Goal: Task Accomplishment & Management: Manage account settings

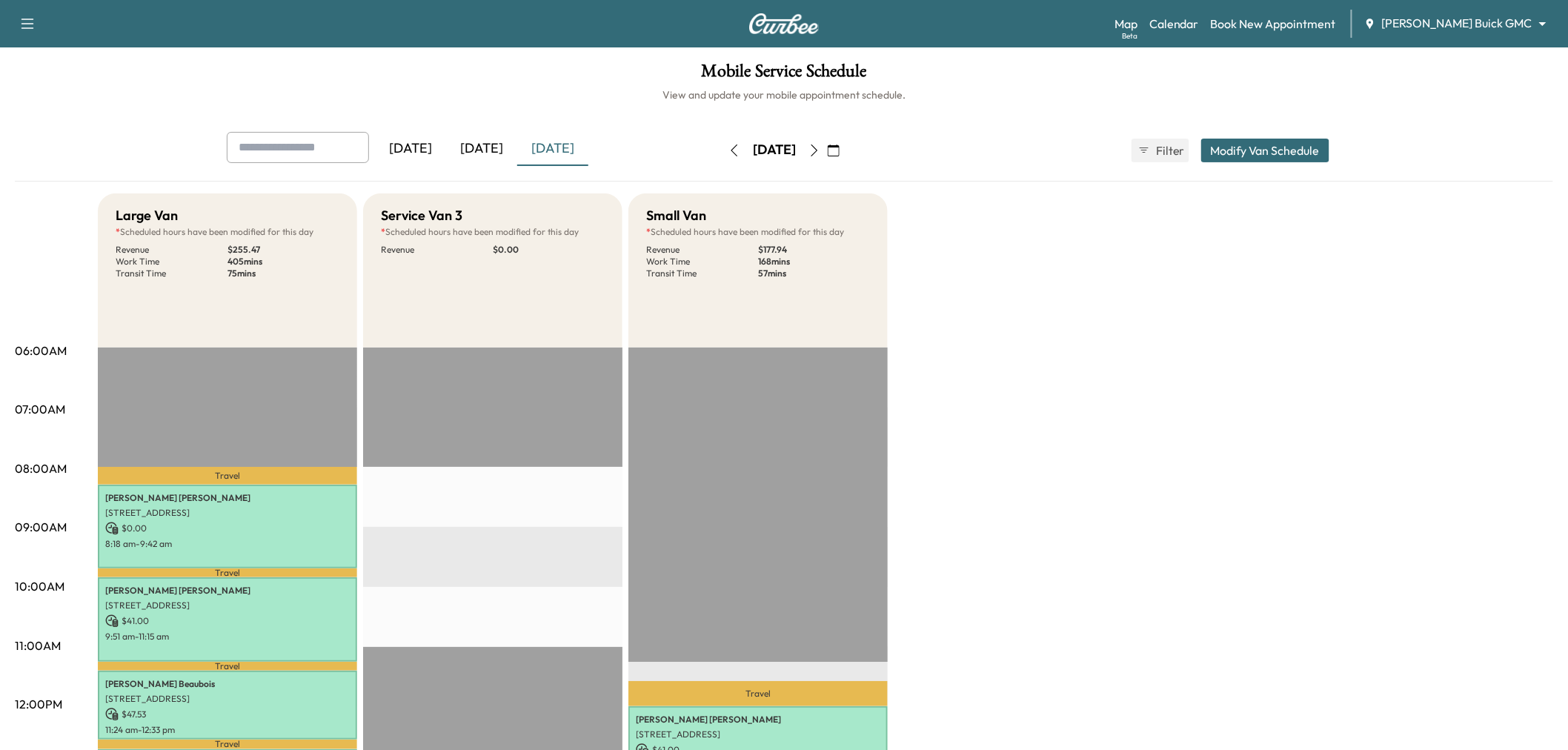
click at [491, 149] on div "[DATE]" at bounding box center [482, 148] width 71 height 34
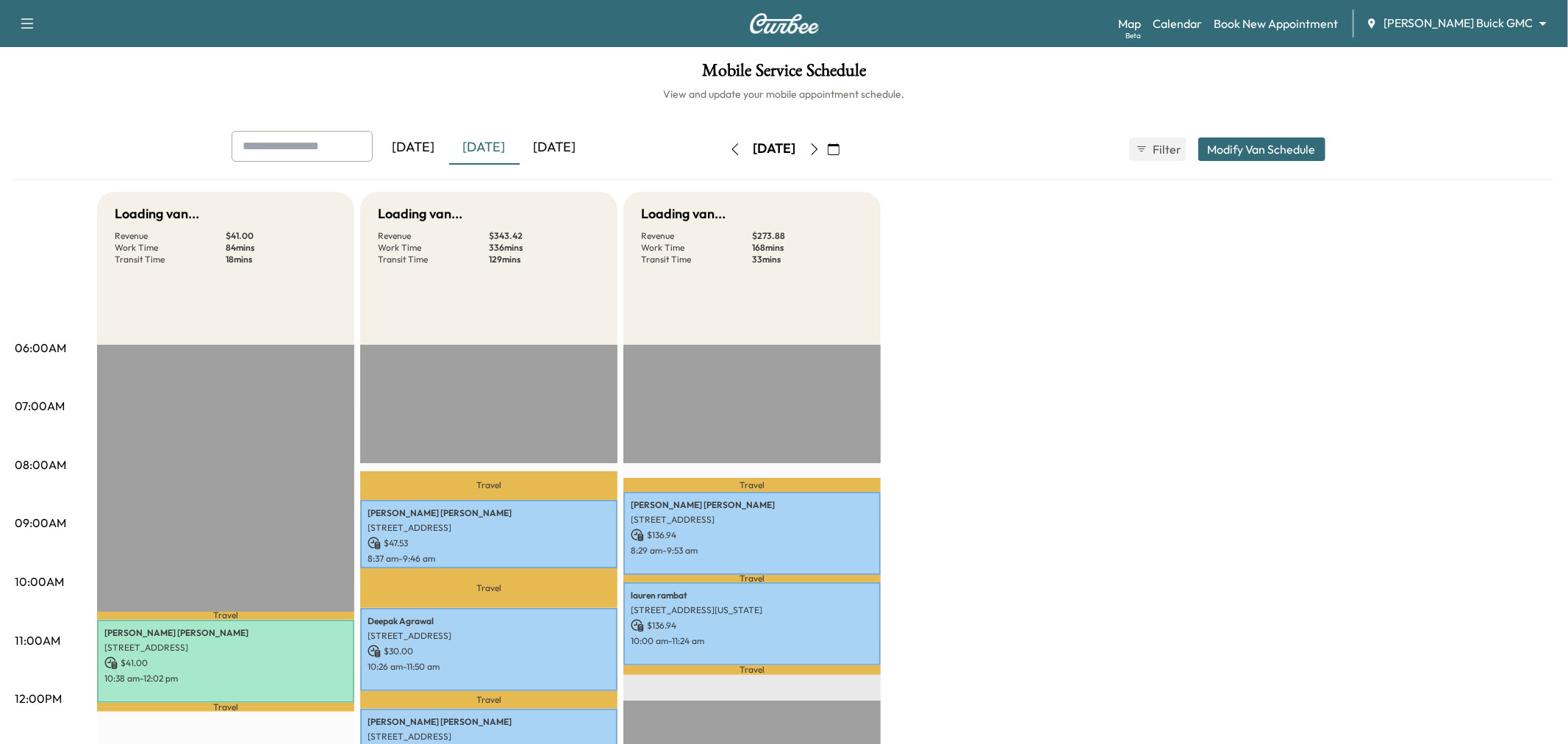
click at [533, 143] on div "[DATE]" at bounding box center [555, 147] width 70 height 33
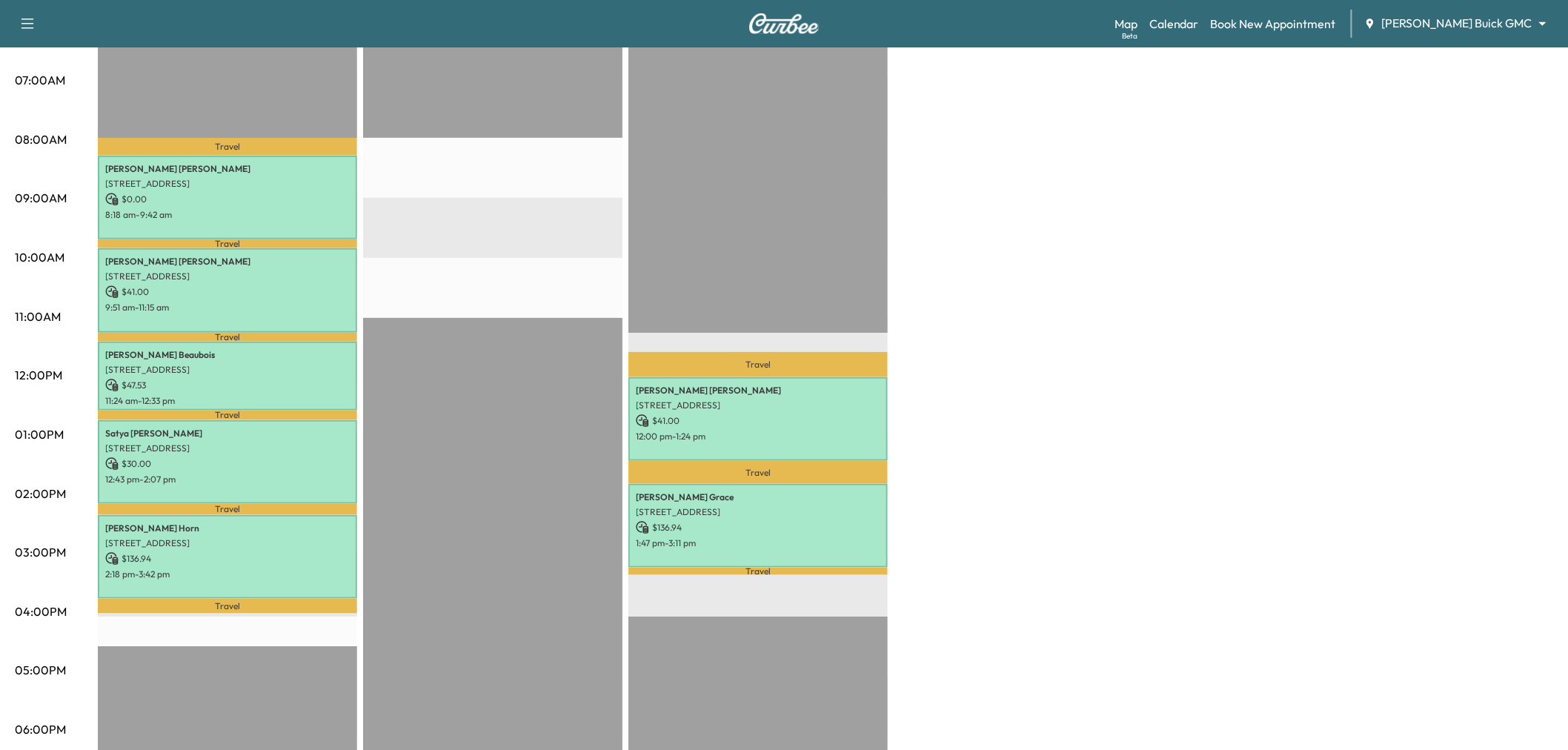
scroll to position [412, 0]
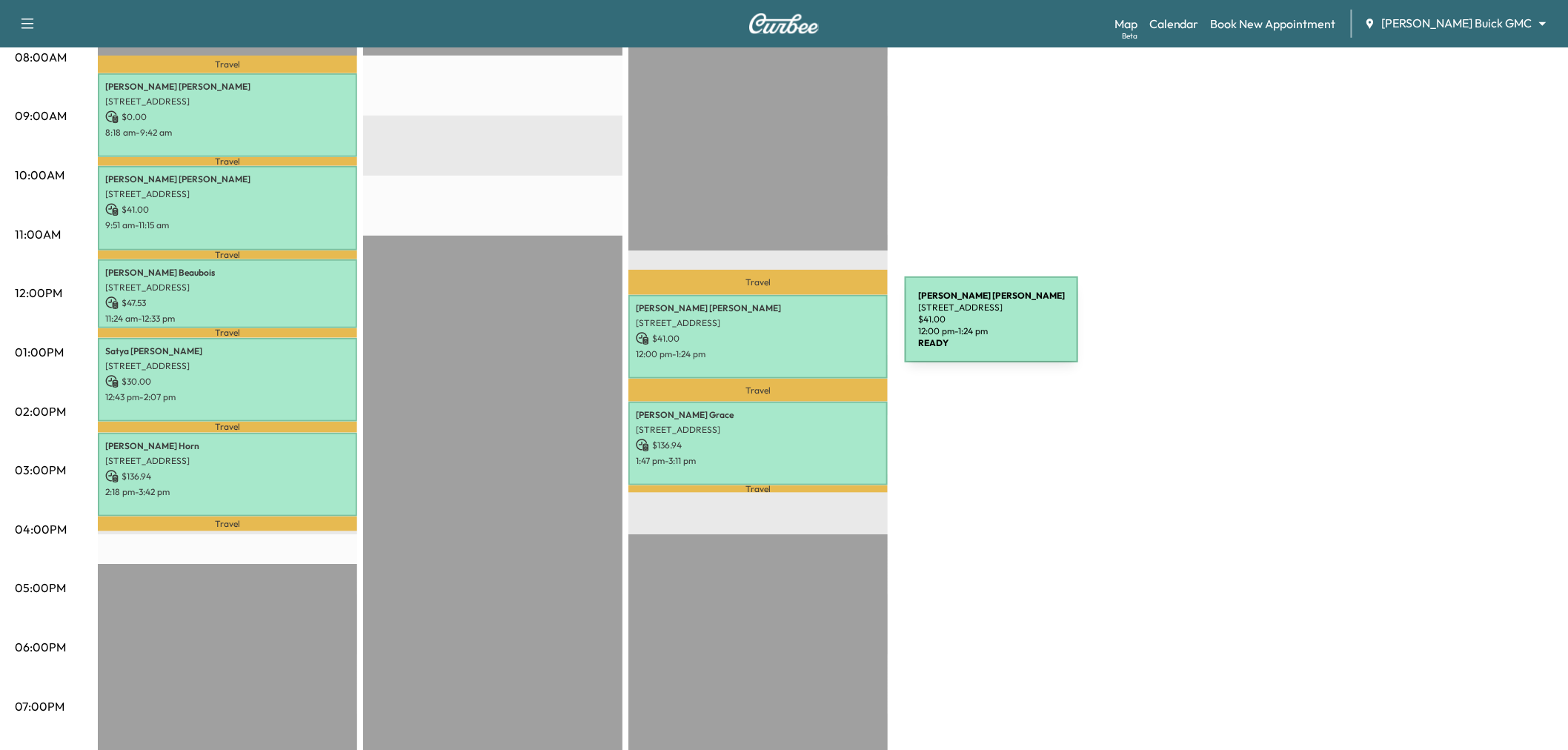
click at [793, 332] on p "$ 41.00" at bounding box center [757, 338] width 244 height 13
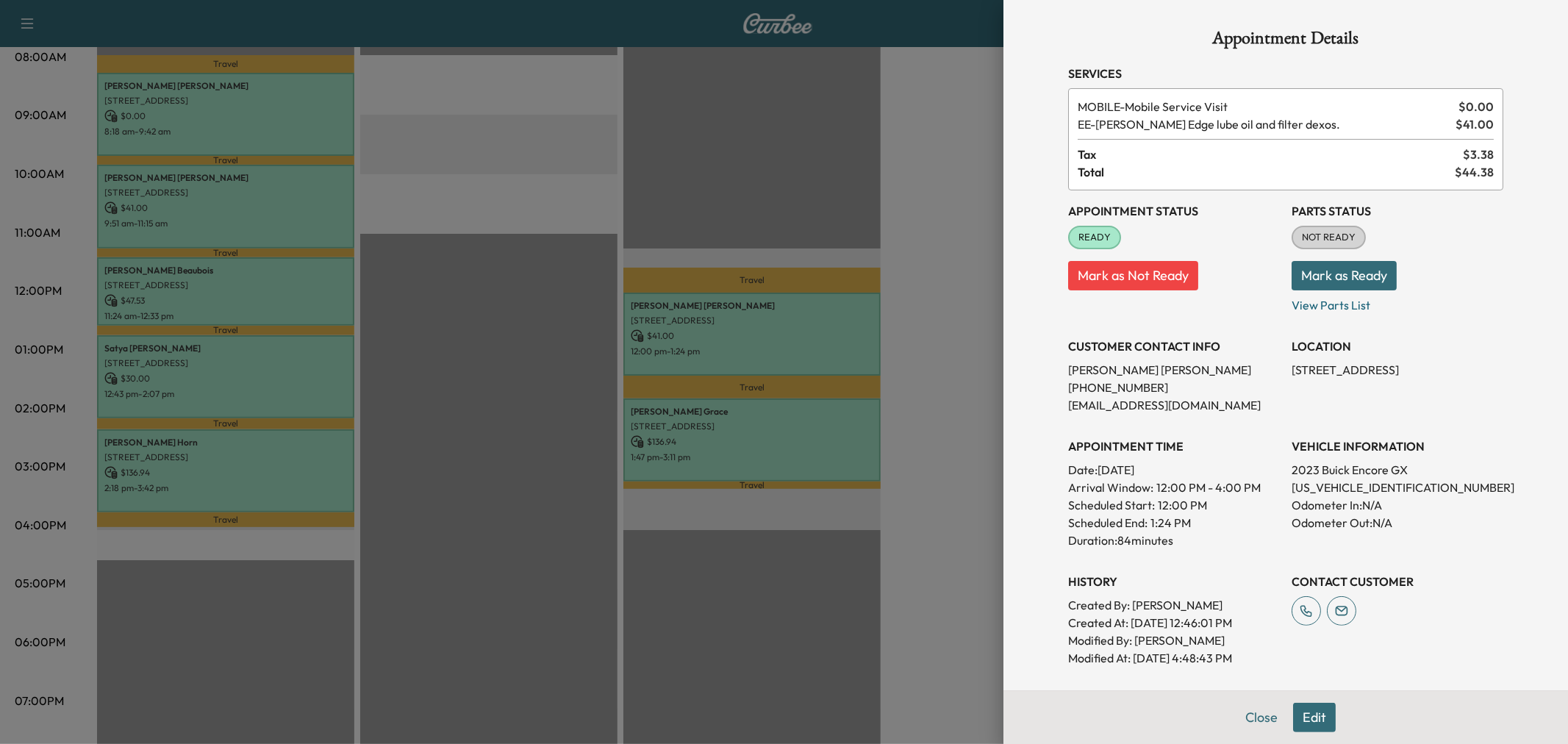
click at [795, 408] on div at bounding box center [784, 372] width 1568 height 744
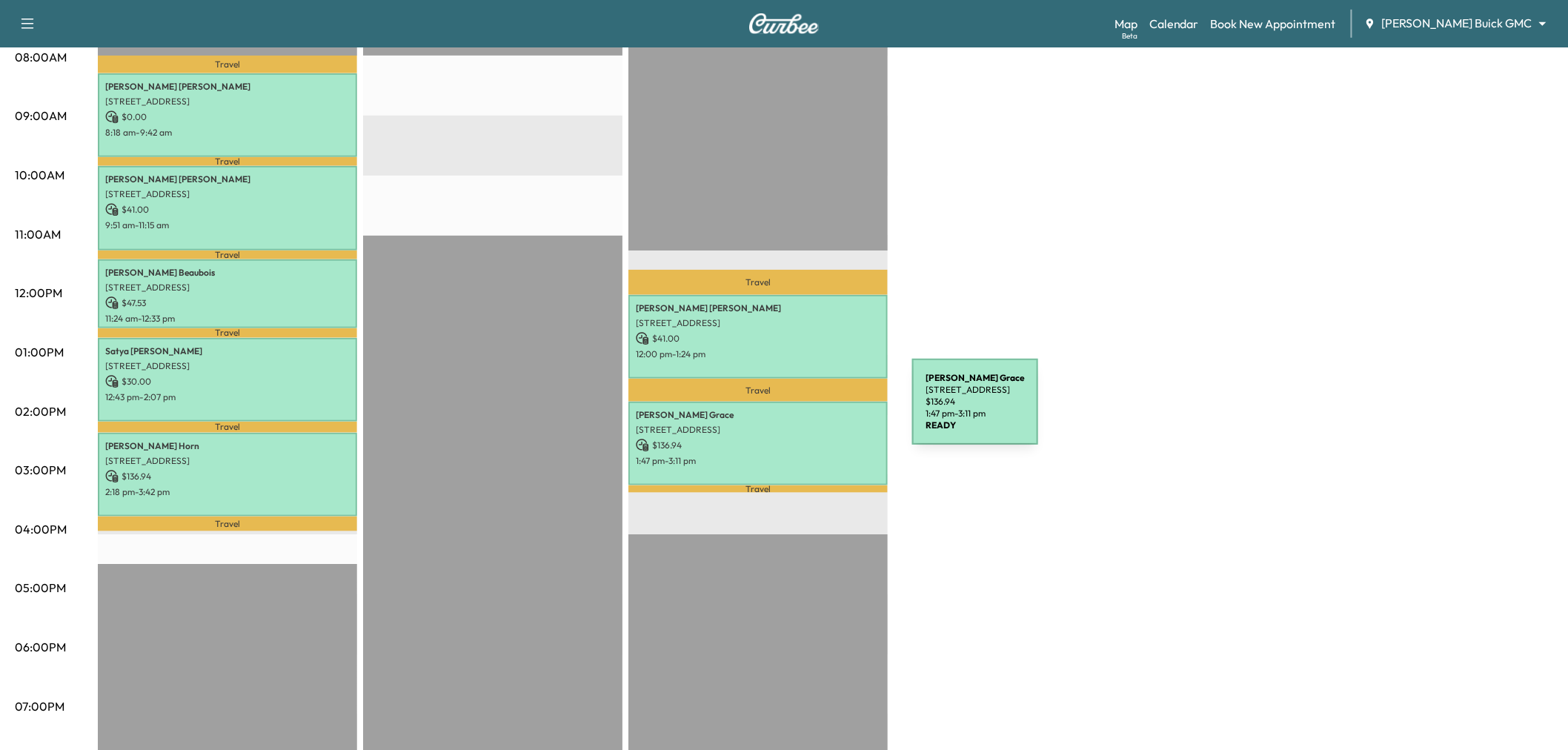
click at [801, 411] on p "Michael Grace" at bounding box center [757, 415] width 244 height 12
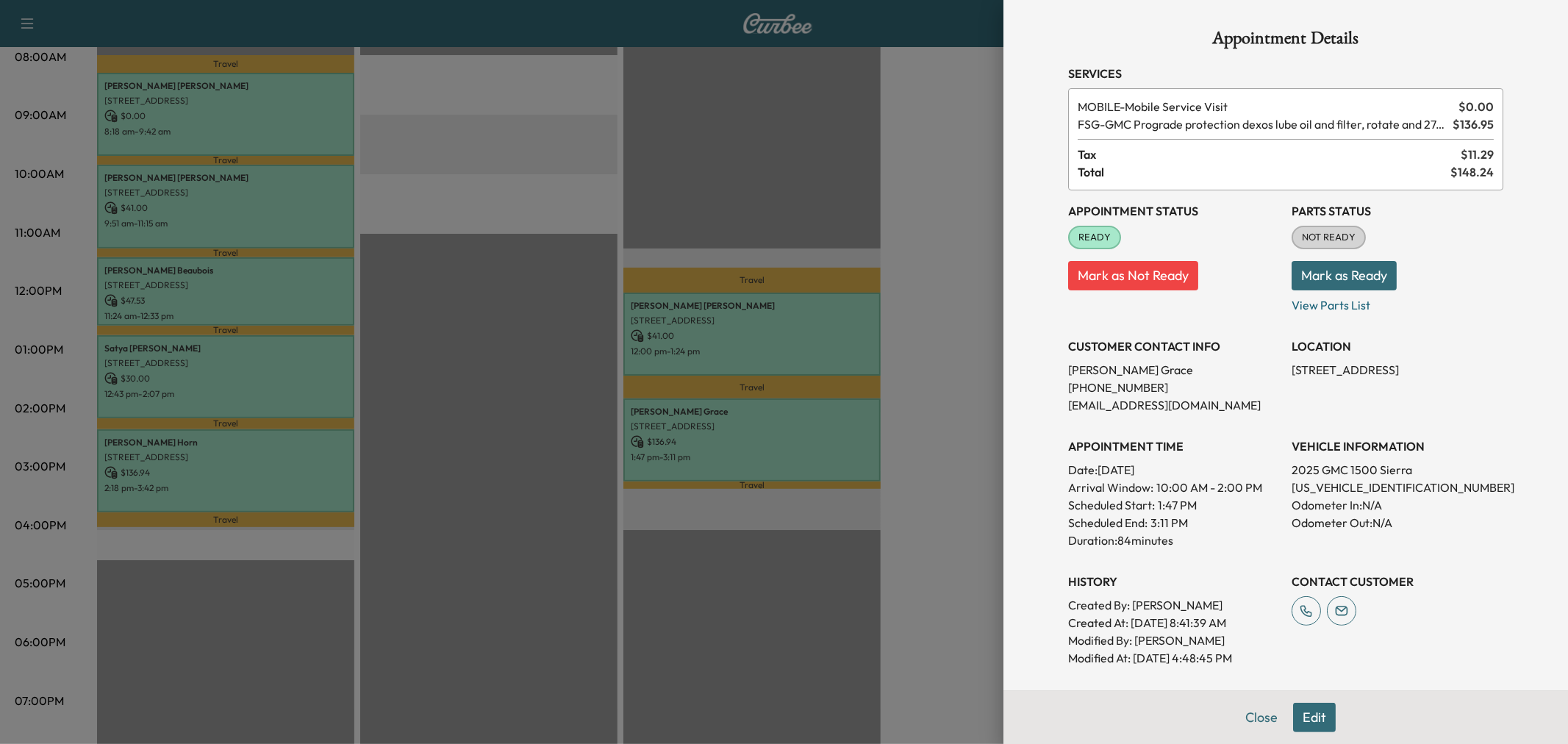
click at [795, 408] on div at bounding box center [784, 372] width 1568 height 744
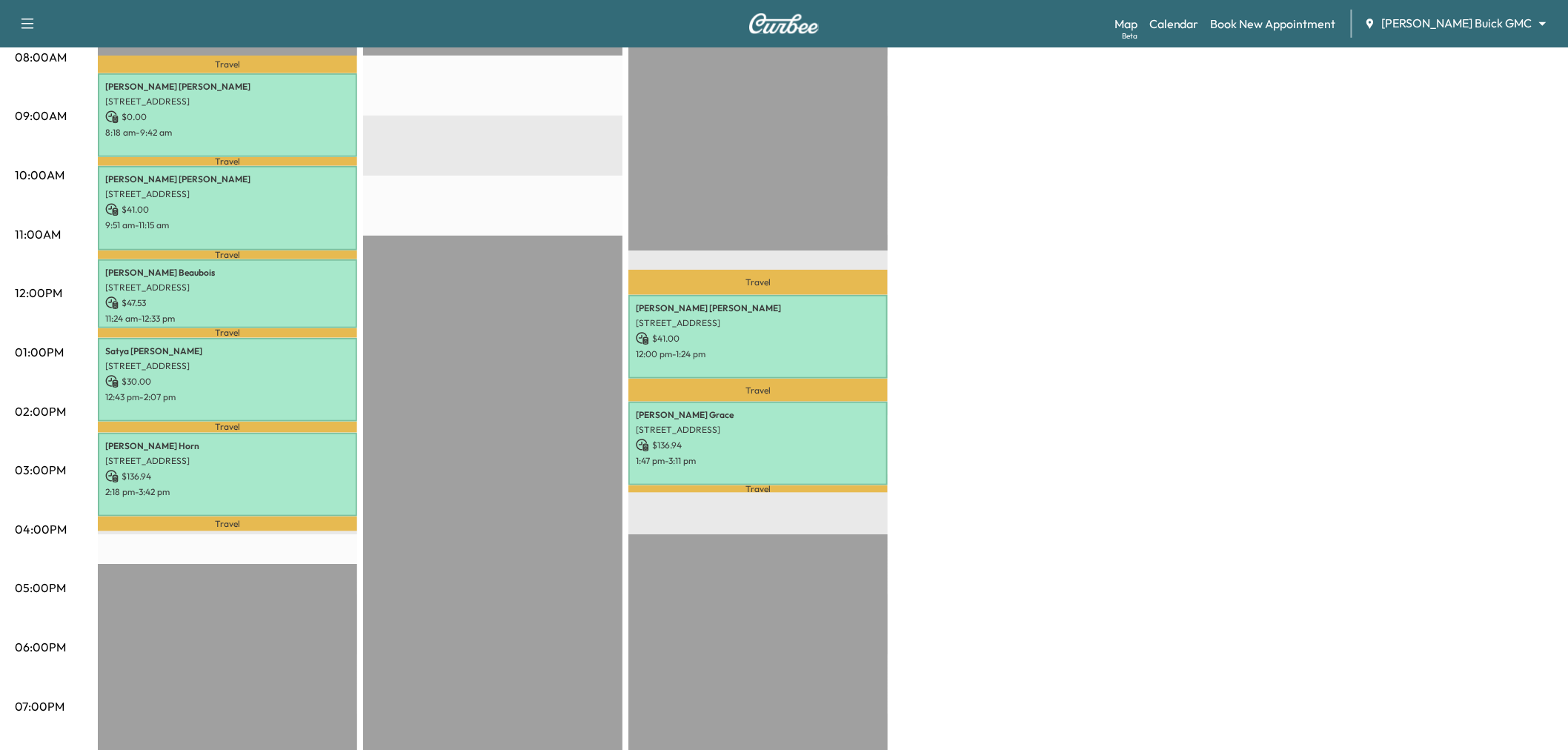
scroll to position [329, 0]
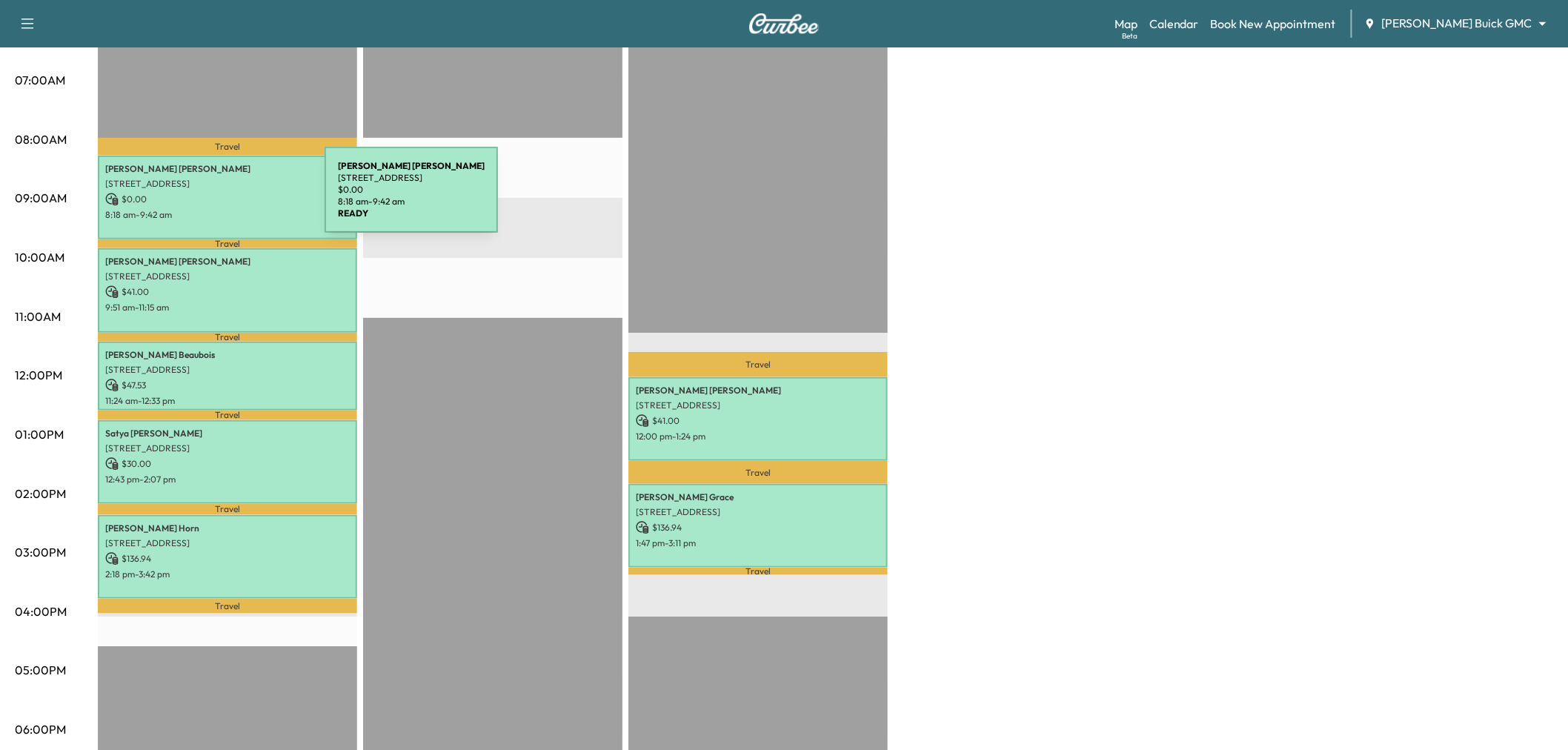
click at [213, 198] on p "$ 0.00" at bounding box center [227, 199] width 244 height 13
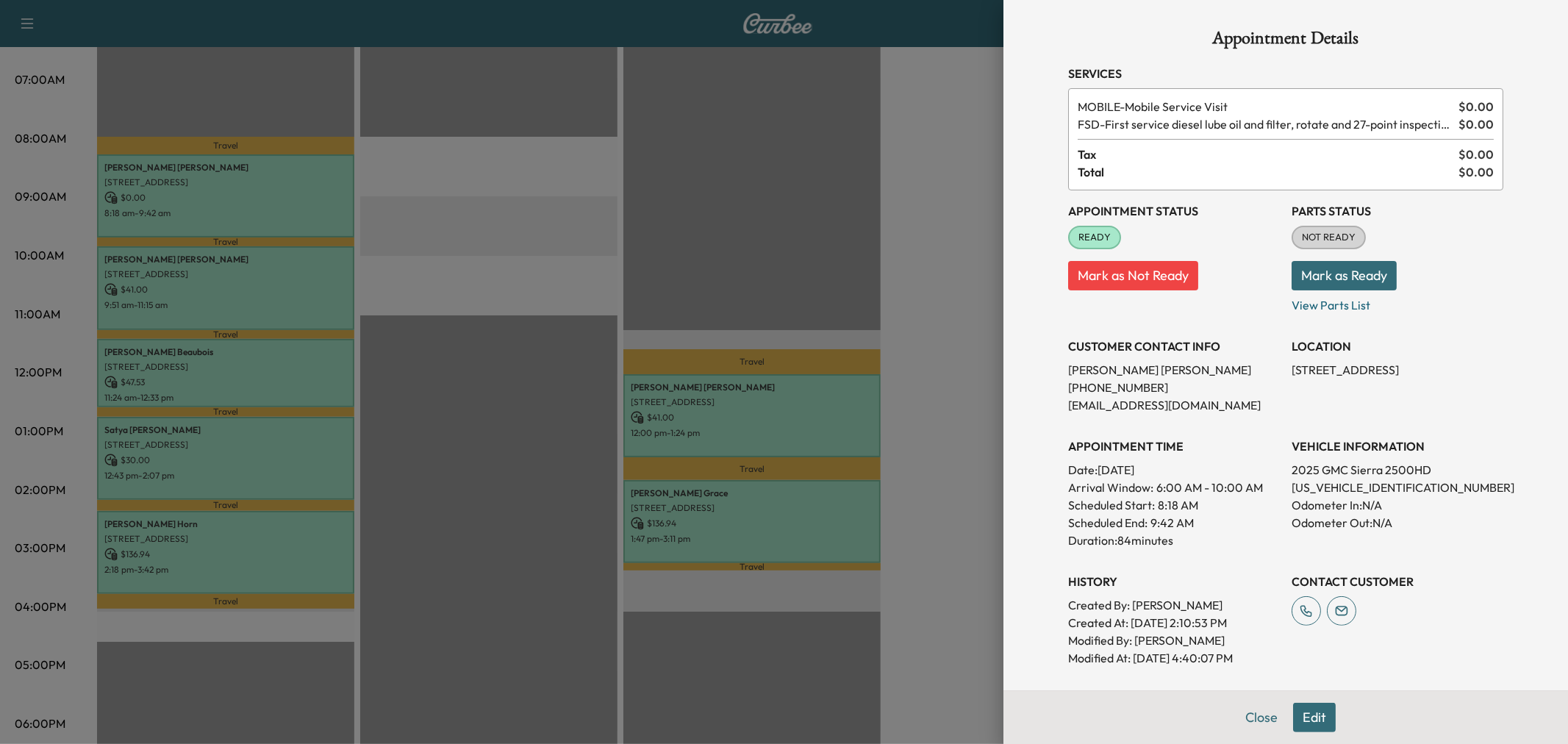
click at [301, 181] on div at bounding box center [784, 372] width 1568 height 744
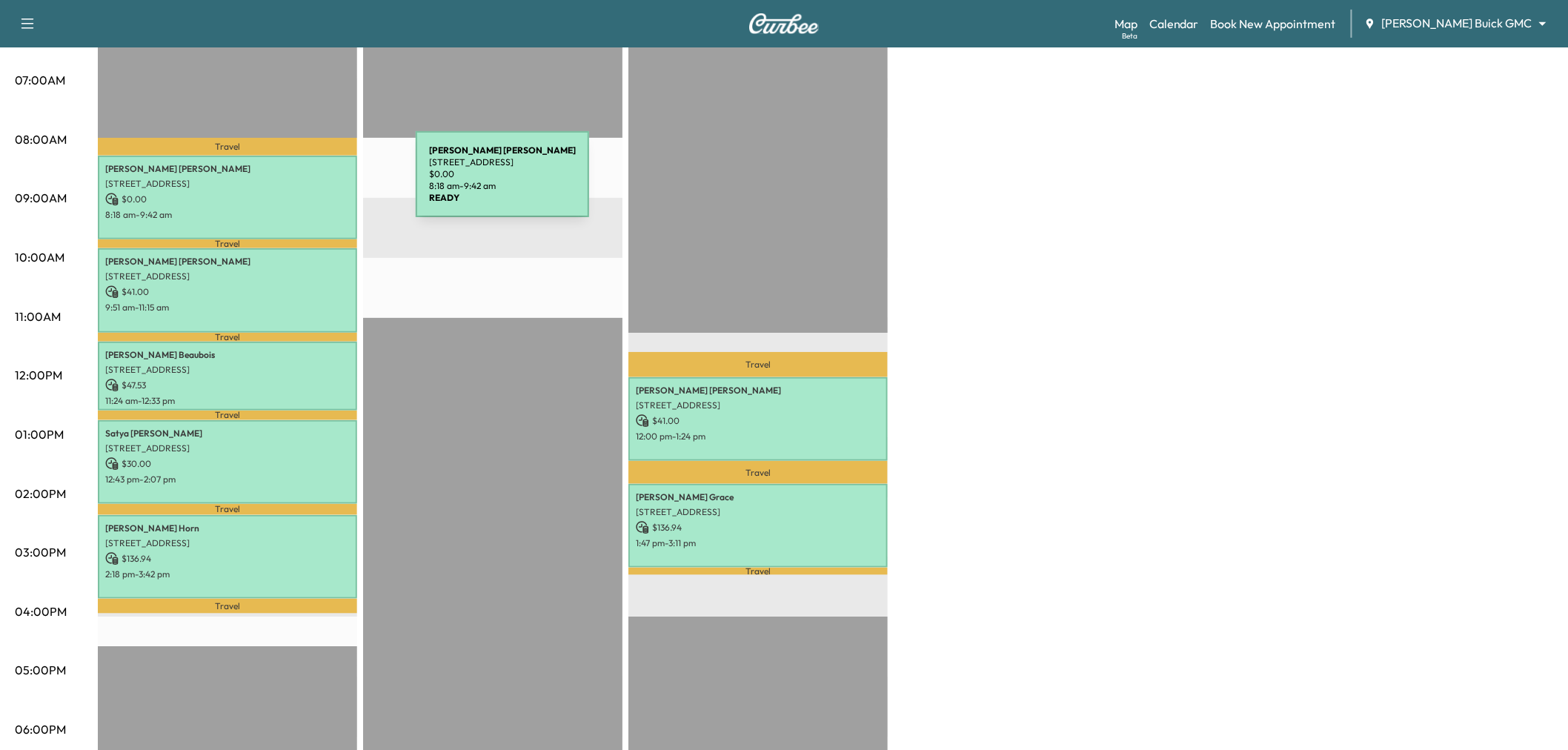
click at [304, 193] on p "$ 0.00" at bounding box center [227, 199] width 244 height 13
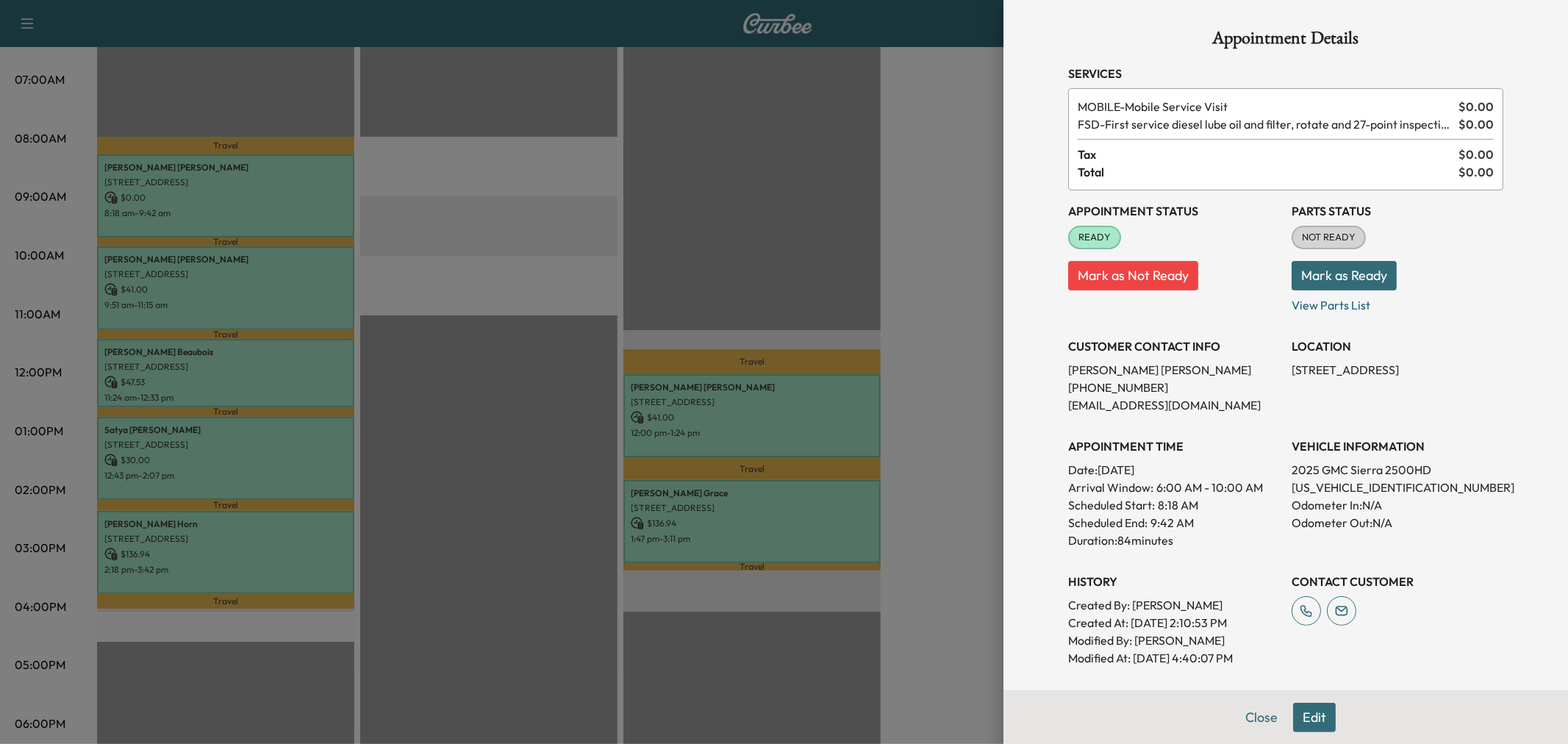
click at [284, 287] on div at bounding box center [784, 372] width 1568 height 744
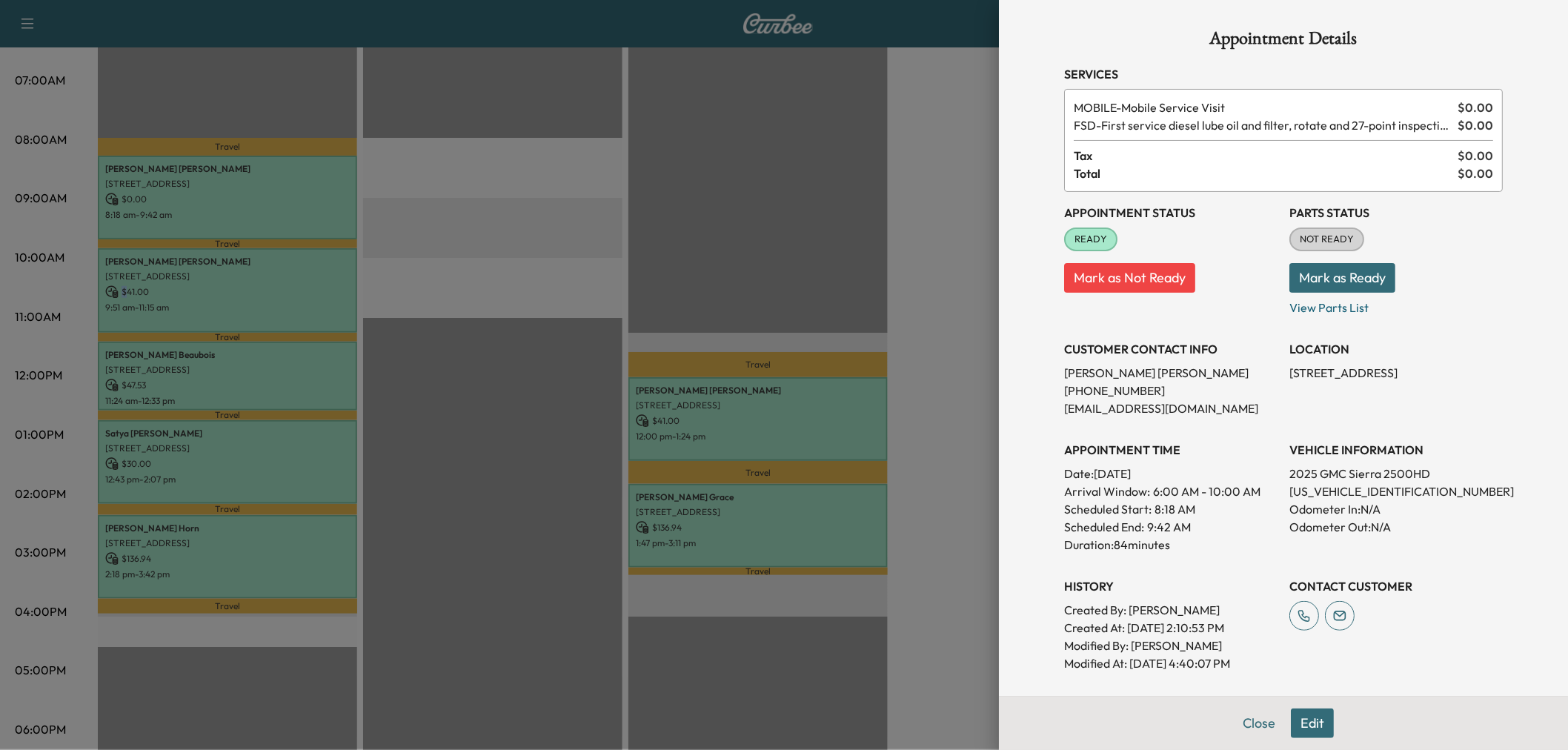
click at [286, 289] on p "$ 41.00" at bounding box center [227, 292] width 244 height 13
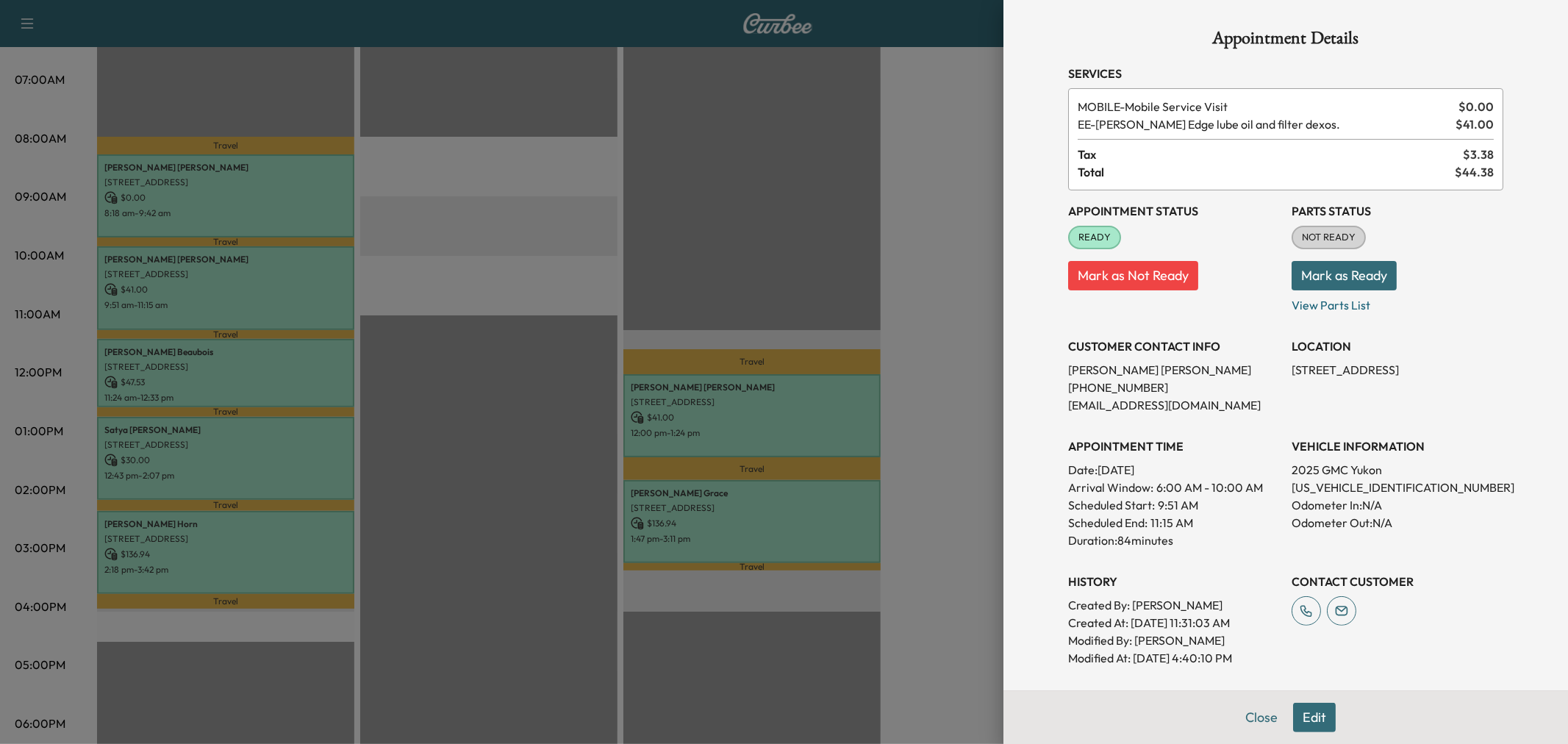
click at [321, 408] on div at bounding box center [784, 372] width 1568 height 744
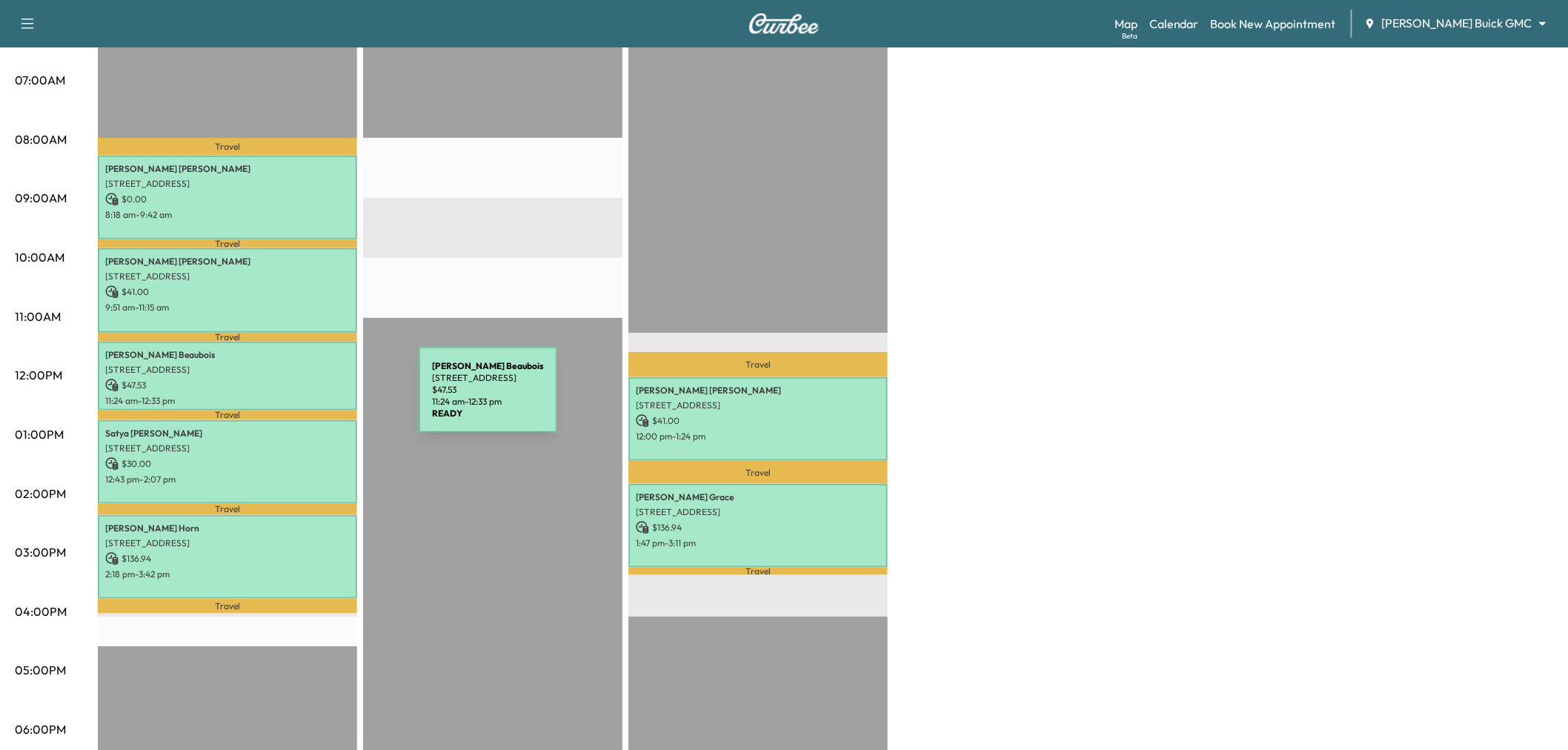
click at [306, 386] on p "$ 47.53" at bounding box center [227, 385] width 244 height 13
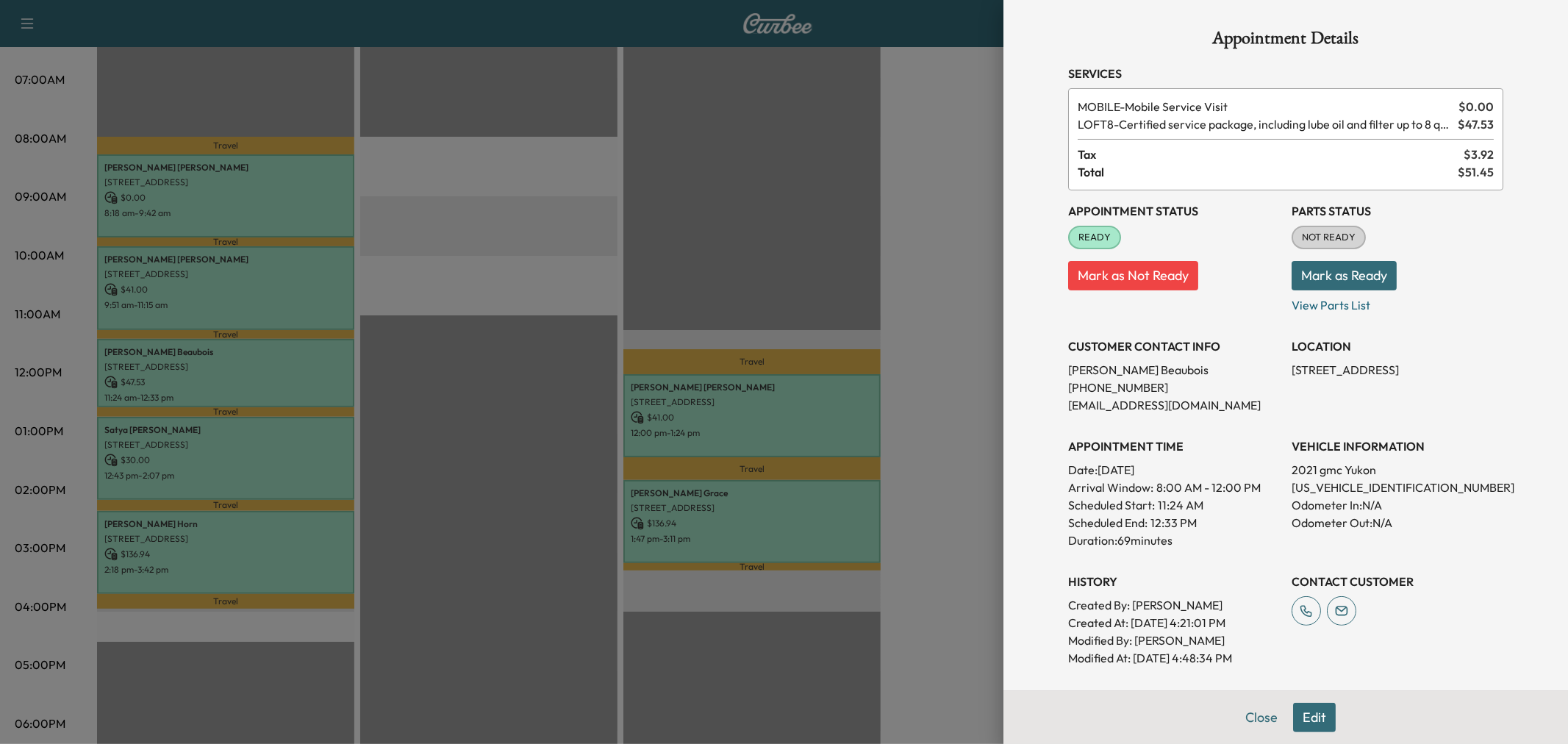
click at [304, 383] on div at bounding box center [784, 372] width 1568 height 744
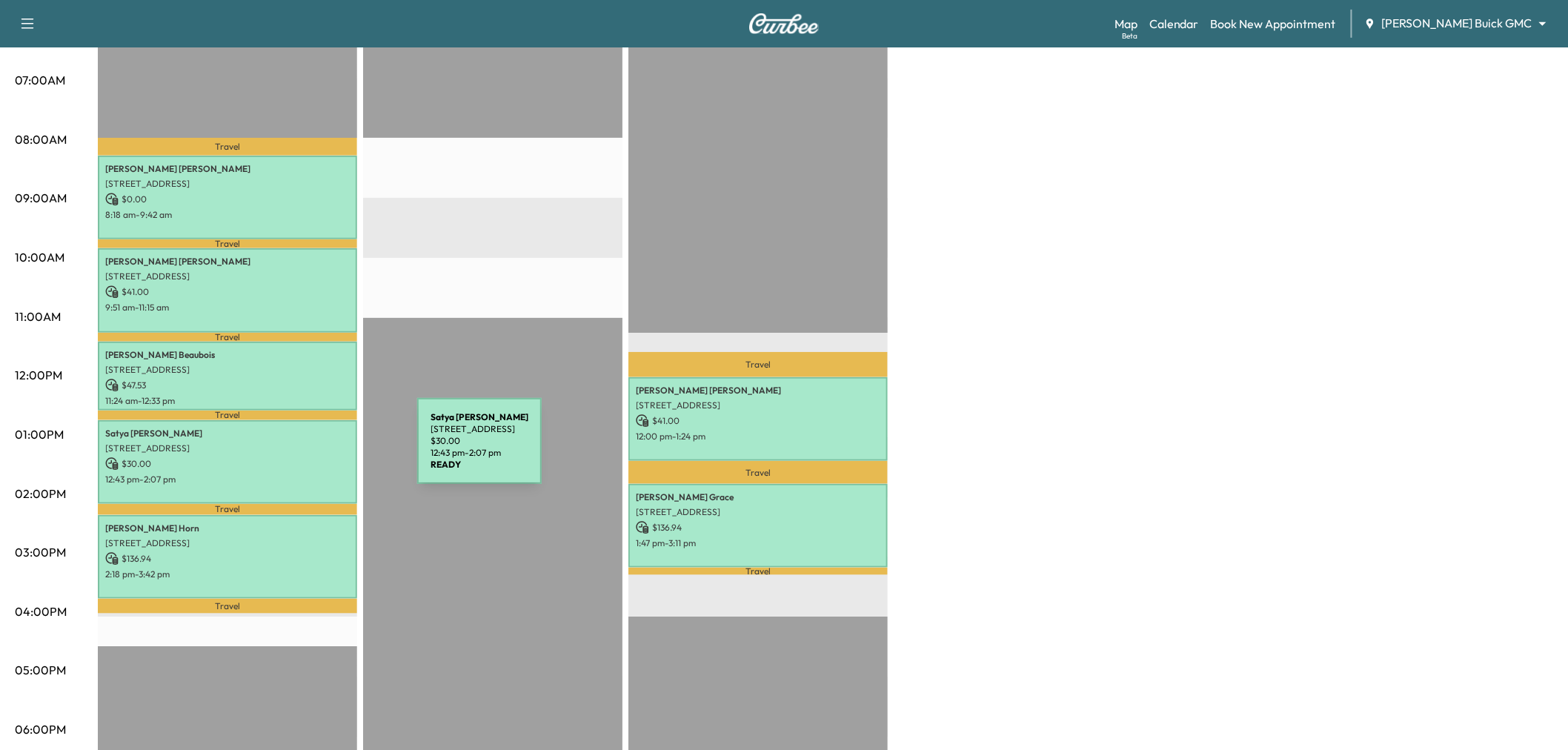
click at [306, 458] on p "$ 30.00" at bounding box center [227, 464] width 244 height 13
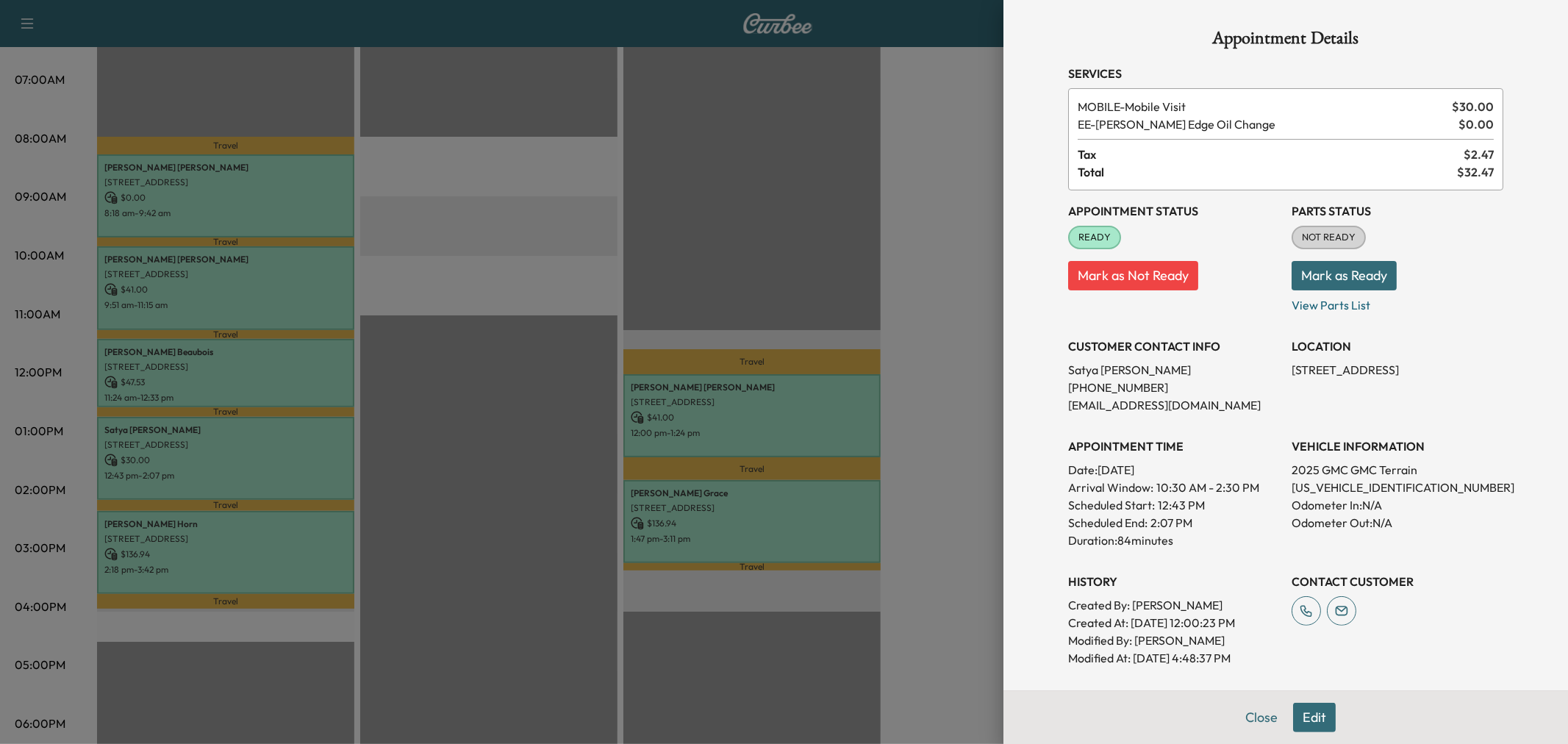
click at [304, 454] on div at bounding box center [784, 372] width 1568 height 744
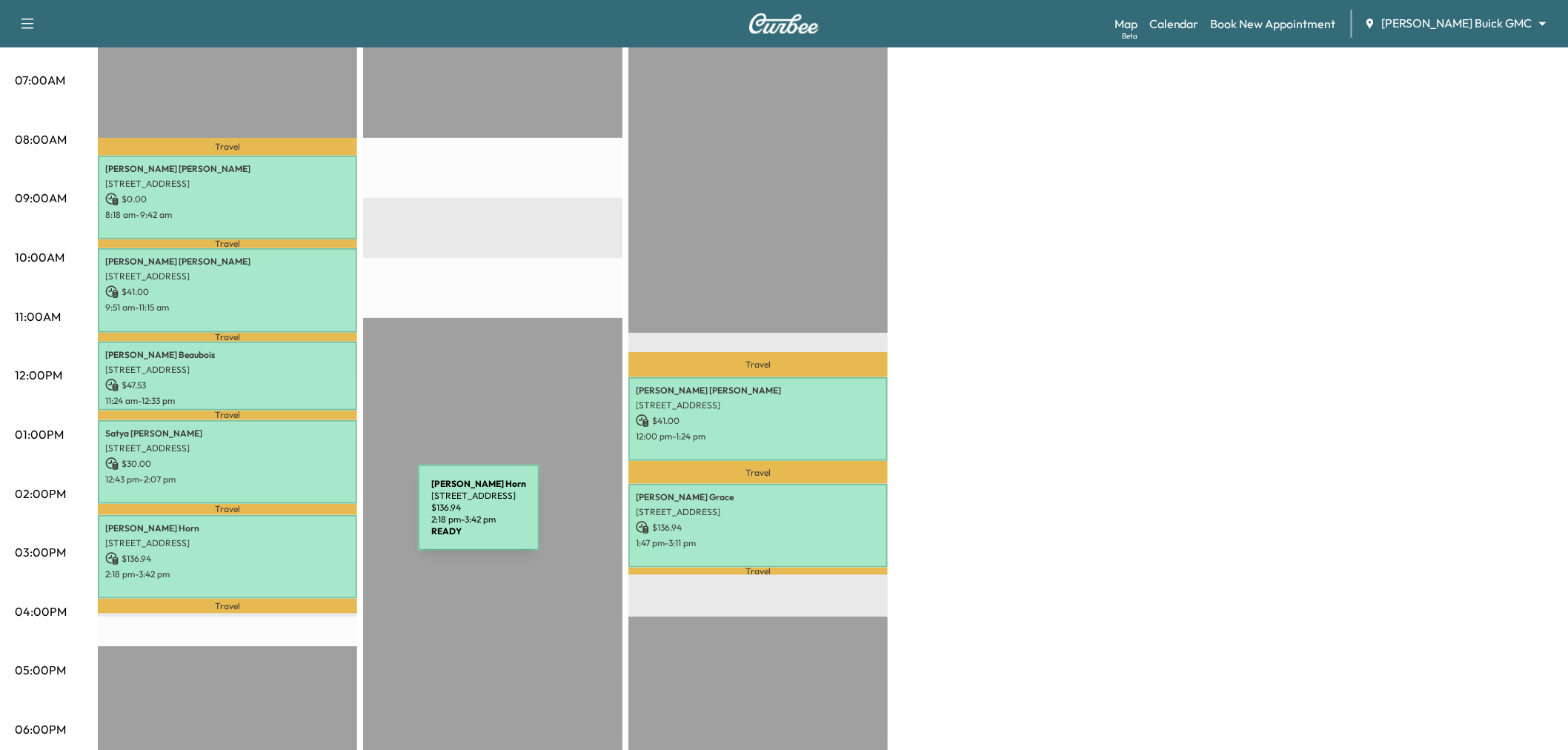
click at [307, 523] on p "Cheryl Horn" at bounding box center [227, 529] width 244 height 12
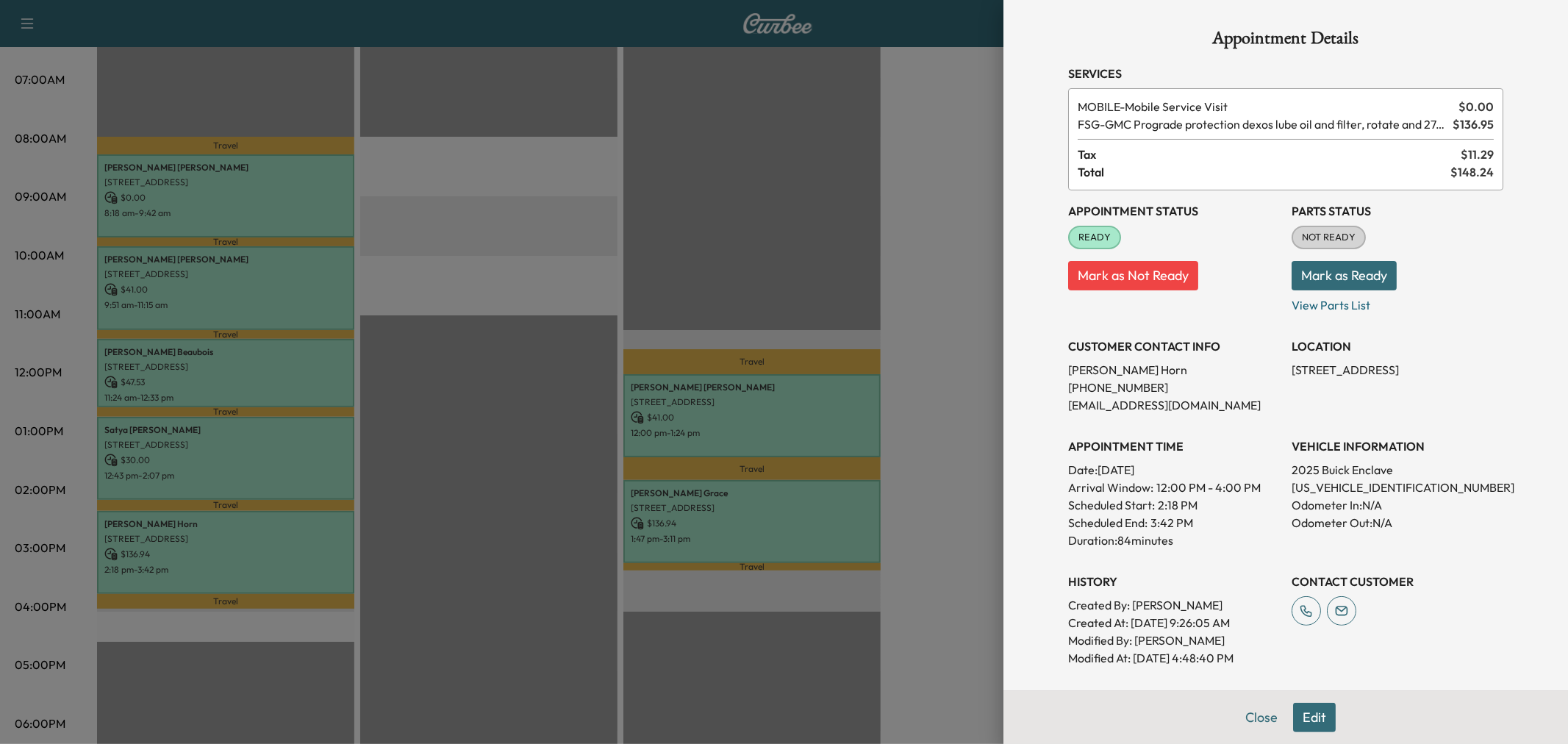
click at [305, 512] on div at bounding box center [784, 372] width 1568 height 744
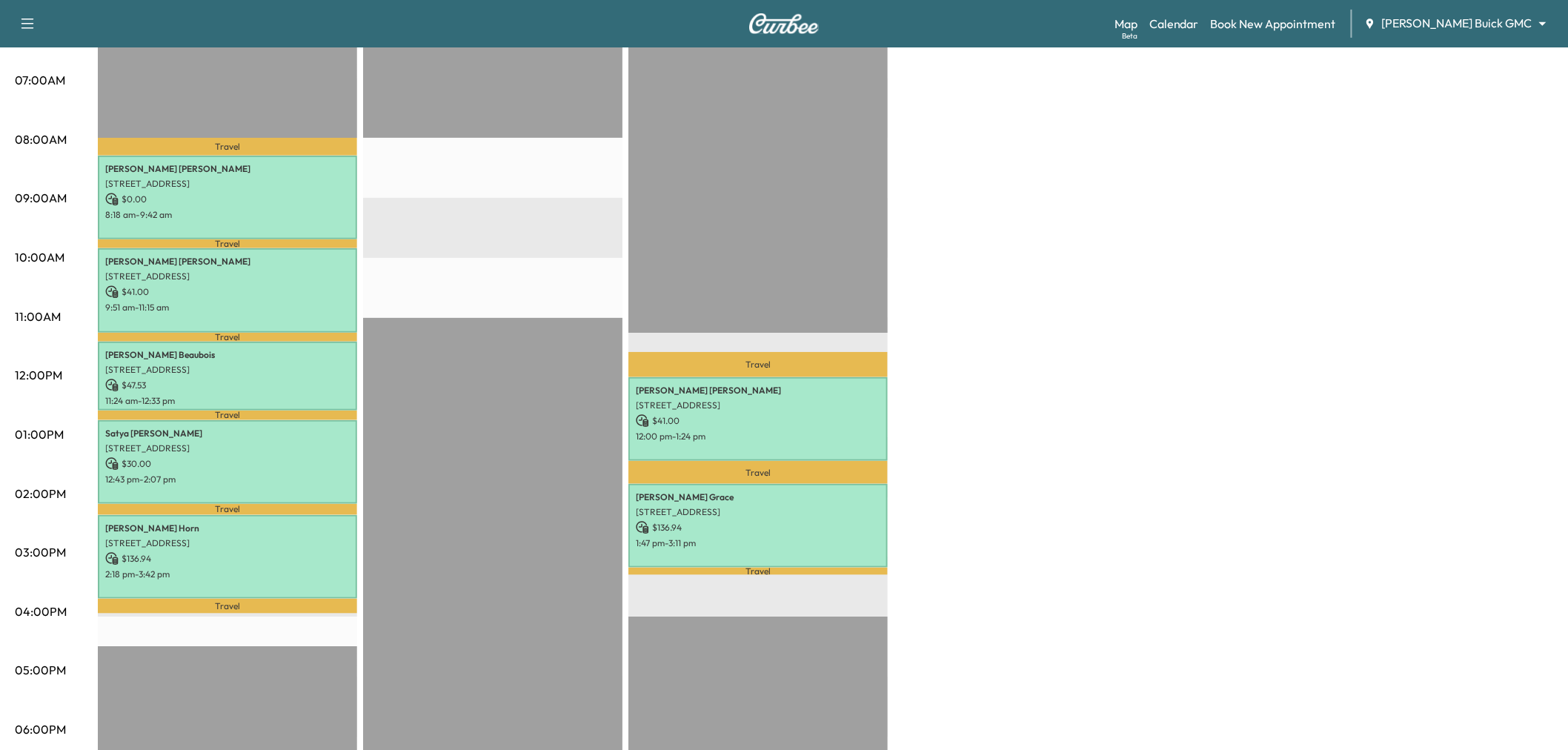
drag, startPoint x: 691, startPoint y: 369, endPoint x: 690, endPoint y: 379, distance: 10.0
click at [692, 373] on div "Travel Gloria Romero 518 W Arapaho Rd, Richardson, TX 75080, USA $ 41.00 12:00 …" at bounding box center [757, 497] width 259 height 957
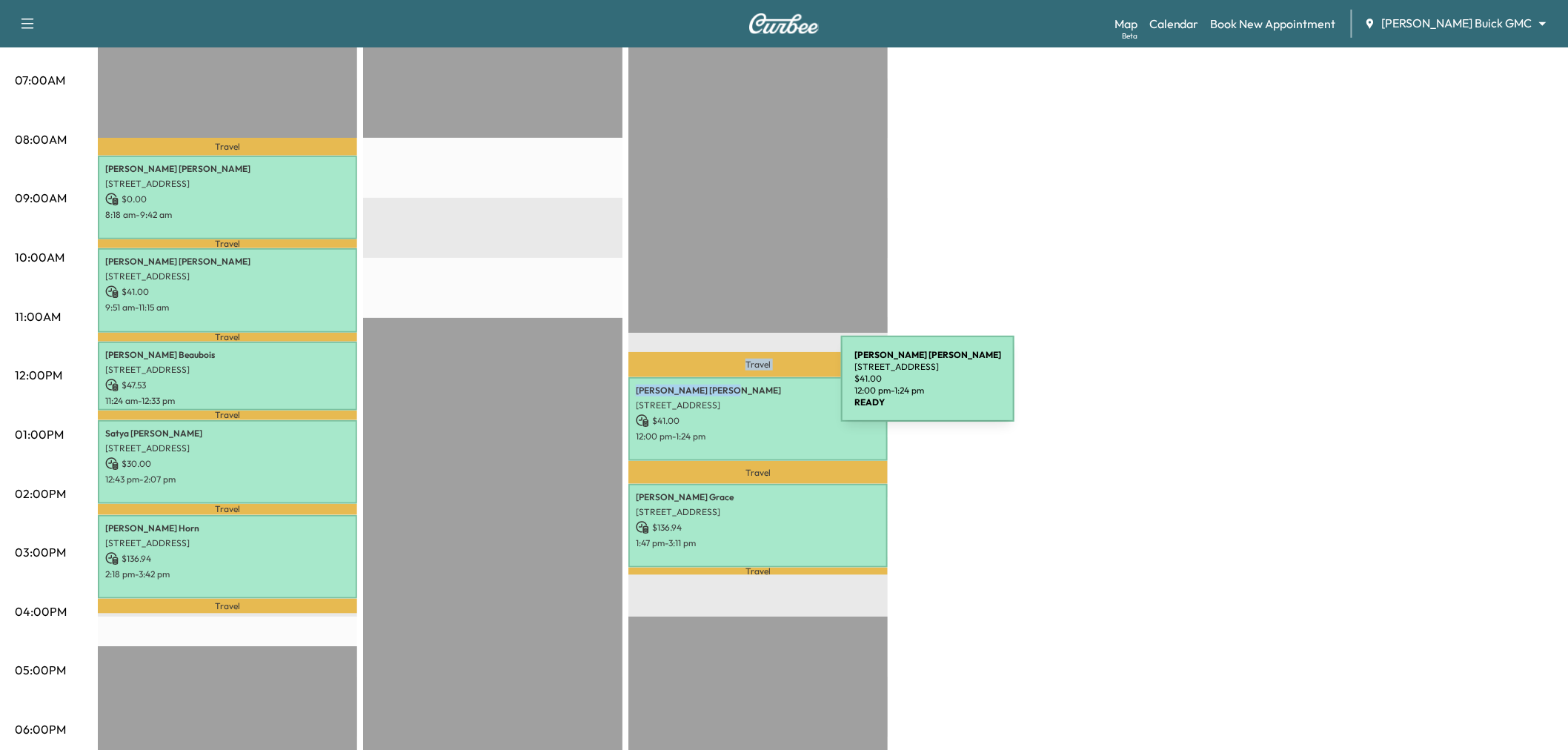
click at [765, 391] on div "Gloria Romero 518 W Arapaho Rd, Richardson, TX 75080, USA $ 41.00 12:00 pm - 1:…" at bounding box center [757, 419] width 259 height 84
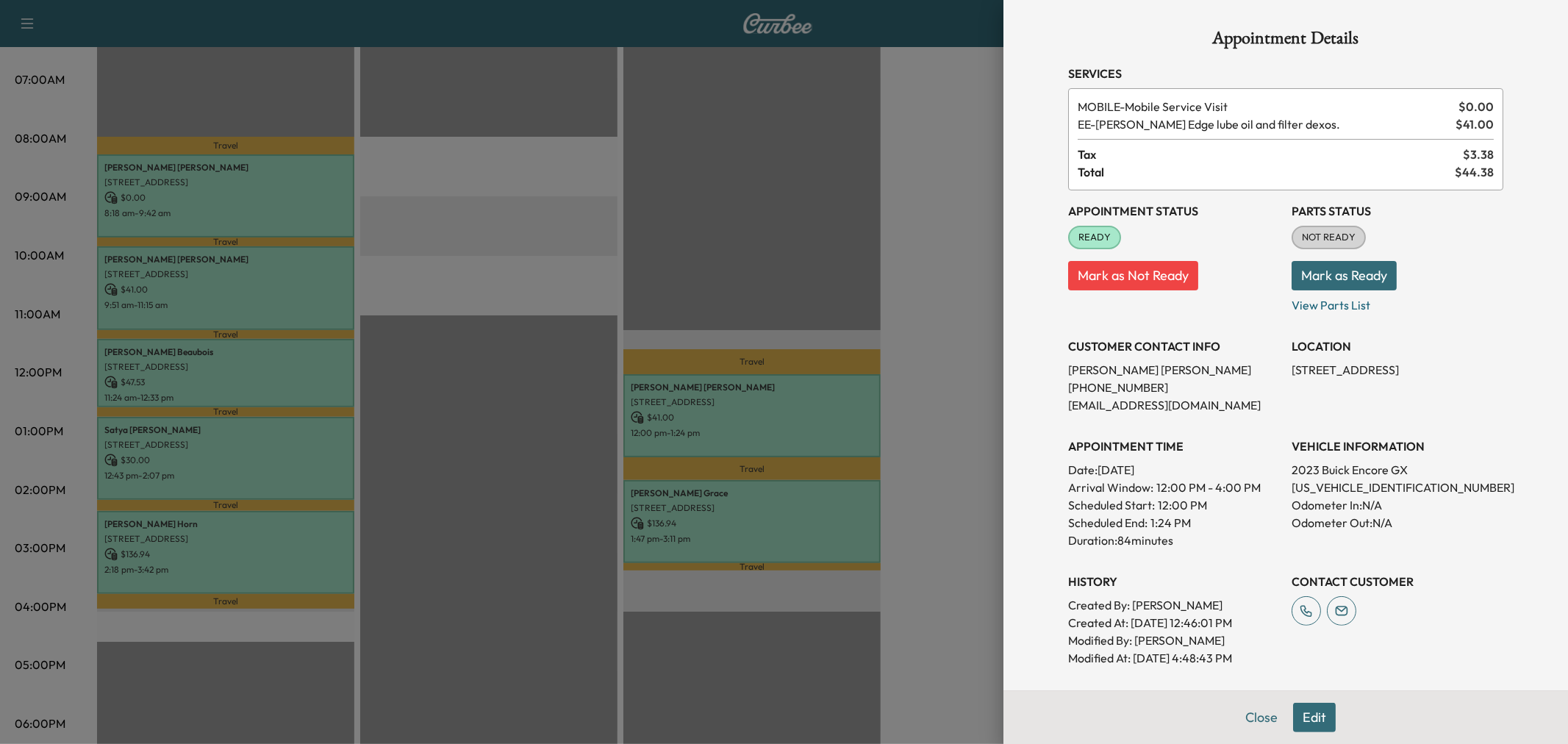
click at [759, 388] on div at bounding box center [784, 372] width 1568 height 744
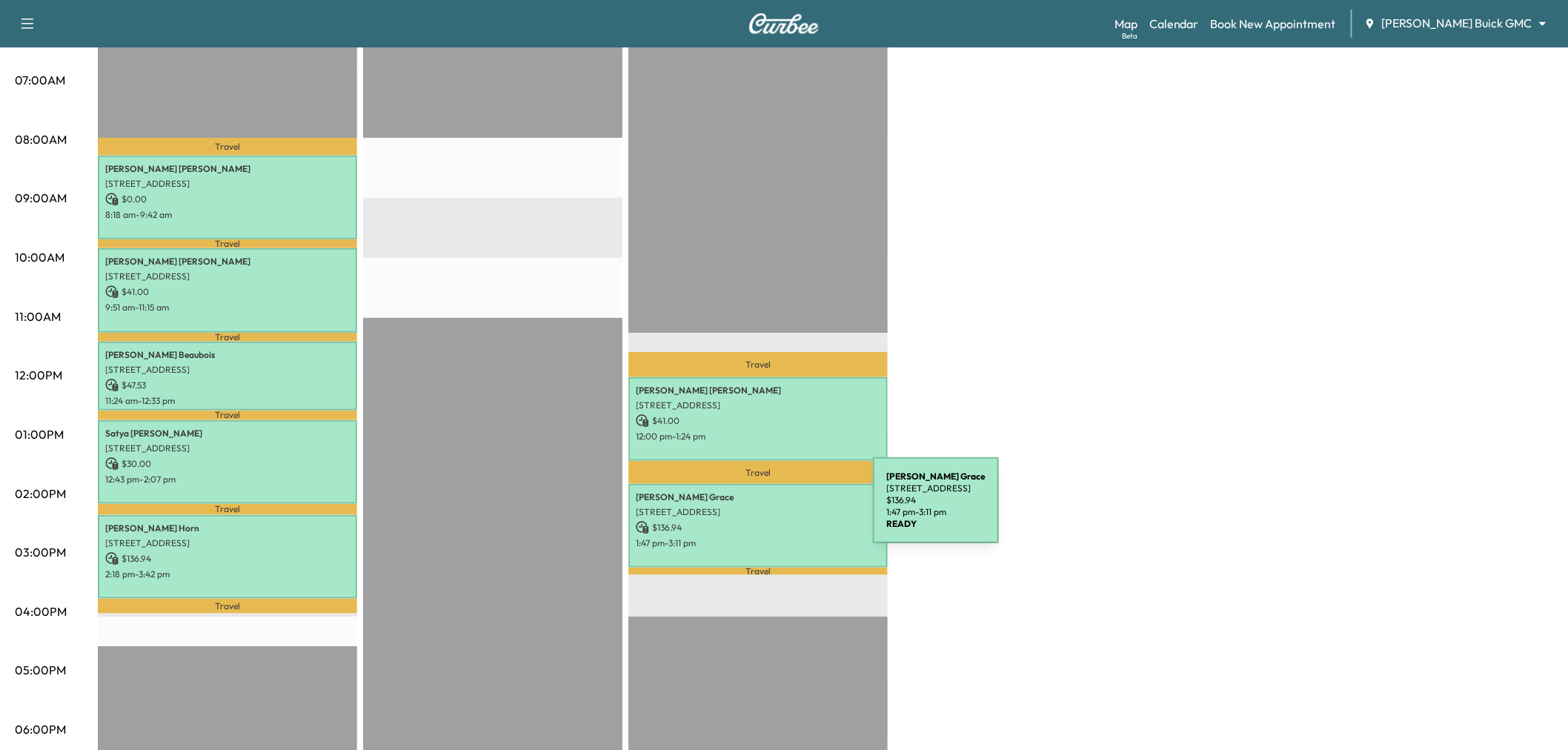
click at [761, 509] on p "2601 Network Blvd, Frisco, TX 75034, USA" at bounding box center [757, 512] width 244 height 12
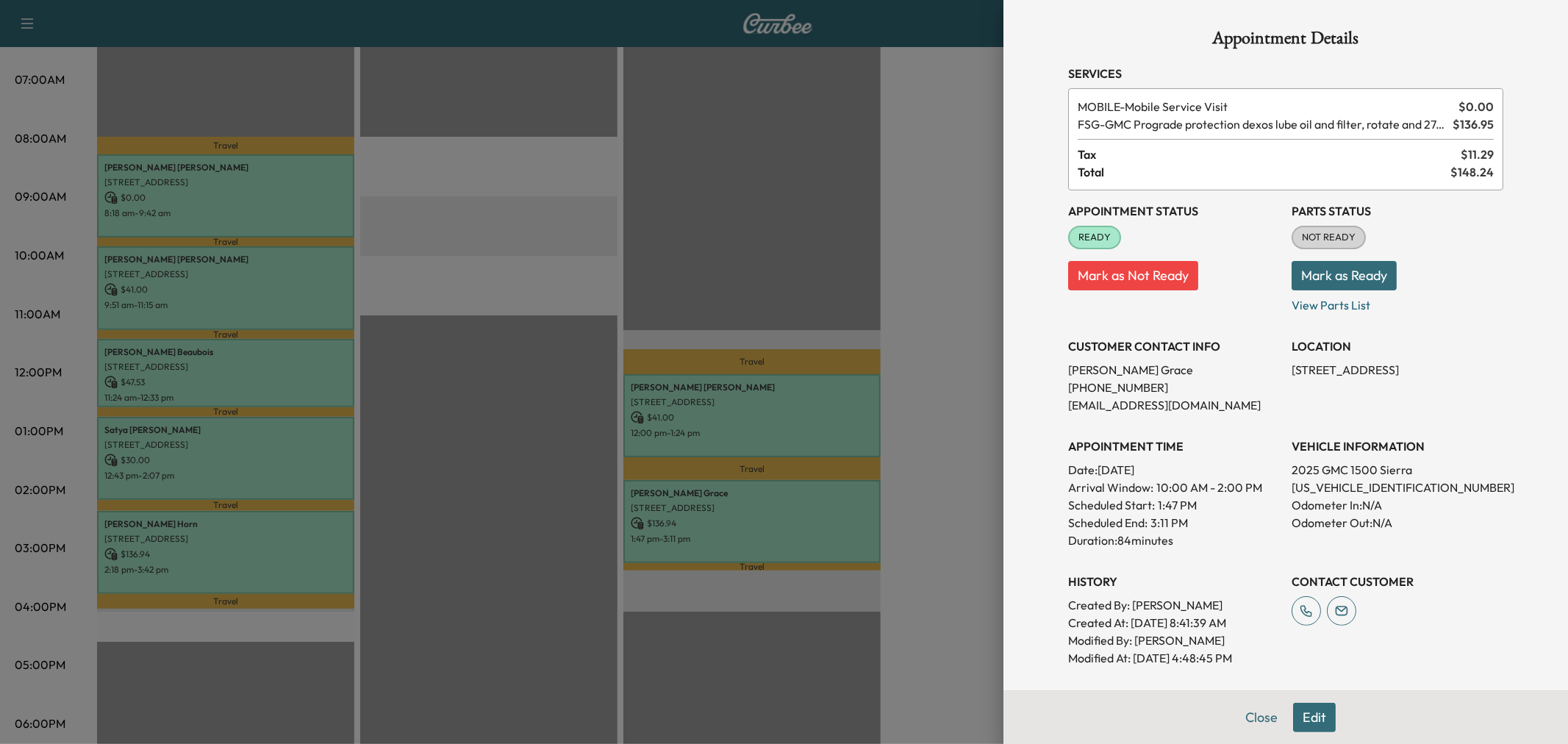
click at [755, 505] on div at bounding box center [784, 372] width 1568 height 744
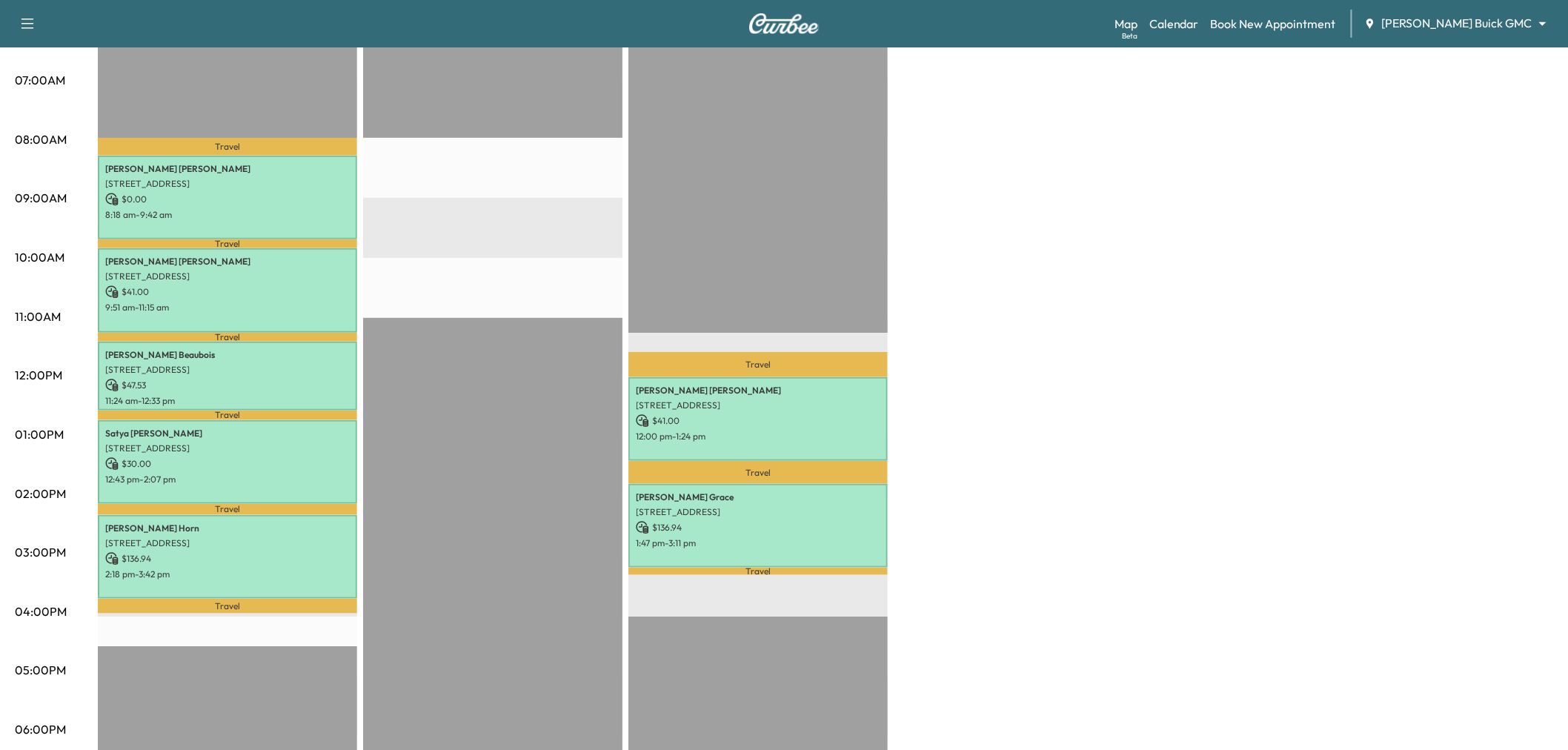
click at [500, 408] on div "EST Start" at bounding box center [492, 497] width 259 height 957
click at [1031, 241] on div "Large Van * Scheduled hours have been modified for this day Revenue $ 255.47 Wo…" at bounding box center [826, 420] width 1455 height 1111
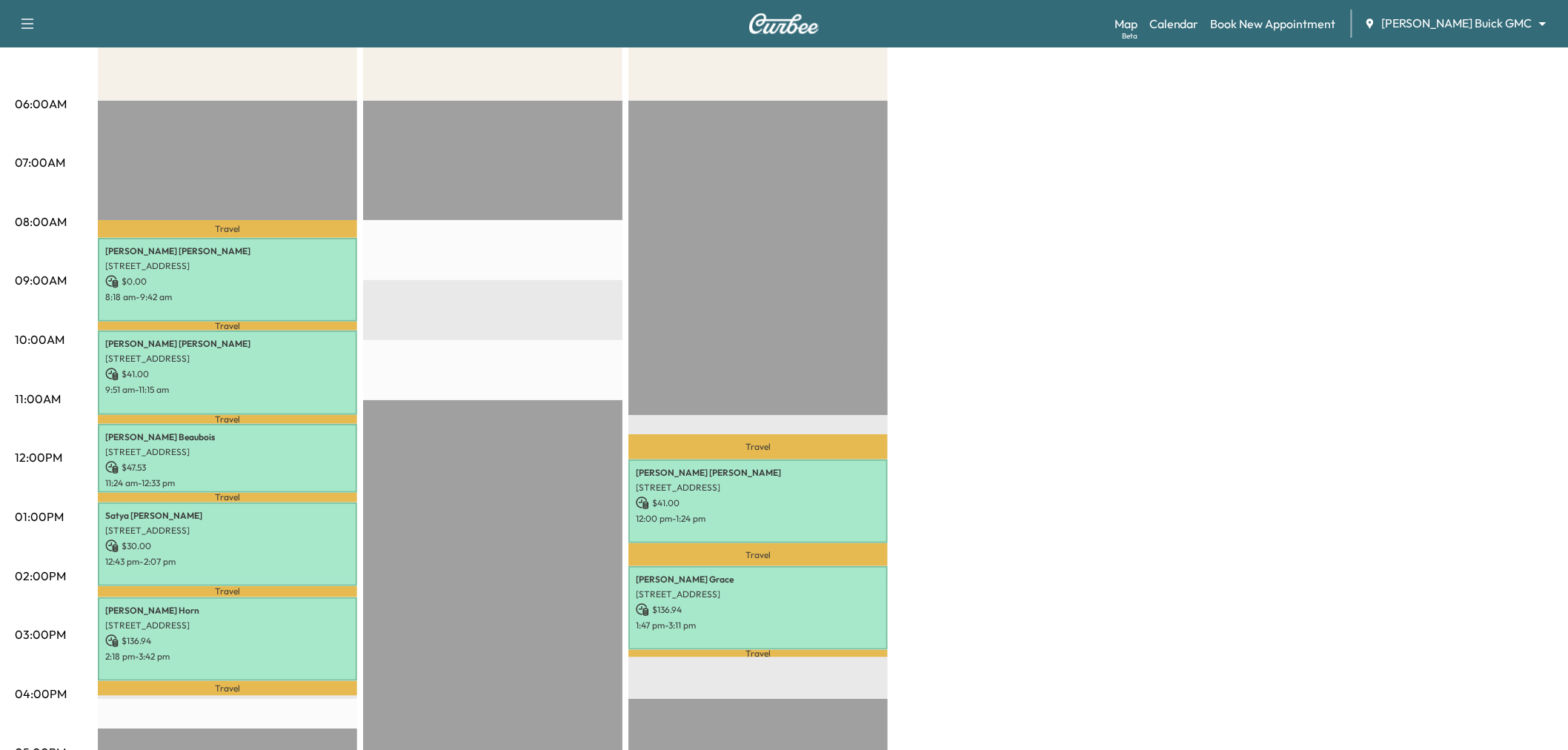
scroll to position [0, 0]
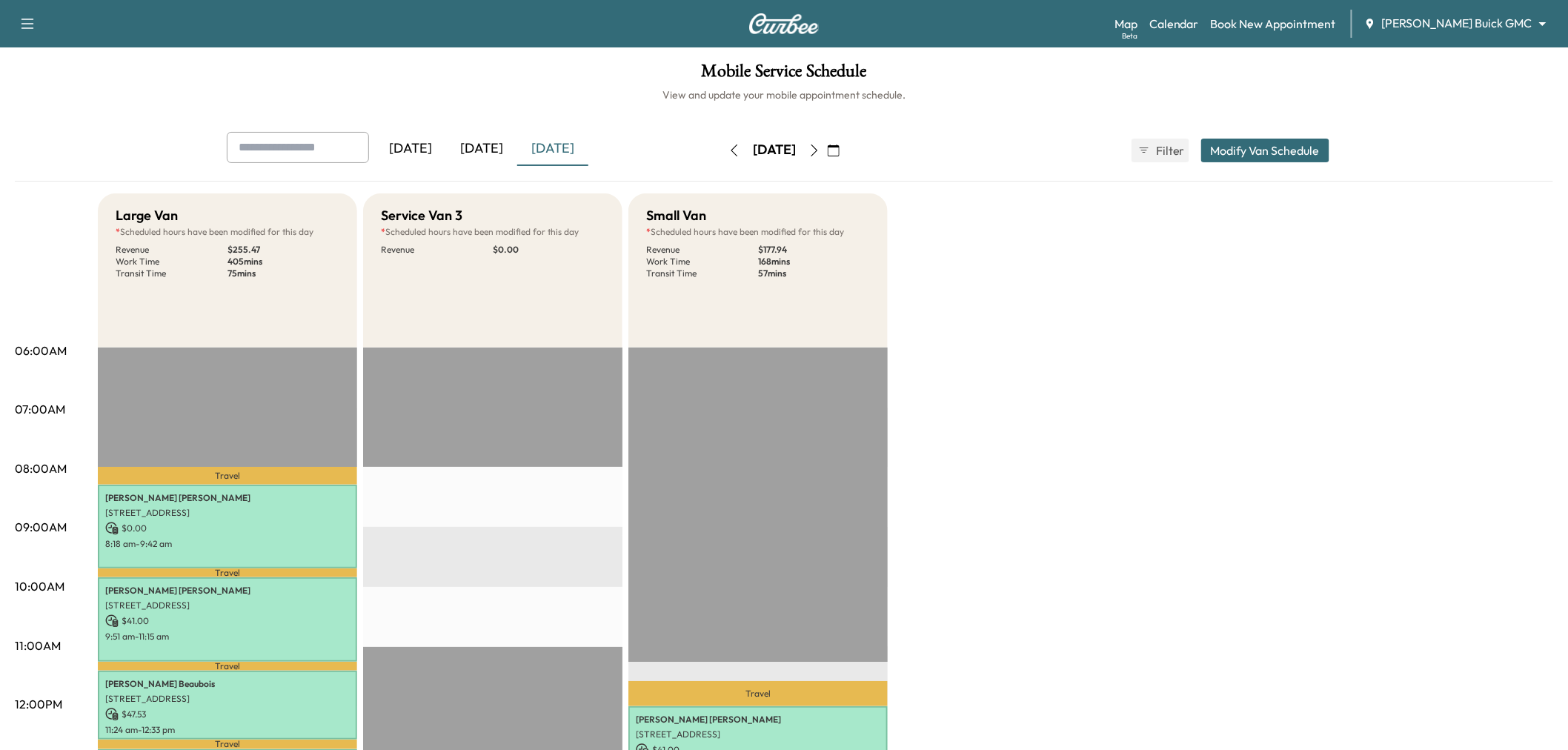
click at [821, 152] on icon "button" at bounding box center [814, 151] width 12 height 12
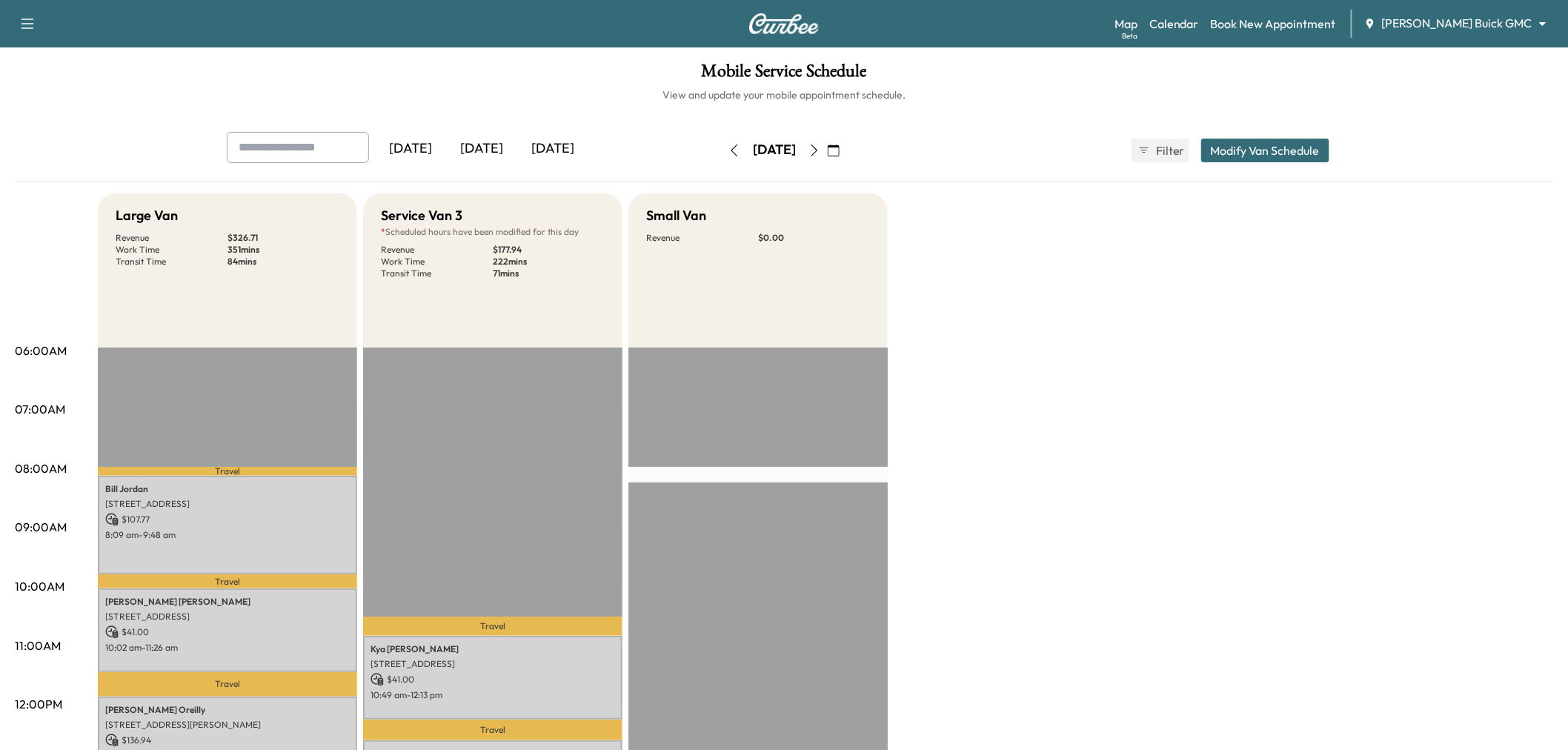
drag, startPoint x: 865, startPoint y: 149, endPoint x: 855, endPoint y: 180, distance: 32.6
click at [821, 150] on icon "button" at bounding box center [814, 151] width 12 height 12
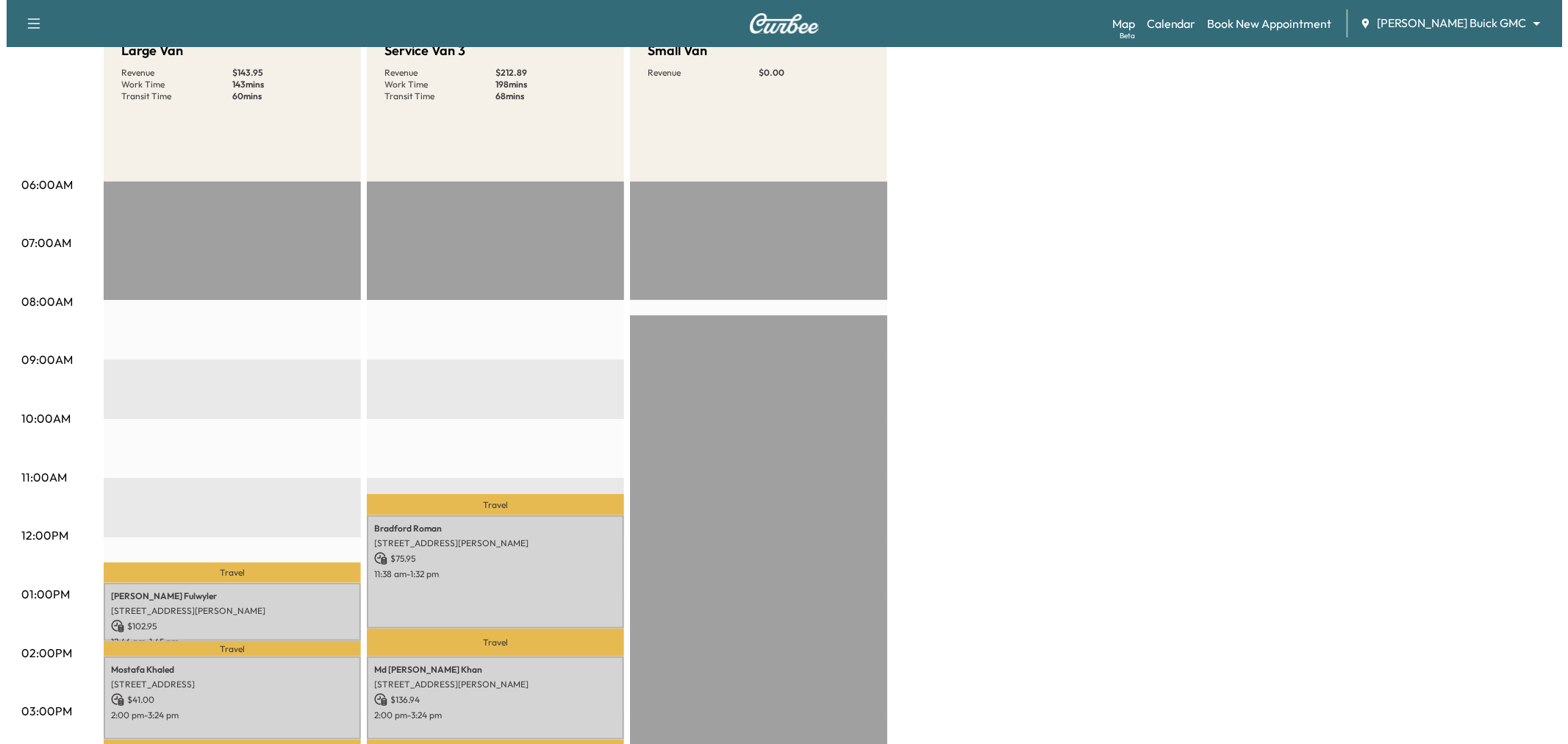
scroll to position [408, 0]
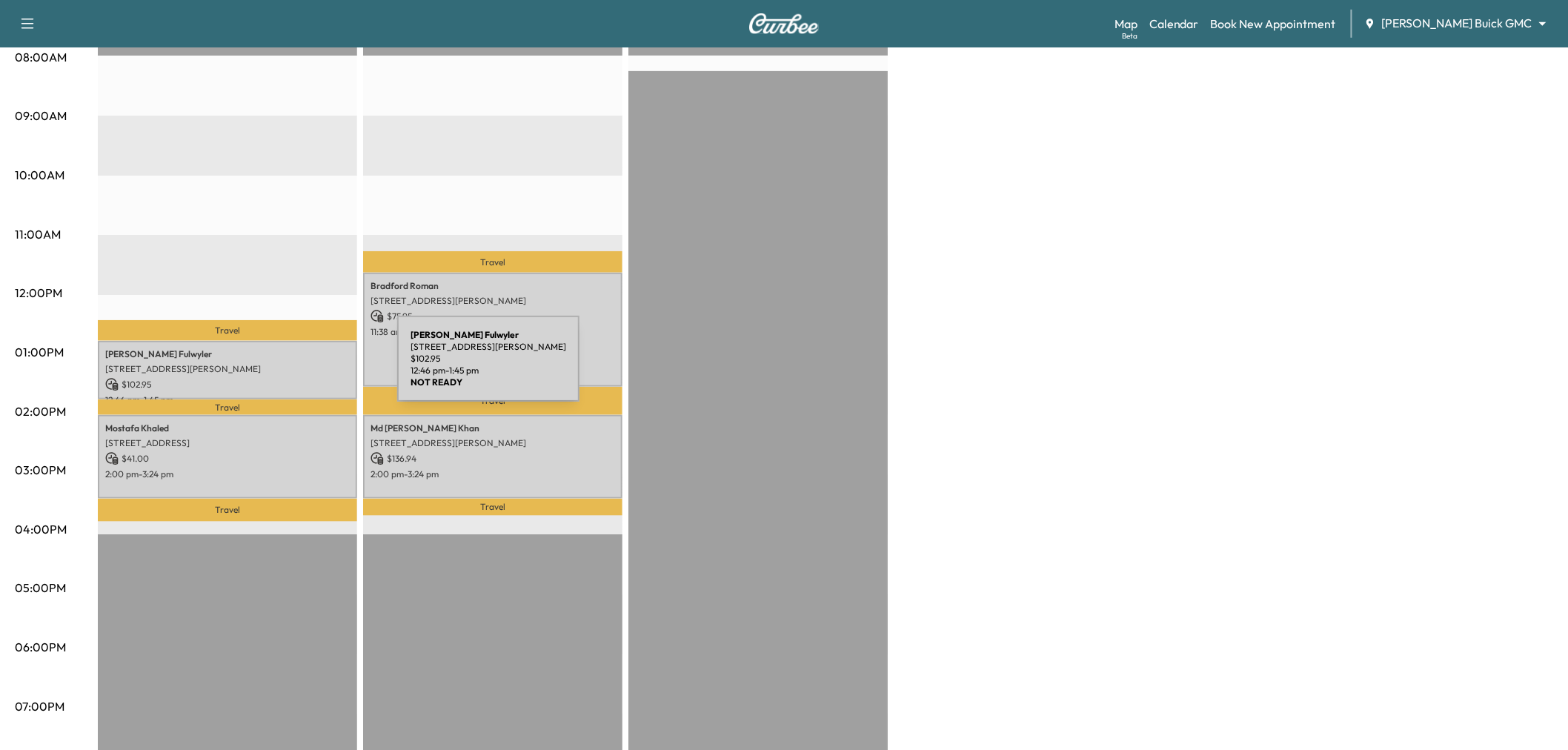
click at [286, 368] on p "15757 Coit Rd, Dallas, TX 75248, USA" at bounding box center [227, 369] width 244 height 12
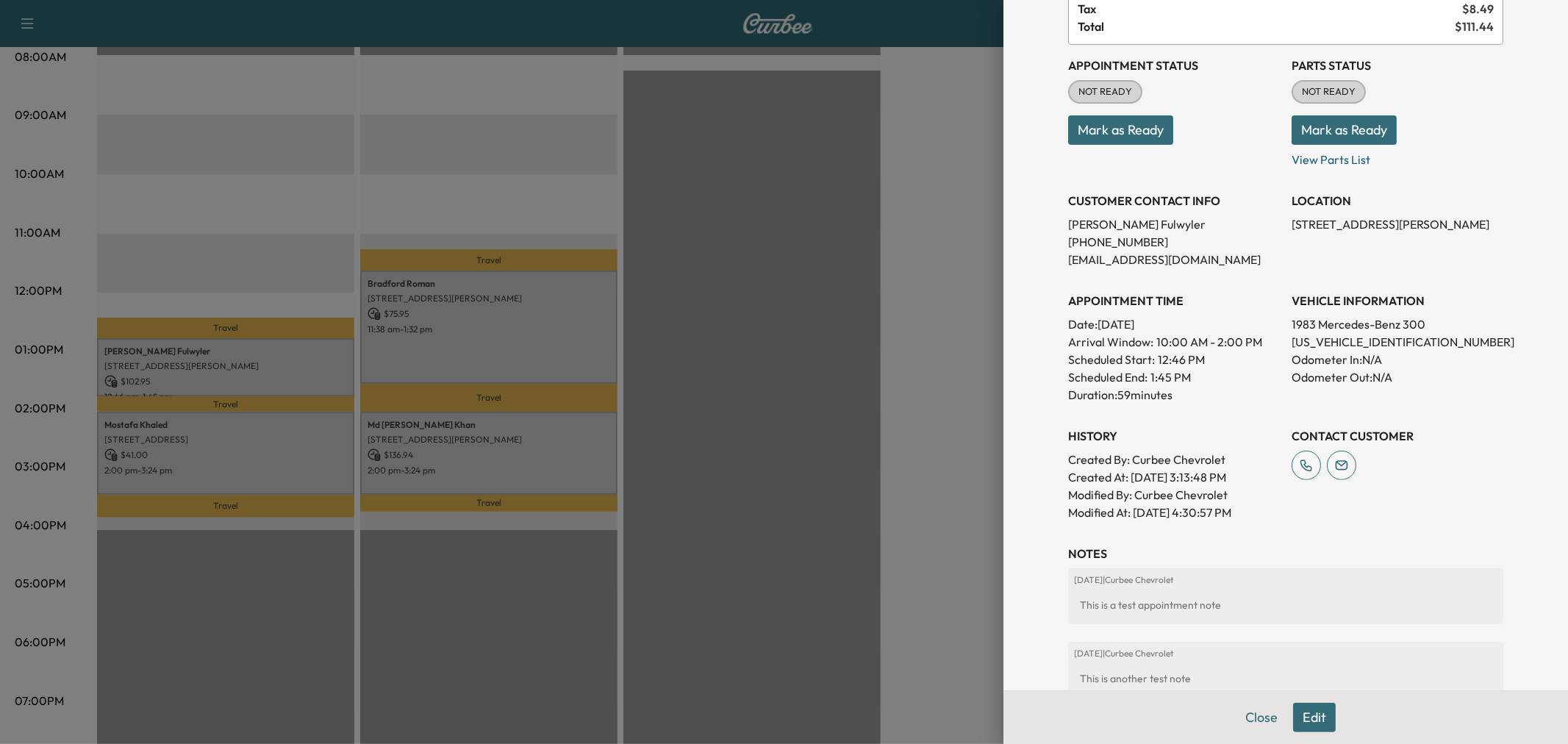
scroll to position [327, 0]
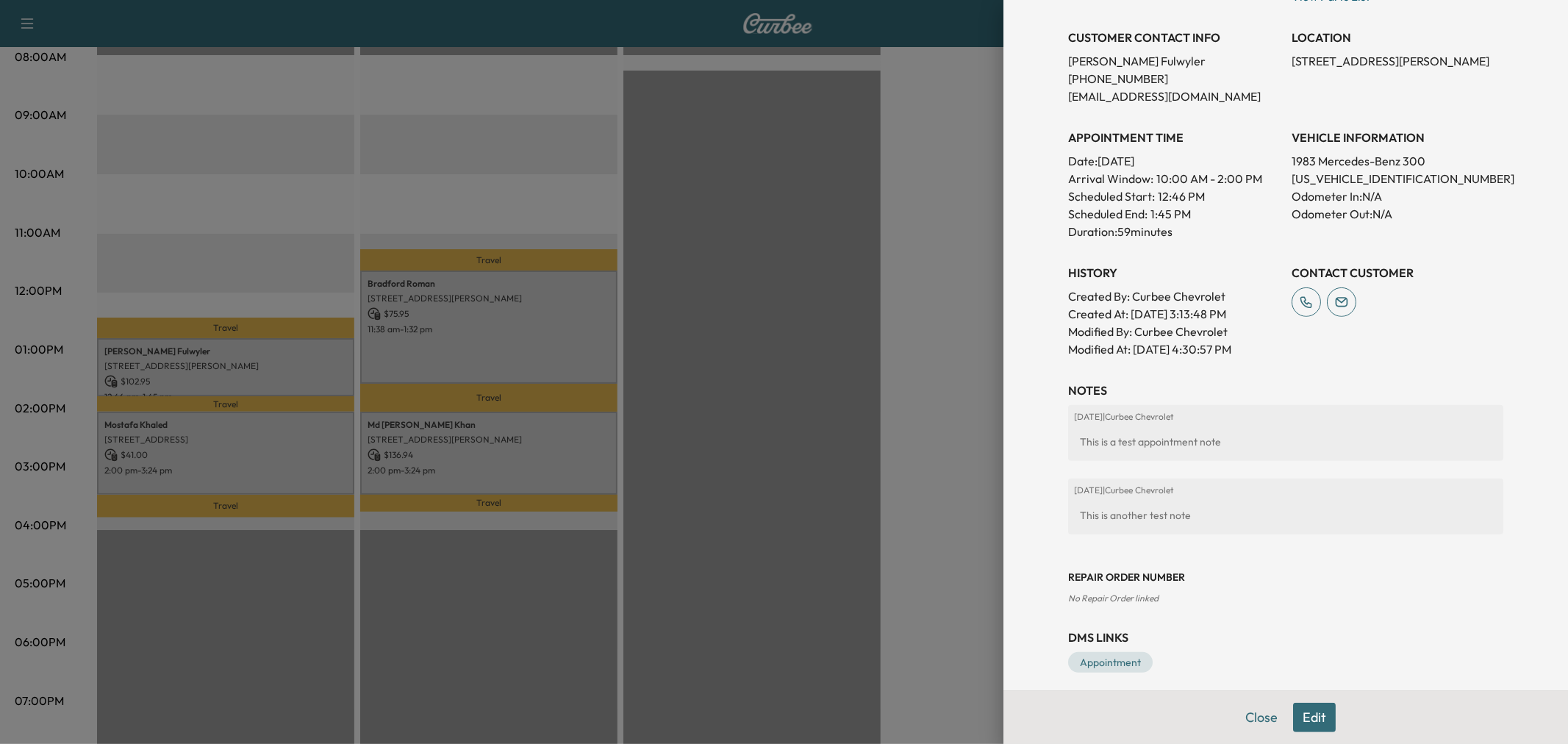
click at [1302, 718] on button "Edit" at bounding box center [1315, 718] width 42 height 29
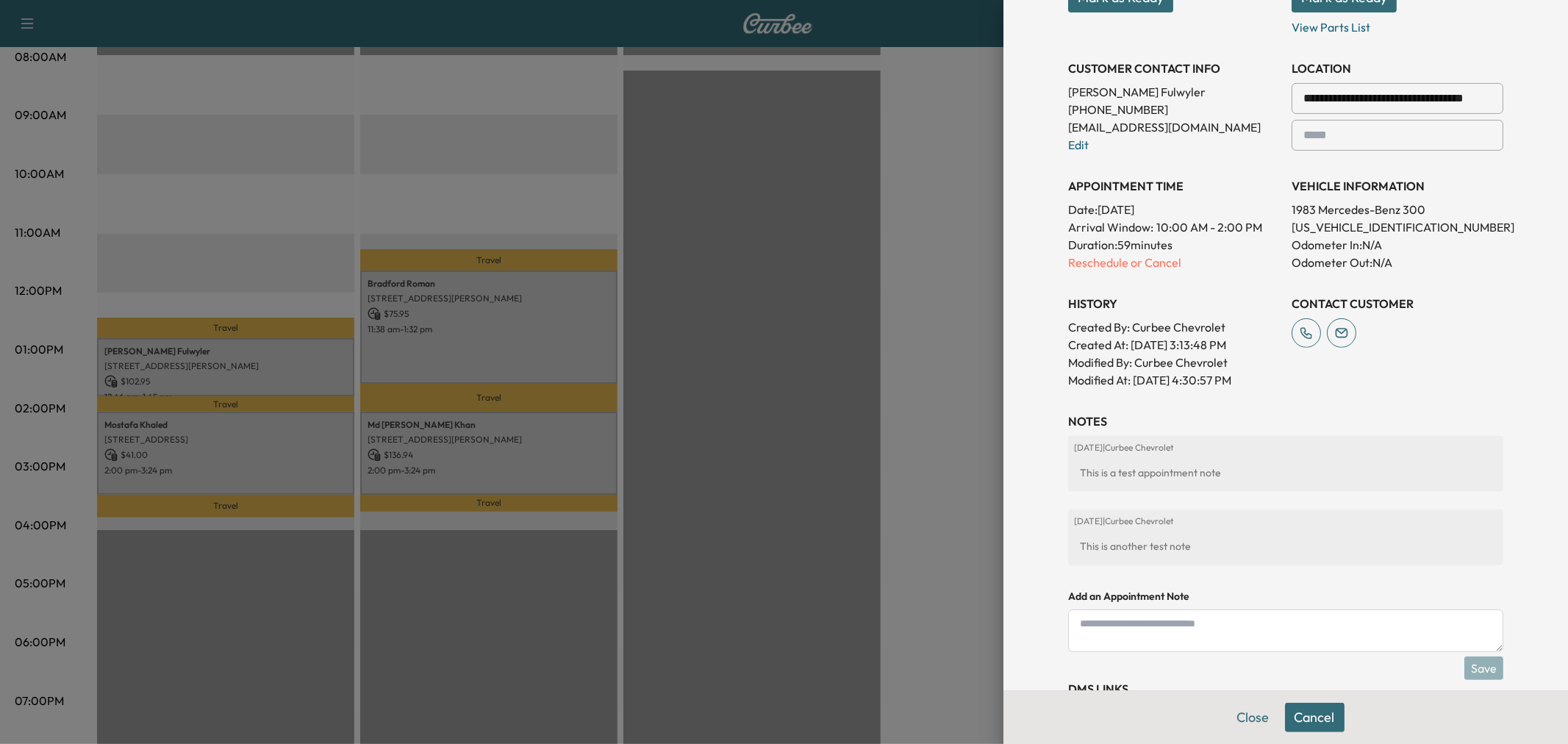
scroll to position [358, 0]
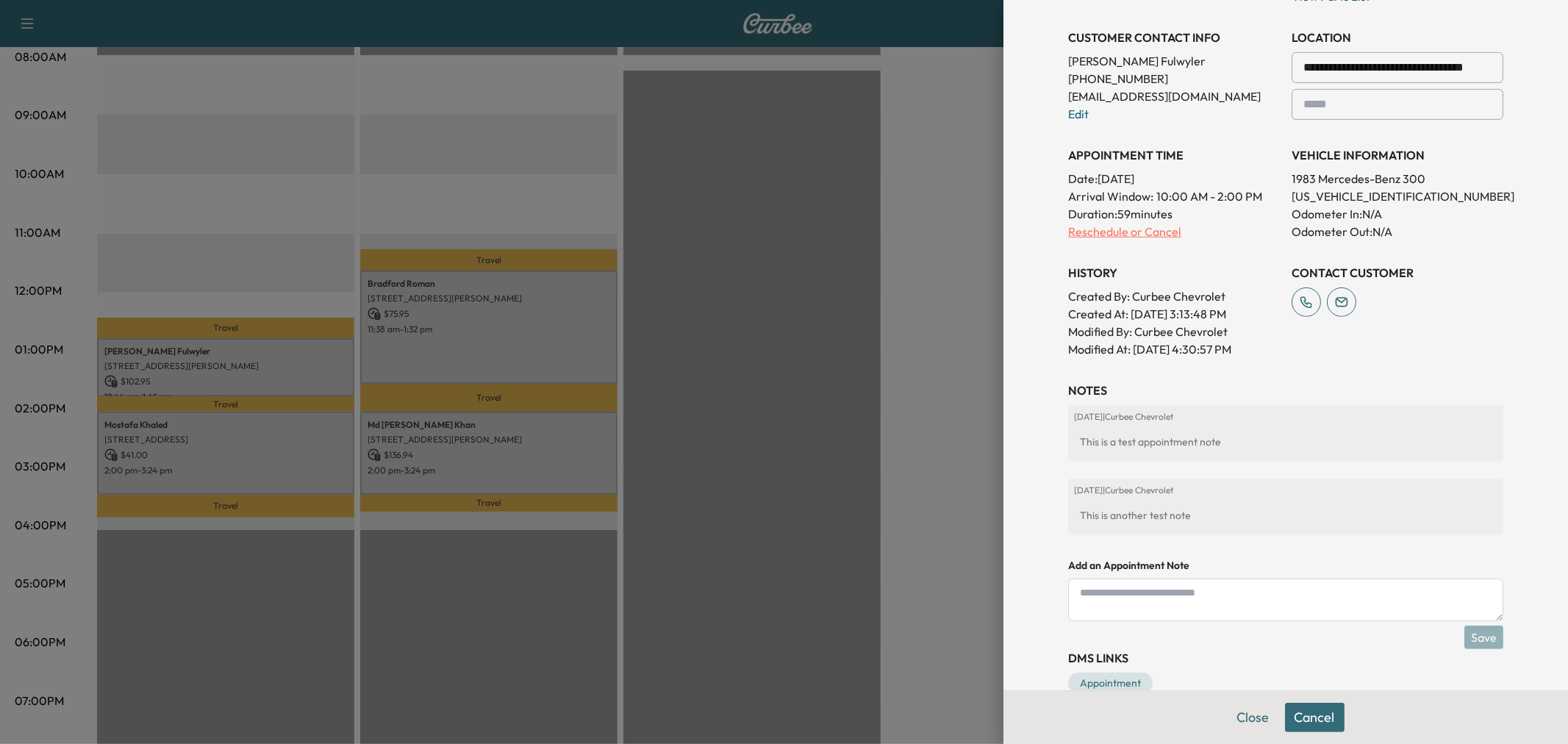
click at [1129, 232] on p "Reschedule or Cancel" at bounding box center [1174, 232] width 212 height 18
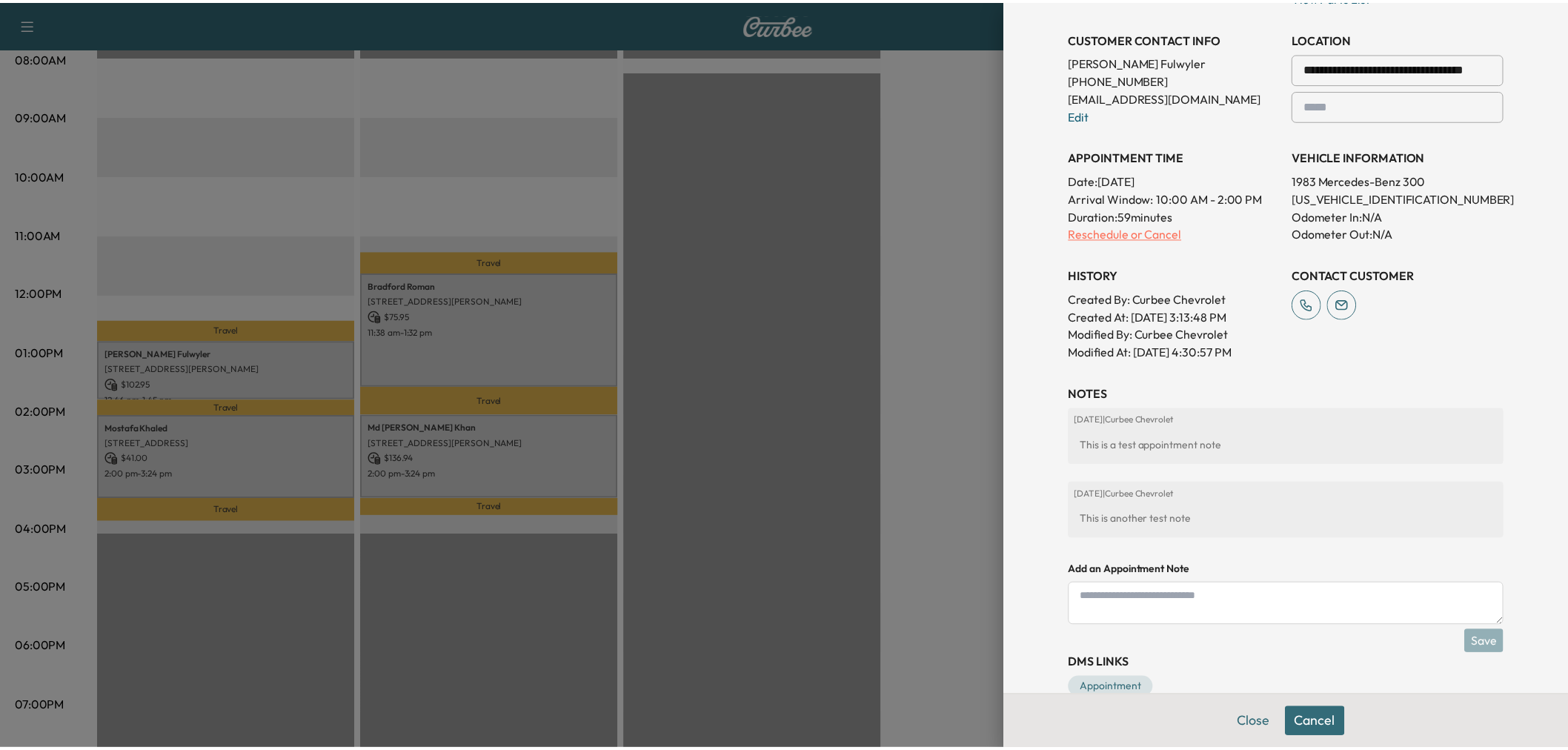
scroll to position [0, 0]
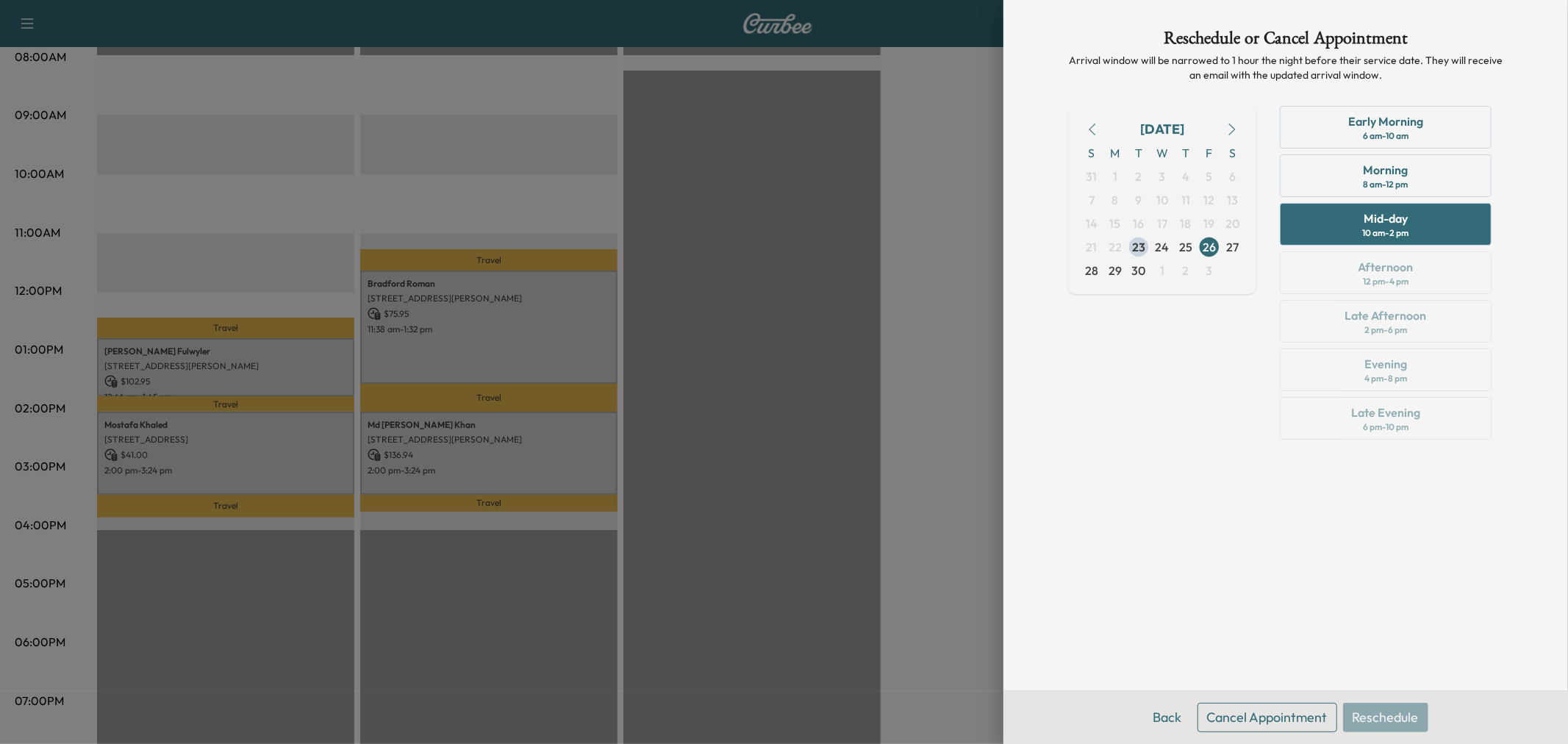
click at [1276, 726] on button "Cancel Appointment" at bounding box center [1267, 718] width 140 height 29
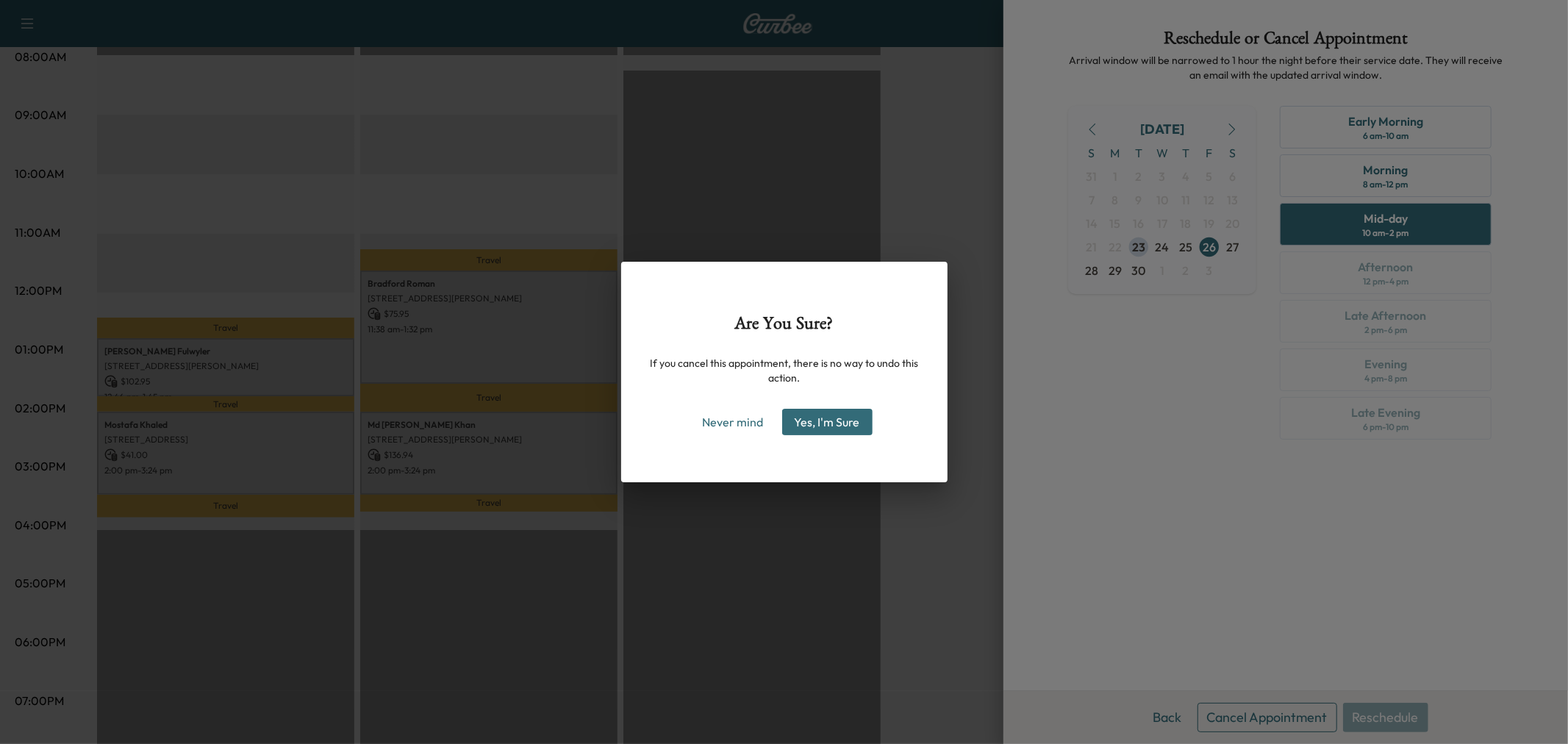
click at [795, 426] on button "Yes, I'm Sure" at bounding box center [827, 422] width 91 height 26
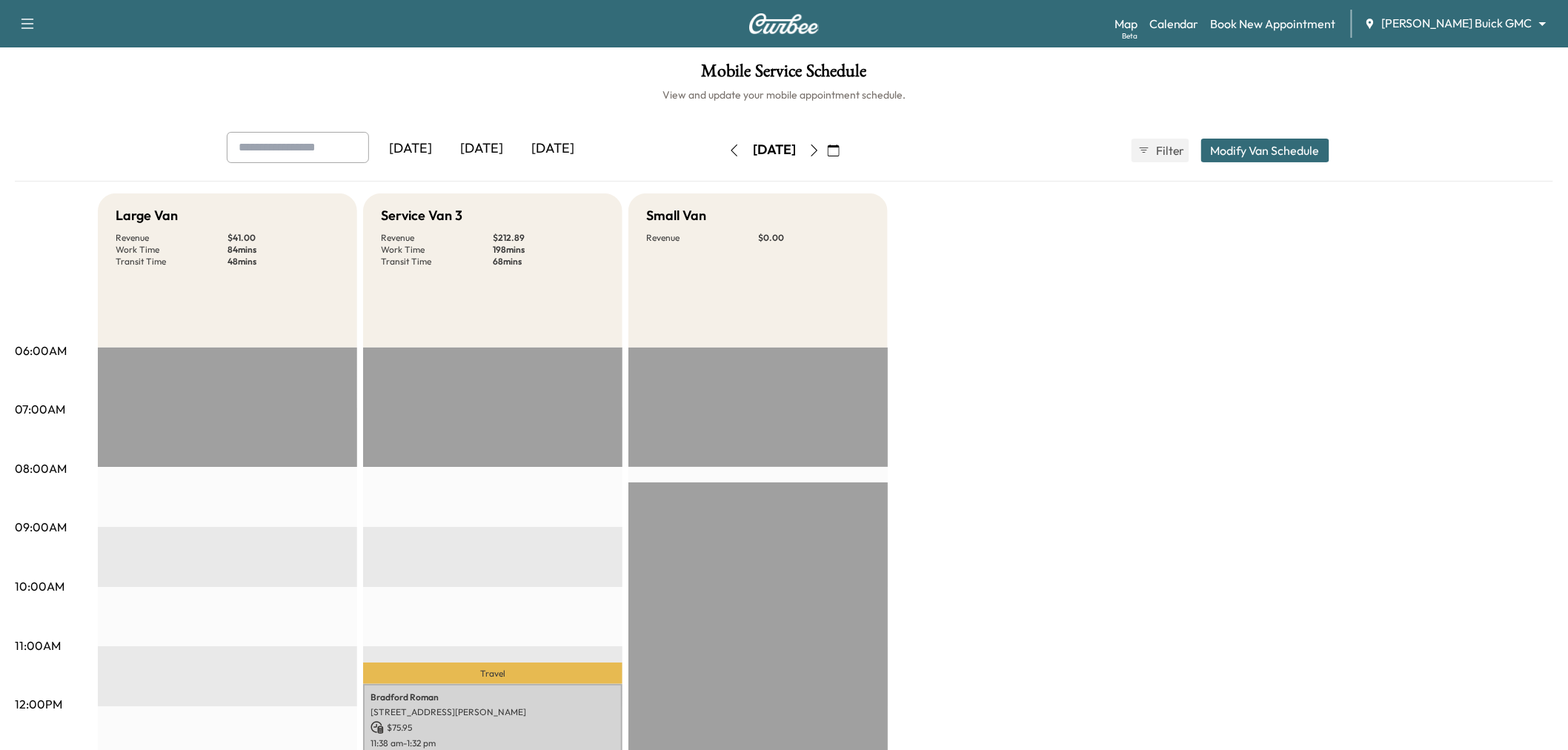
drag, startPoint x: 561, startPoint y: 142, endPoint x: 554, endPoint y: 149, distance: 9.9
click at [563, 143] on div "[DATE]" at bounding box center [552, 148] width 71 height 34
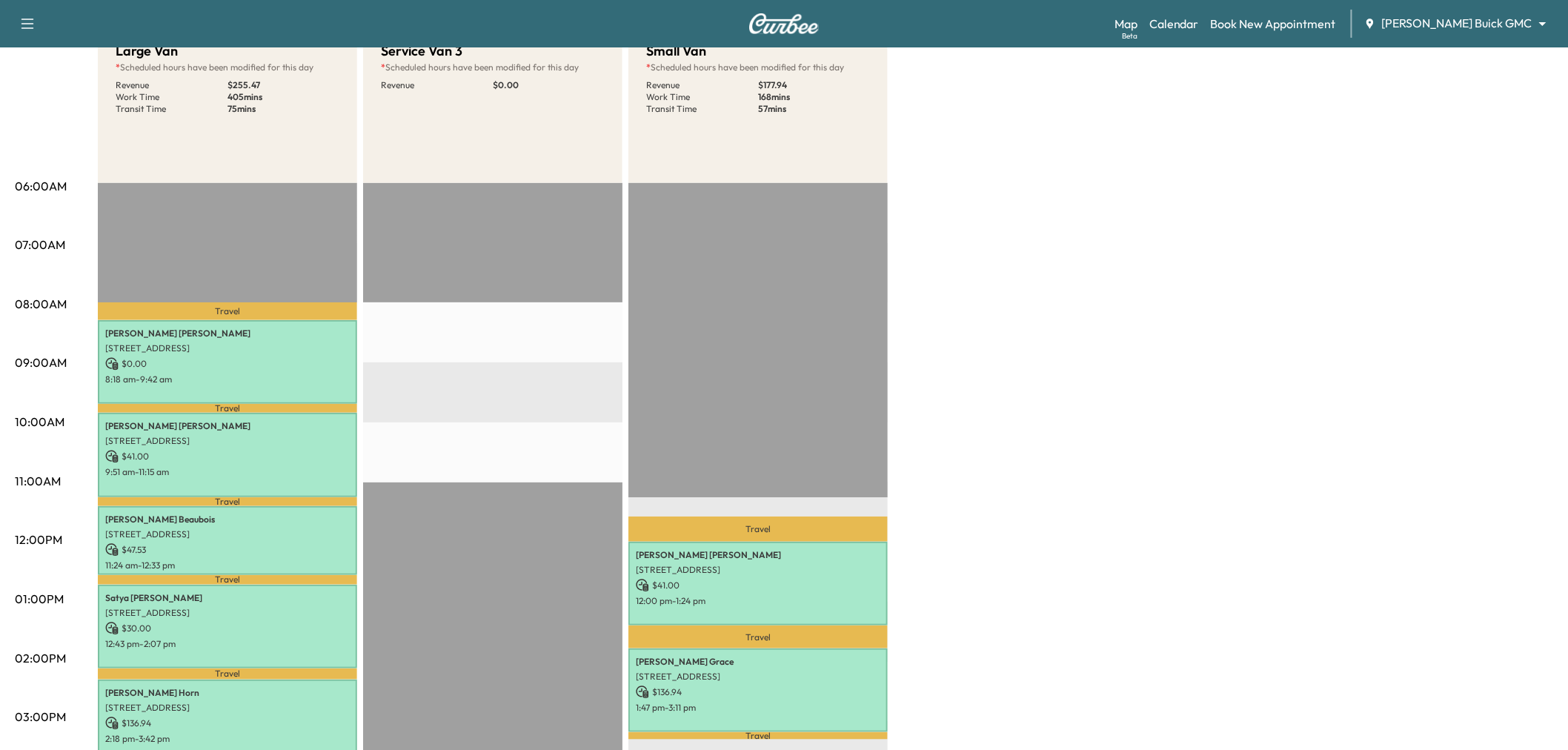
scroll to position [329, 0]
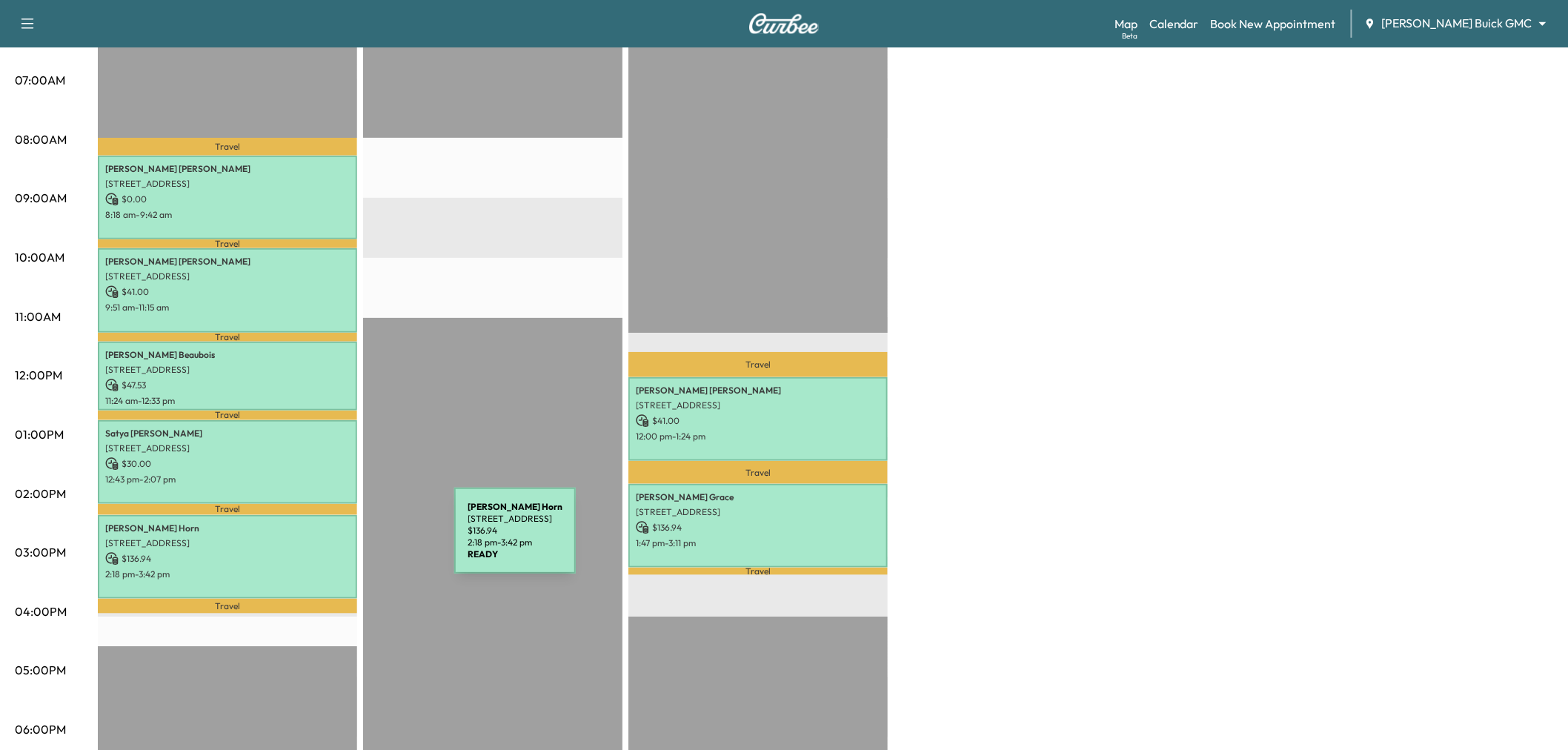
click at [343, 539] on p "2387 Kittyhawk Dr, Frisco, TX 75034, USA" at bounding box center [227, 543] width 244 height 12
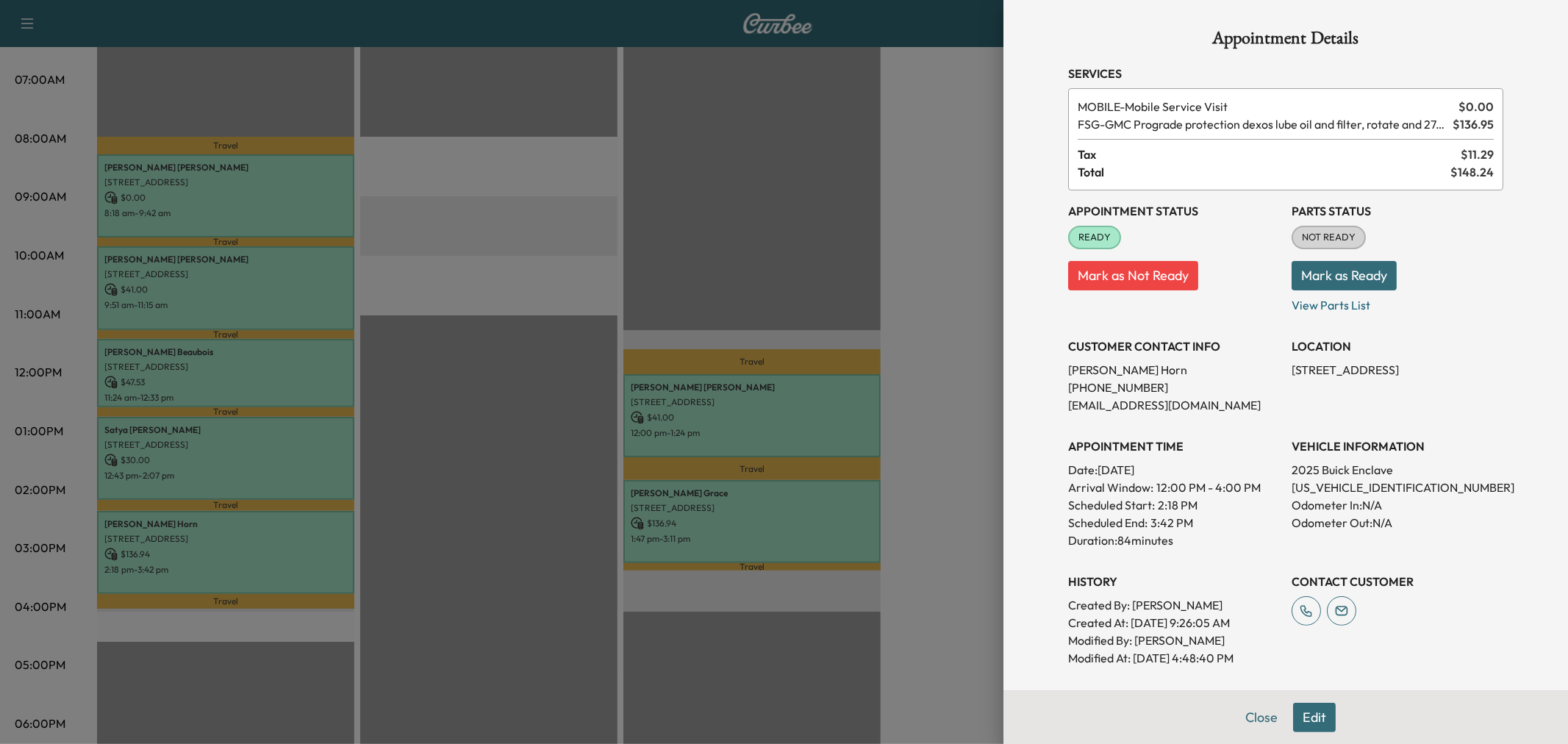
click at [319, 523] on div at bounding box center [784, 372] width 1568 height 744
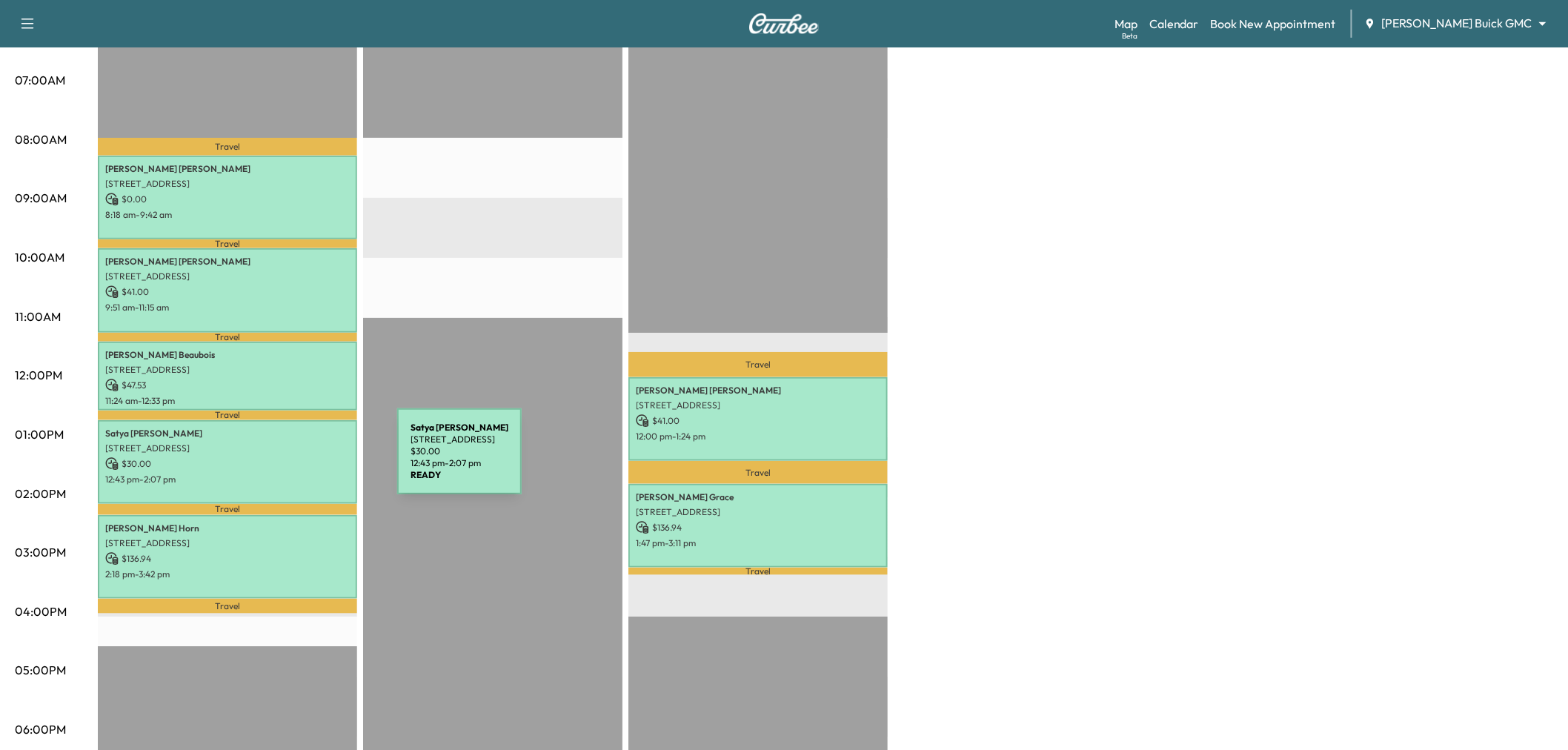
click at [286, 460] on p "$ 30.00" at bounding box center [227, 464] width 244 height 13
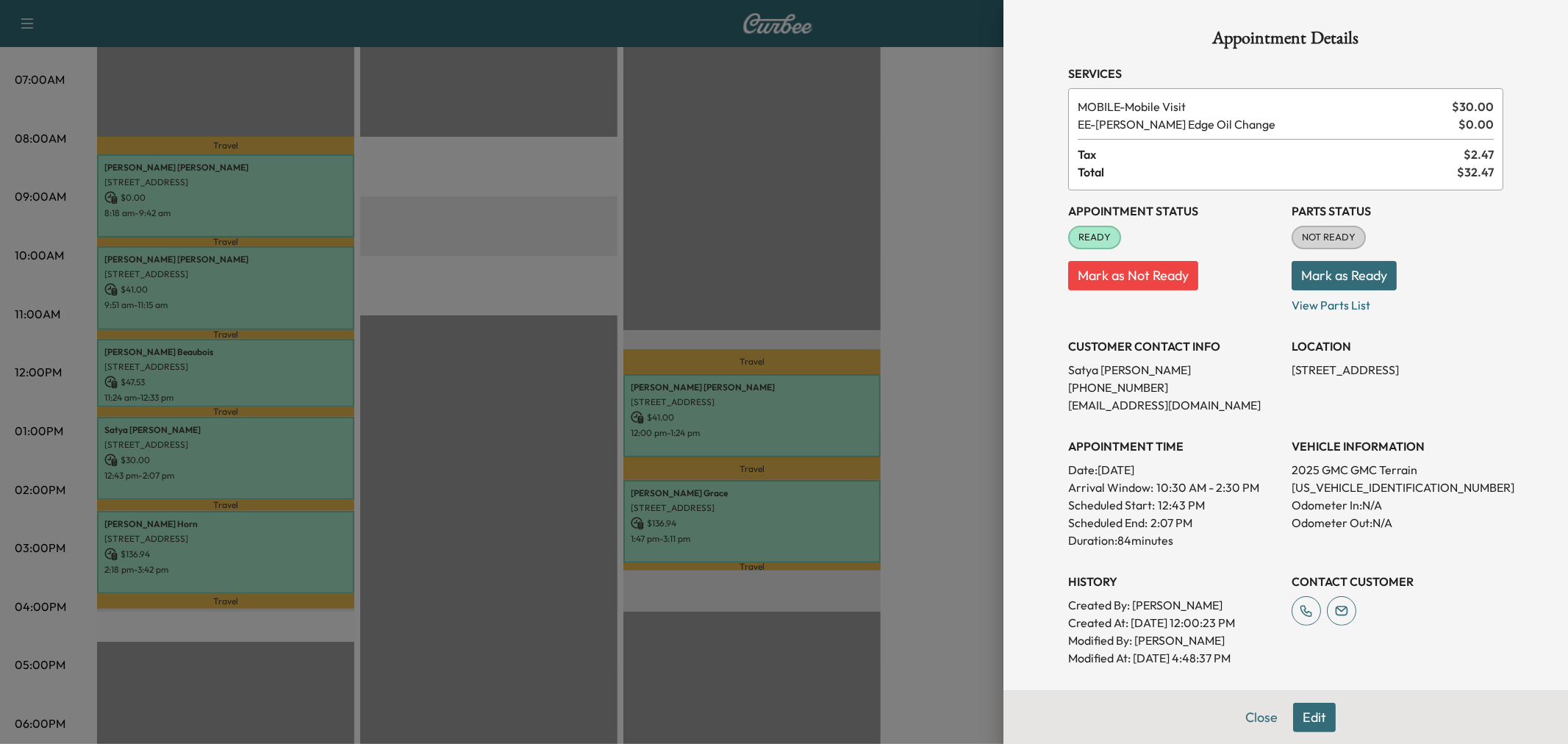
click at [277, 453] on div at bounding box center [784, 372] width 1568 height 744
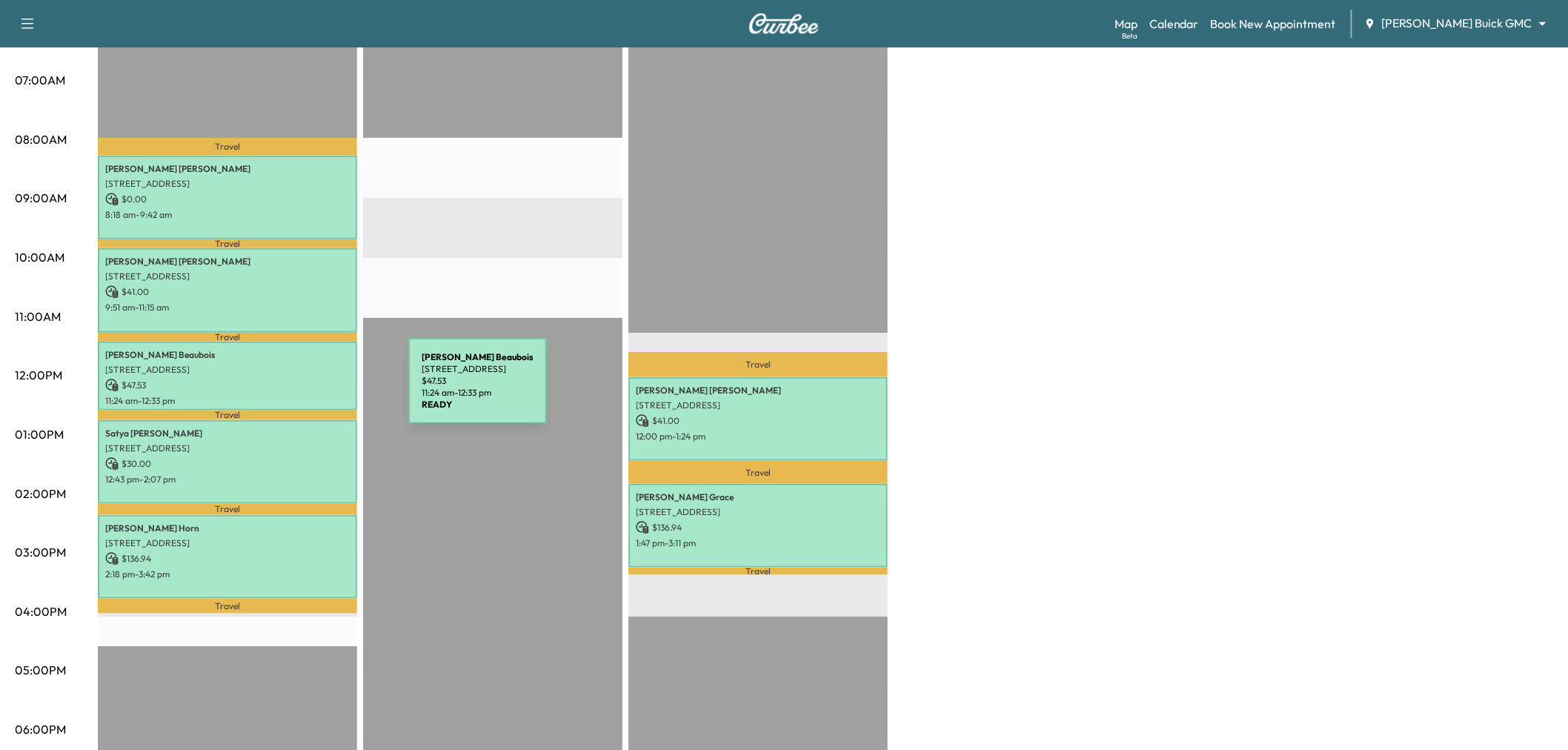
click at [297, 395] on p "11:24 am - 12:33 pm" at bounding box center [227, 401] width 244 height 12
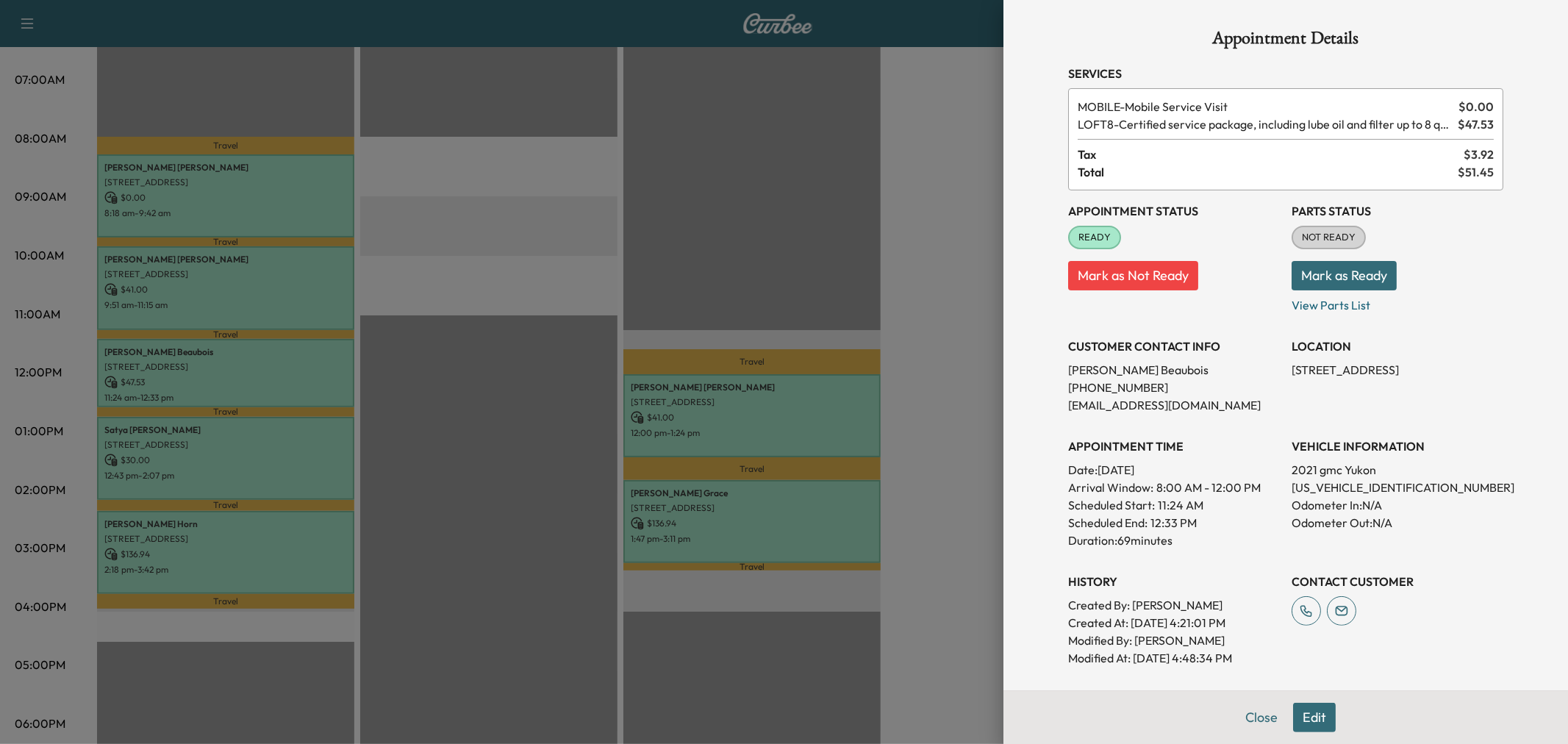
click at [305, 371] on div at bounding box center [784, 372] width 1568 height 744
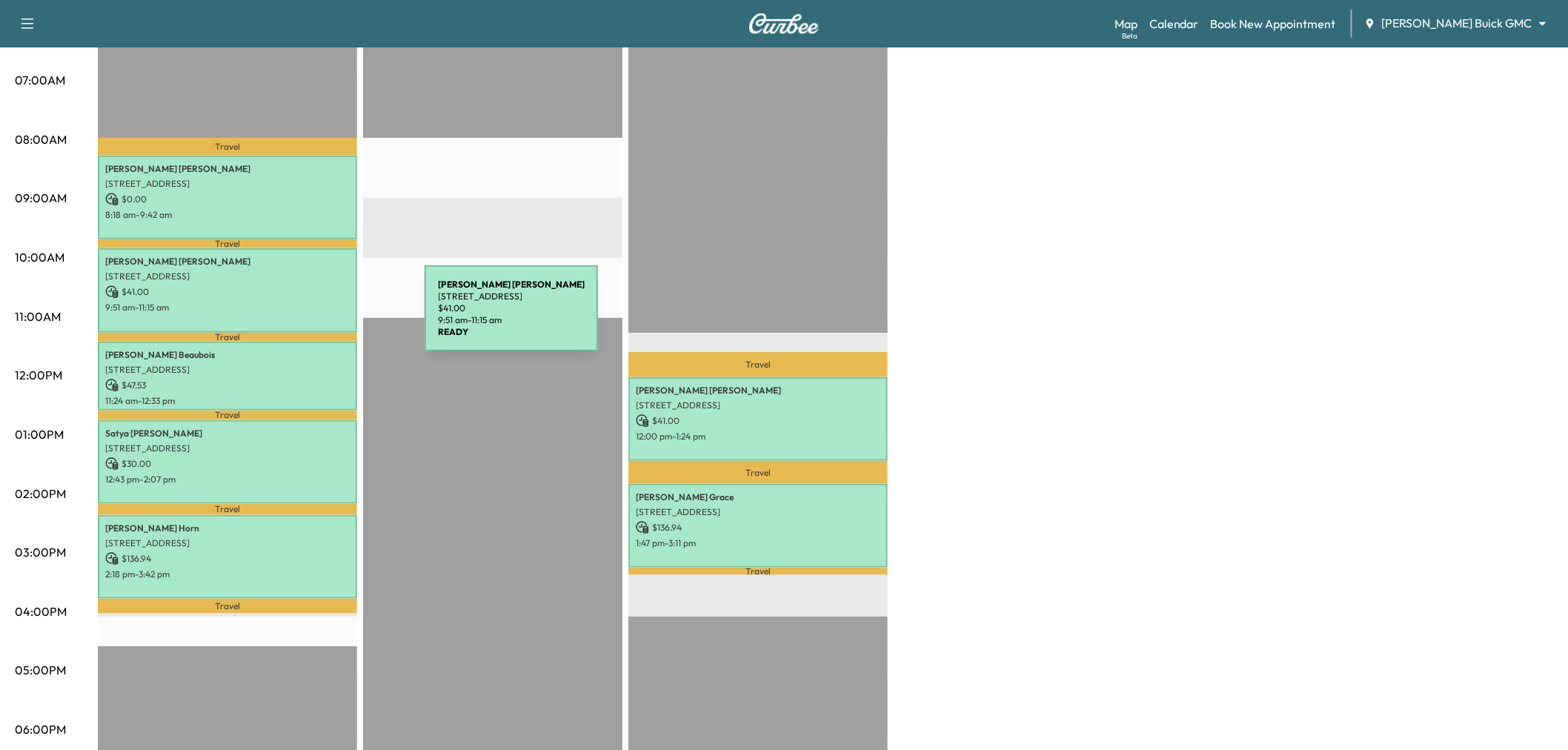
click at [321, 301] on p "9:51 am - 11:15 am" at bounding box center [227, 307] width 244 height 12
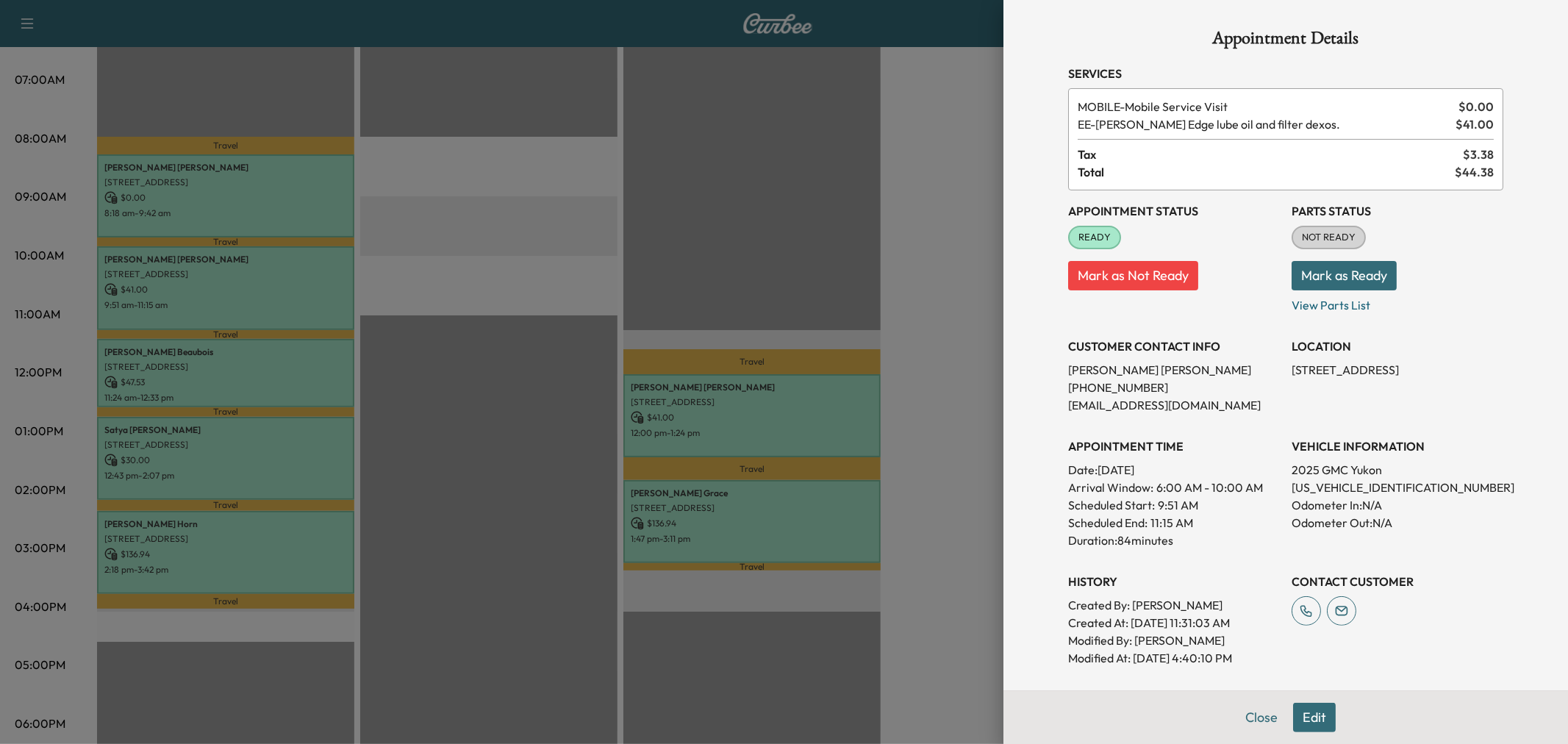
click at [318, 298] on div at bounding box center [784, 372] width 1568 height 744
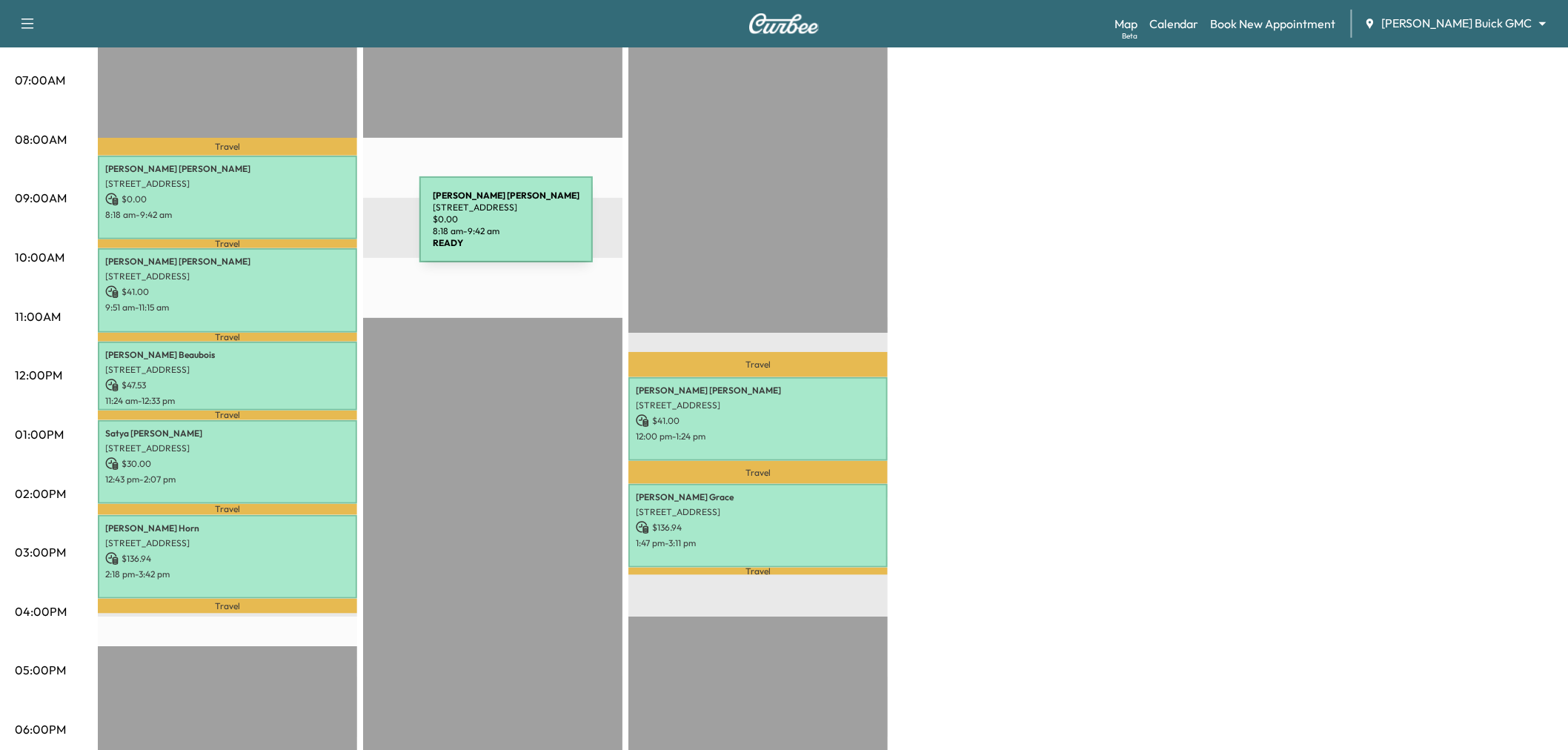
click at [309, 228] on div "Randall Bullock 613 Driftwood Court, Allen, TX 75013, US $ 0.00 8:18 am - 9:42 …" at bounding box center [227, 198] width 259 height 84
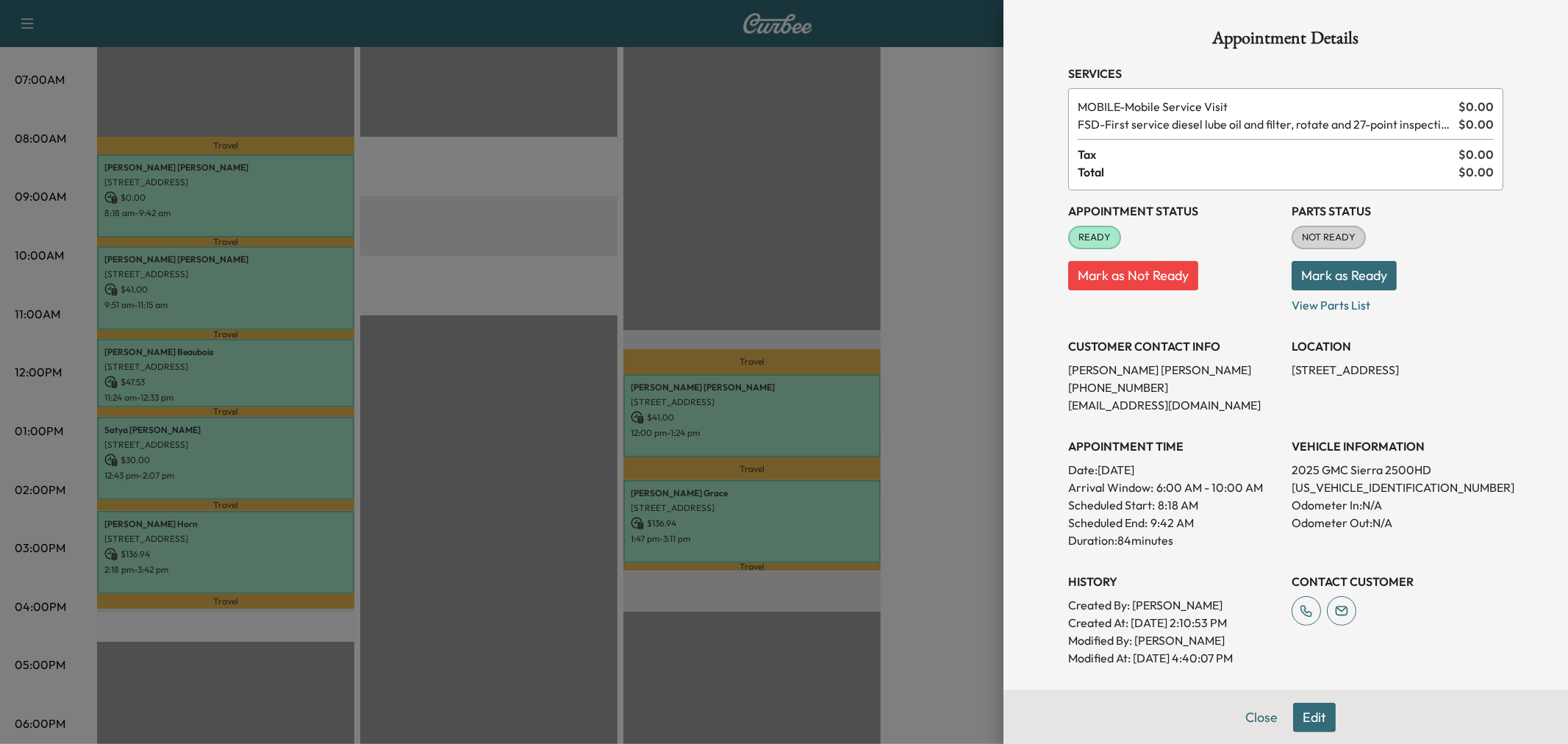
click at [299, 225] on div at bounding box center [784, 372] width 1568 height 744
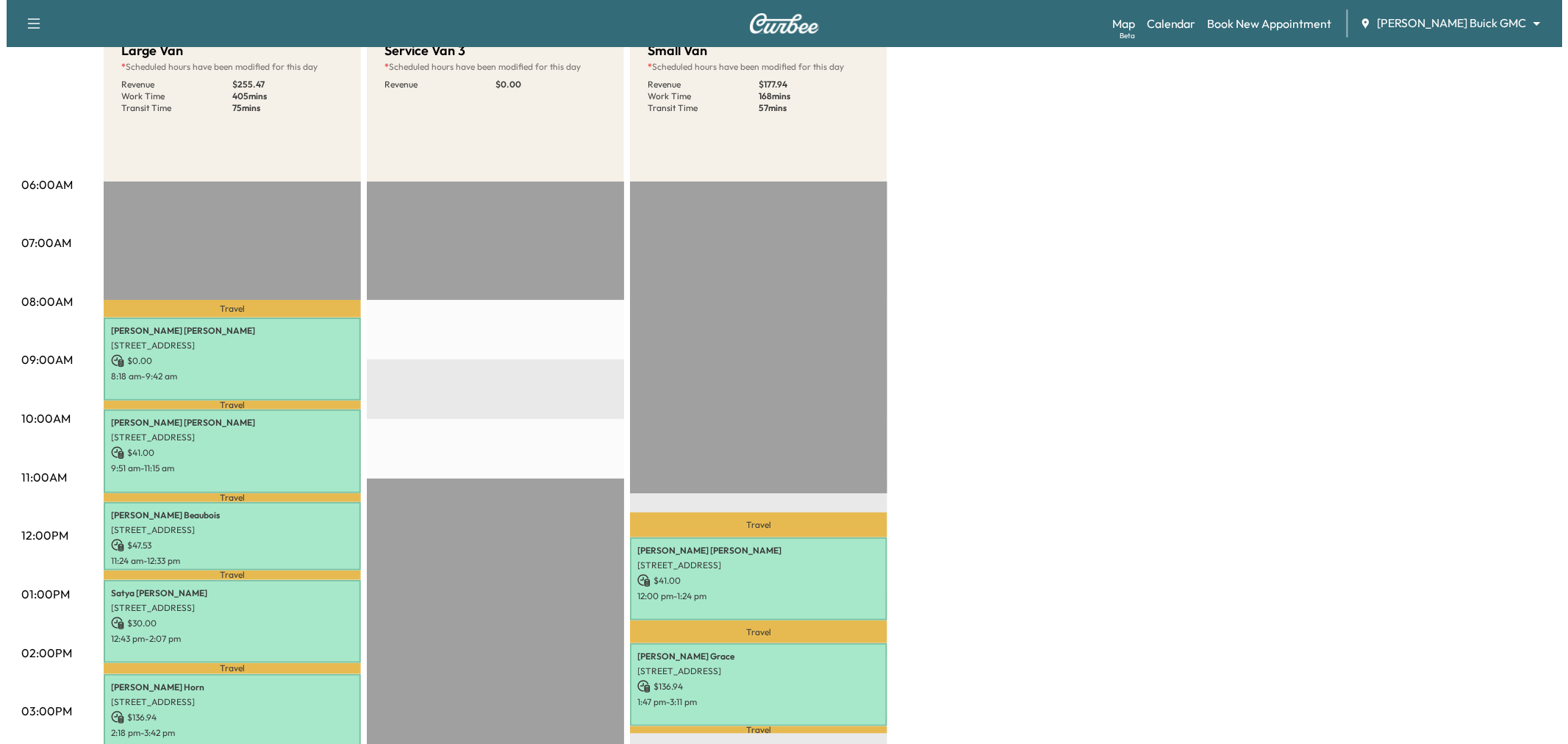
scroll to position [0, 0]
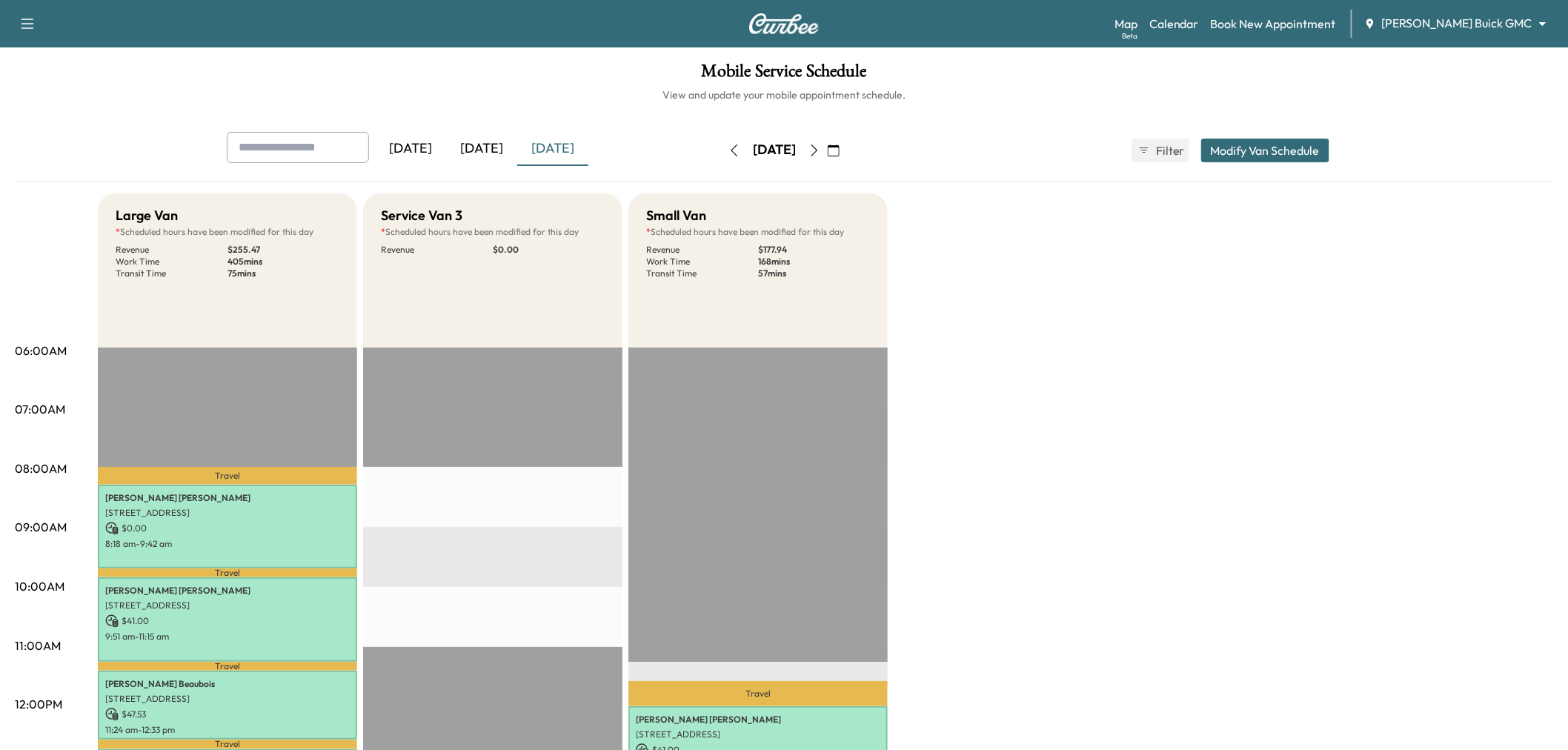
click at [1268, 145] on button "Modify Van Schedule" at bounding box center [1265, 150] width 128 height 24
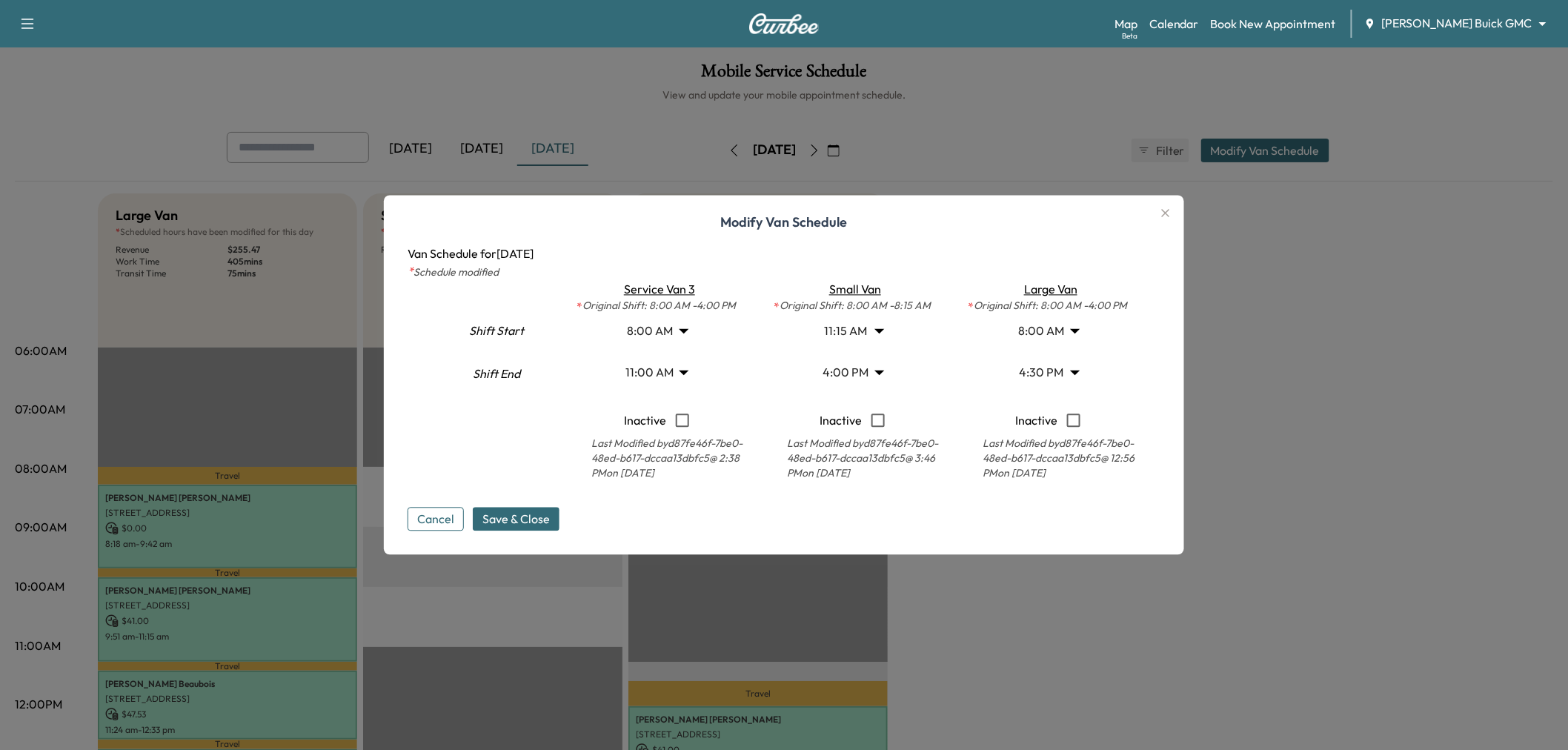
click at [1057, 328] on body "Support Log Out Map Beta Calendar Book New Appointment Ewing Buick GMC ********…" at bounding box center [784, 375] width 1568 height 750
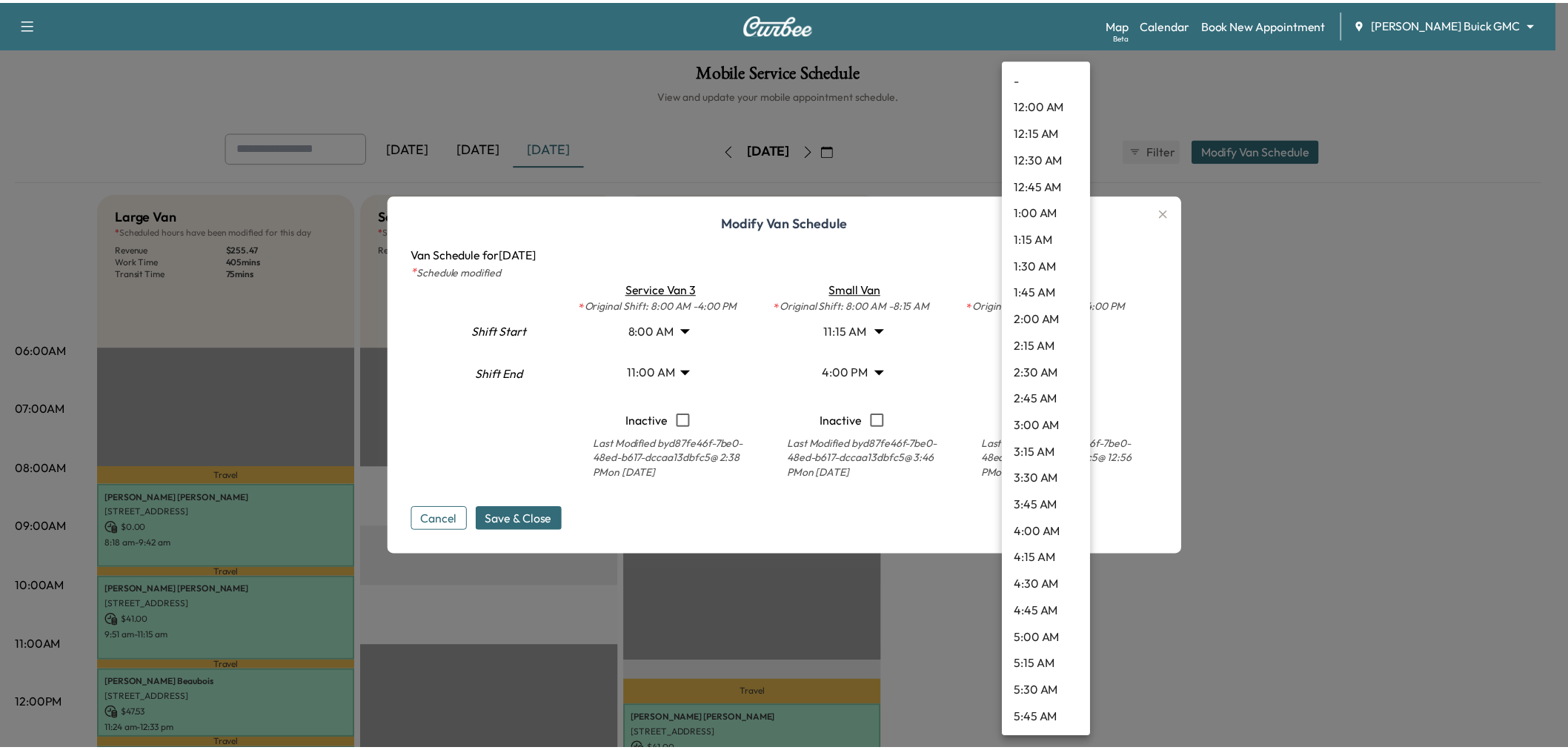
scroll to position [560, 0]
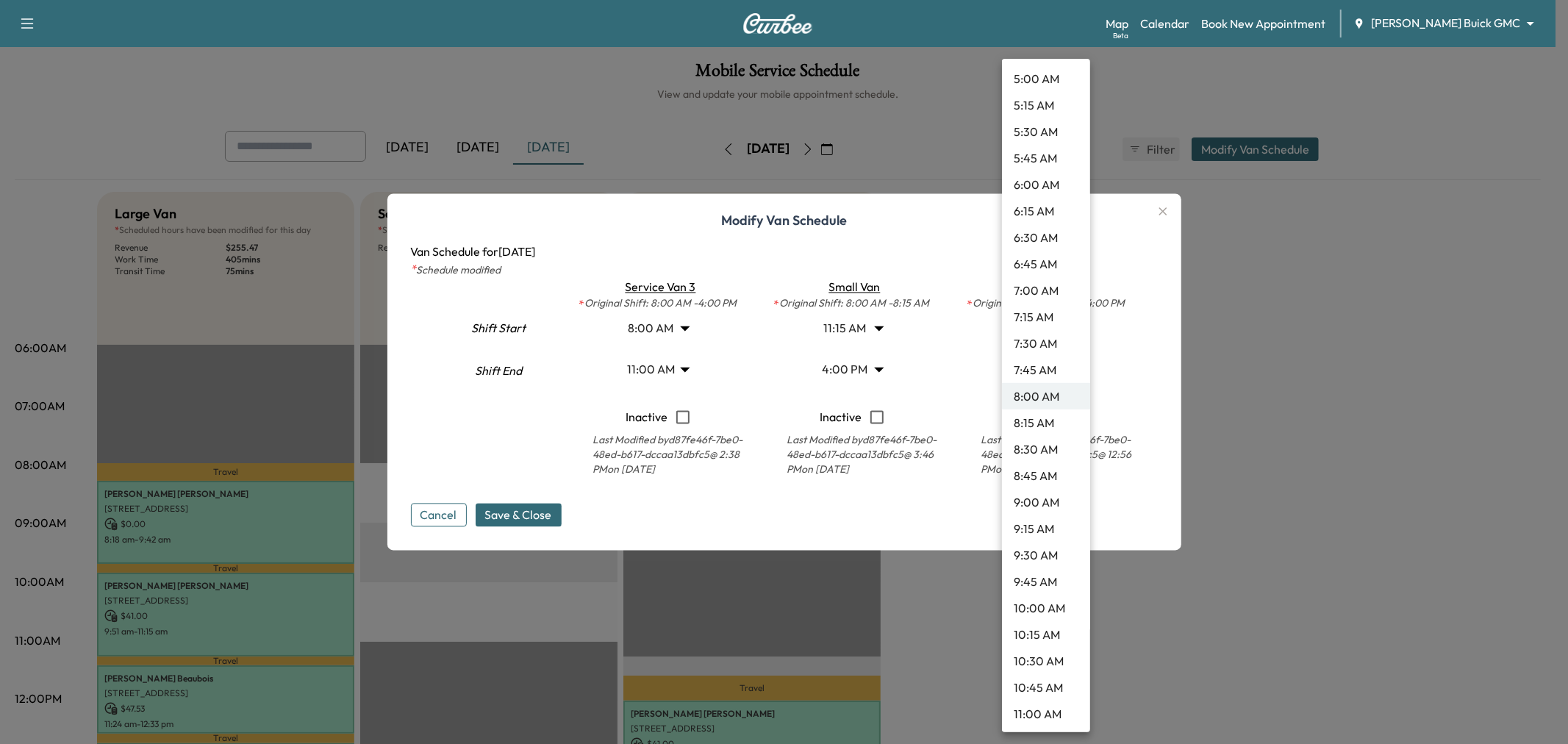
click at [1041, 448] on li "8:30 AM" at bounding box center [1046, 449] width 88 height 26
type input "***"
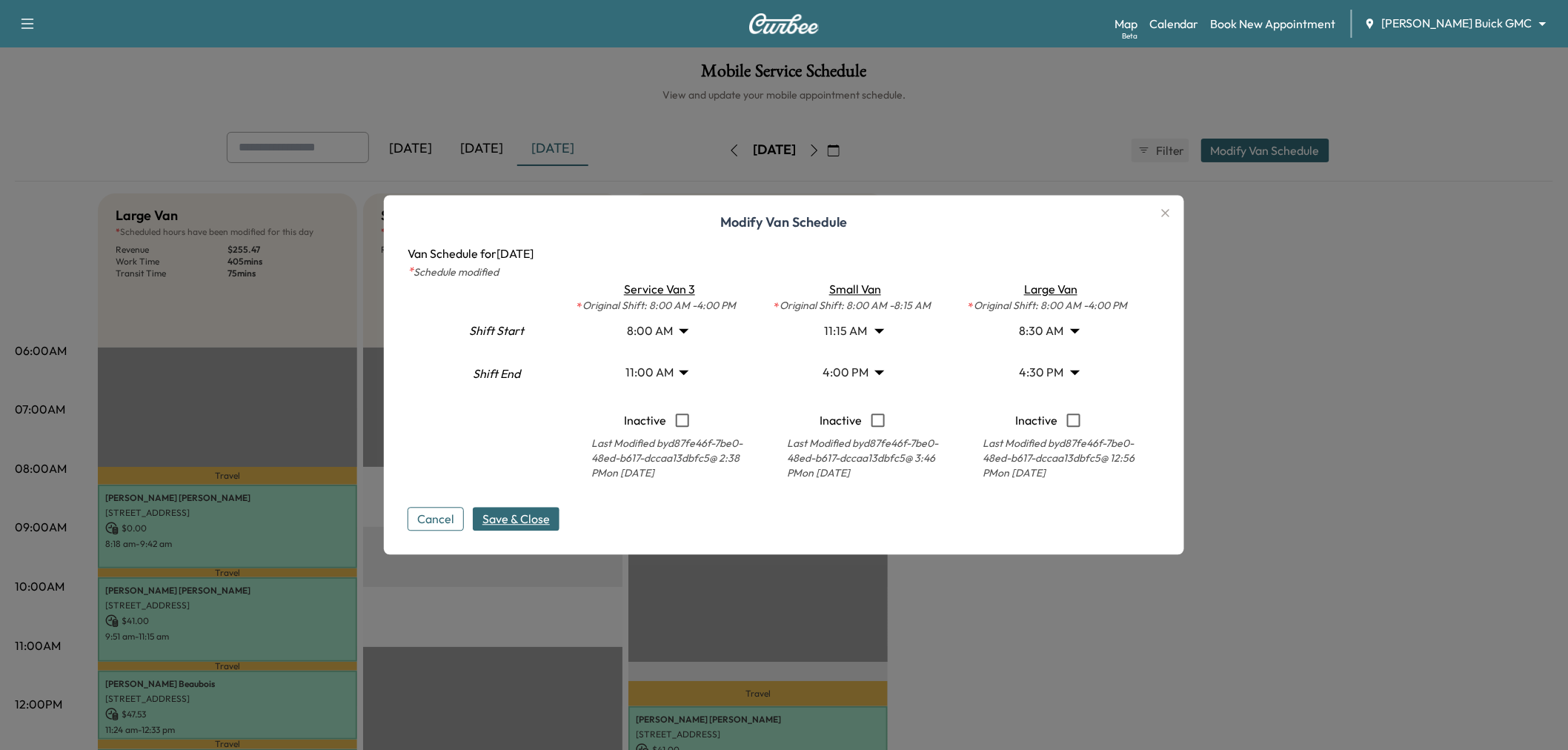
click at [550, 524] on span "Save & Close" at bounding box center [516, 519] width 67 height 18
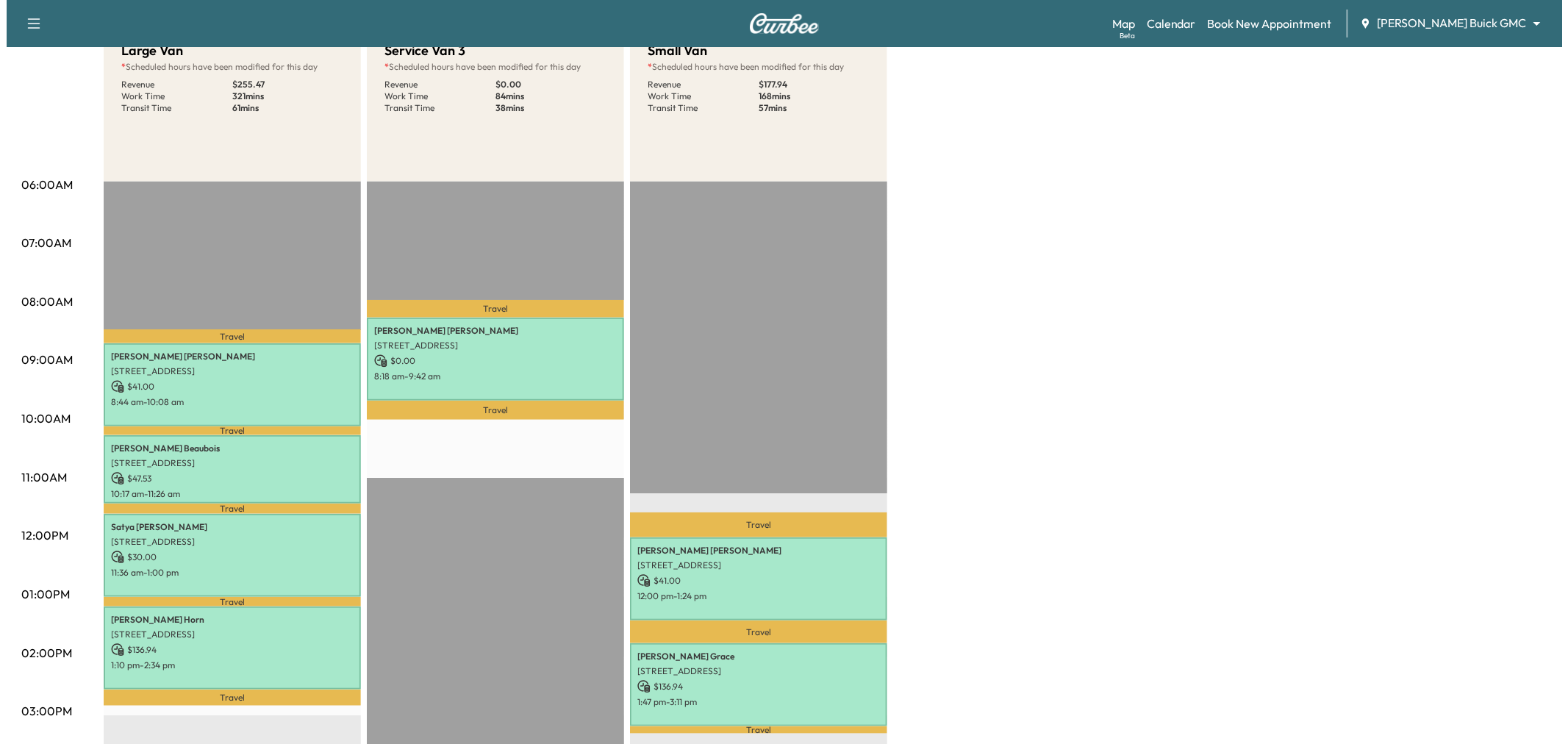
scroll to position [82, 0]
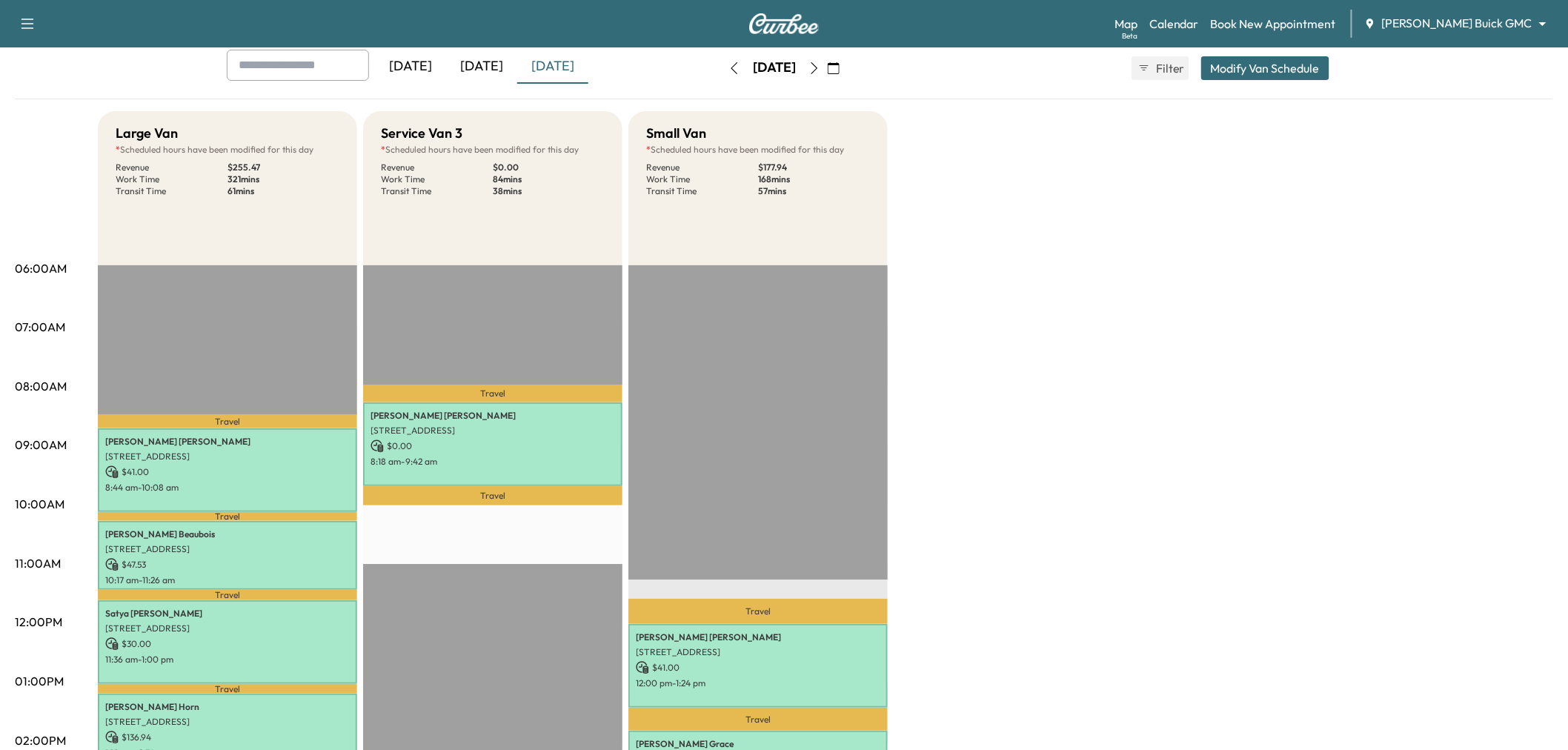
click at [1253, 64] on button "Modify Van Schedule" at bounding box center [1265, 68] width 128 height 24
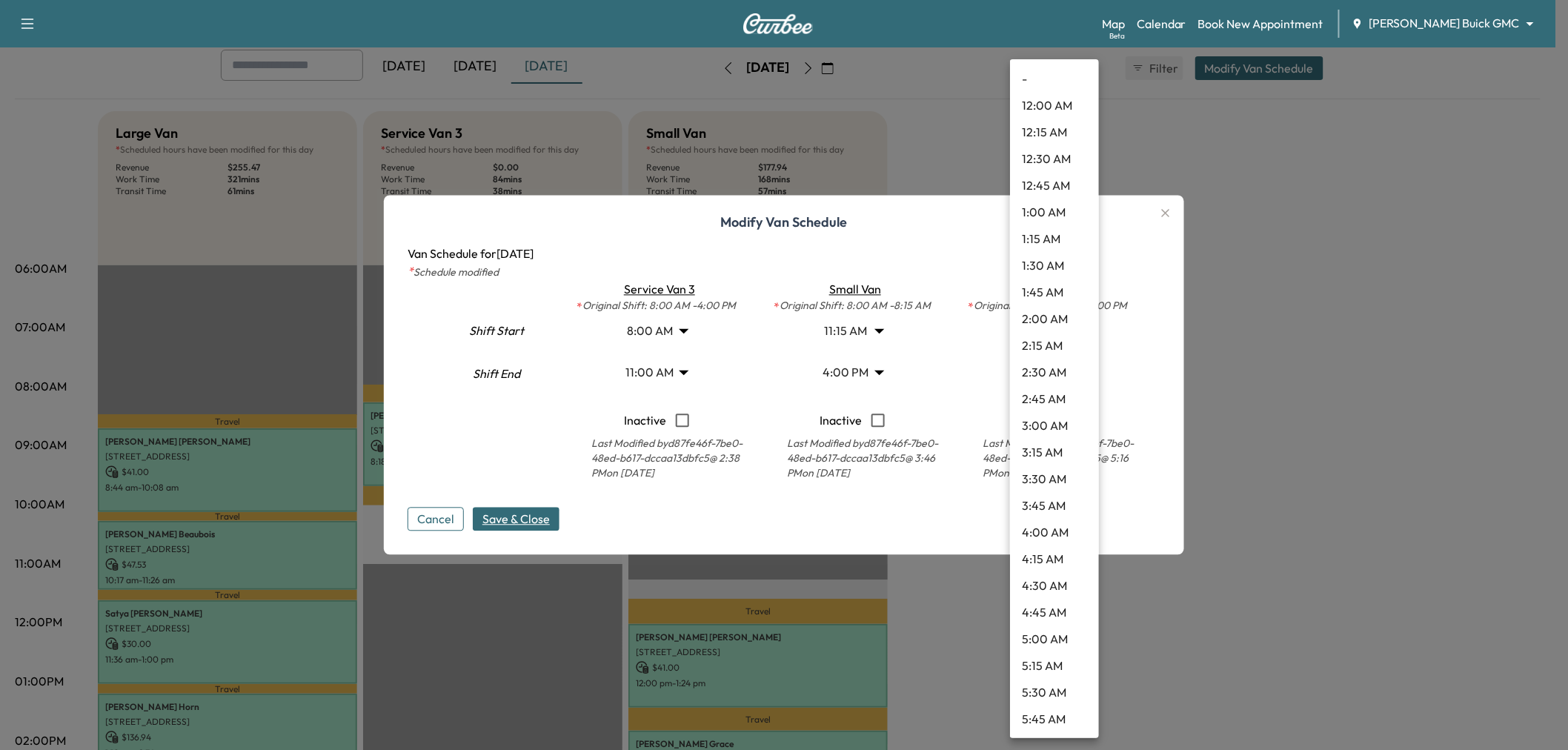
click at [1039, 372] on body "Support Log Out Map Beta Calendar Book New Appointment Ewing Buick GMC ********…" at bounding box center [784, 292] width 1568 height 750
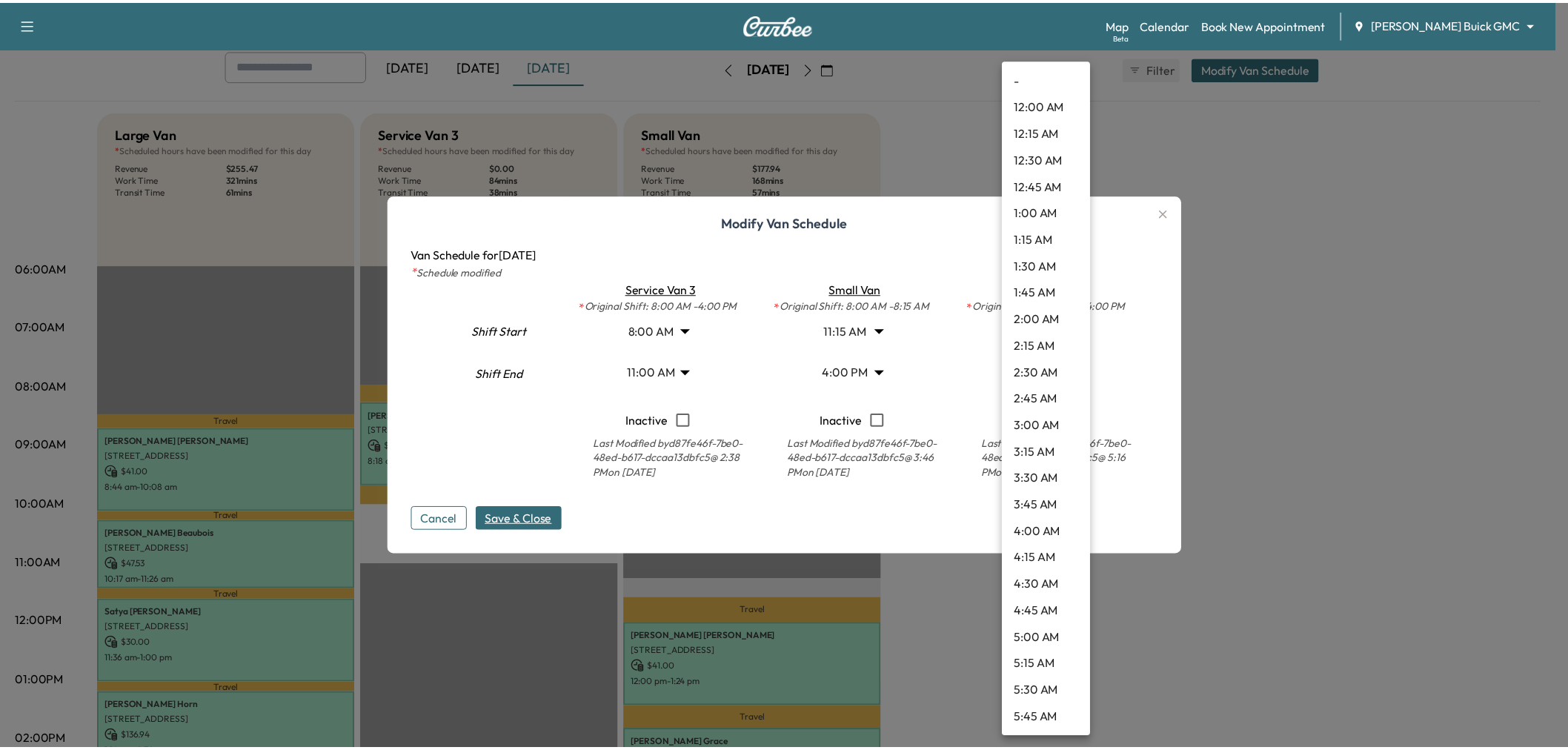
scroll to position [1466, 0]
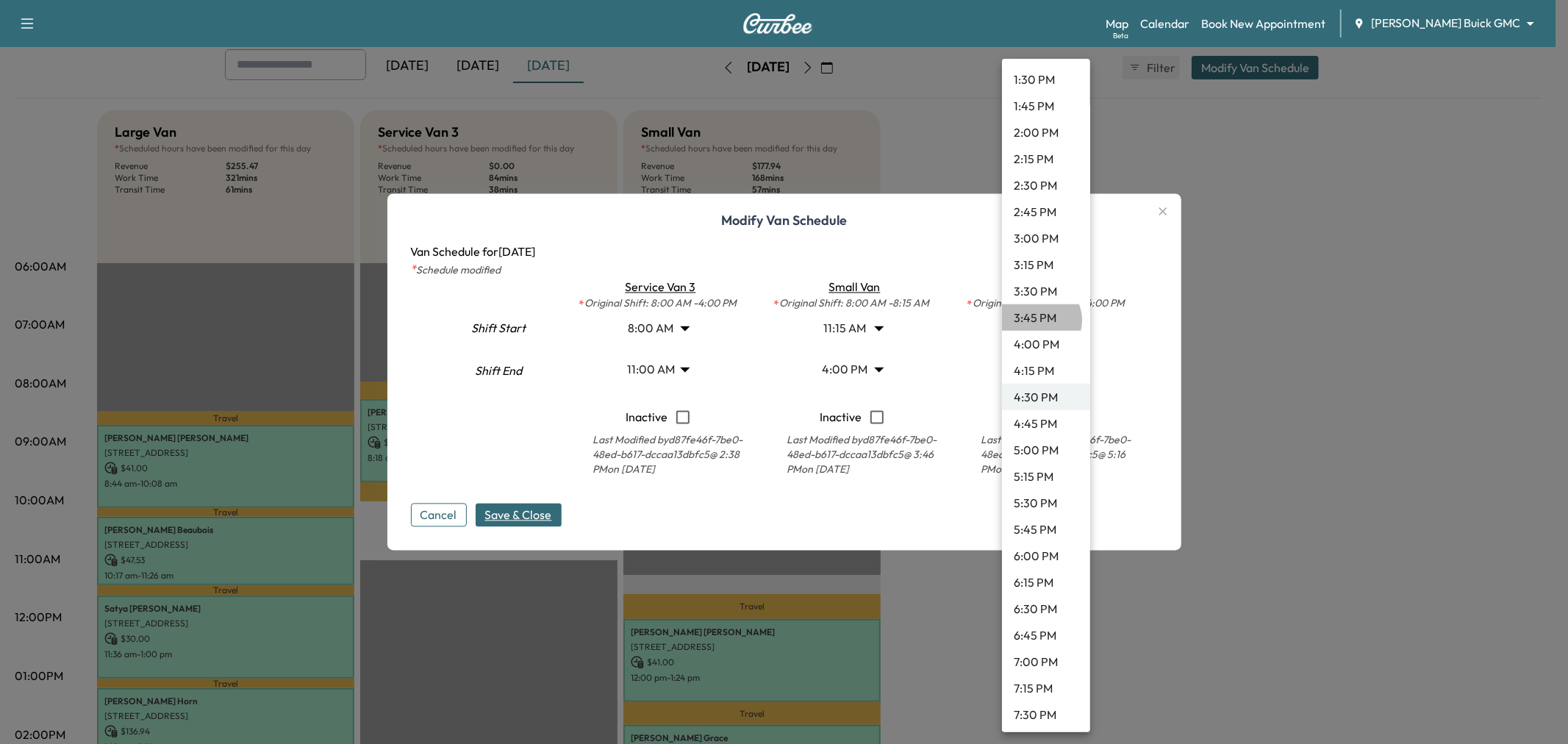
click at [1039, 319] on li "3:45 PM" at bounding box center [1046, 318] width 88 height 26
type input "*****"
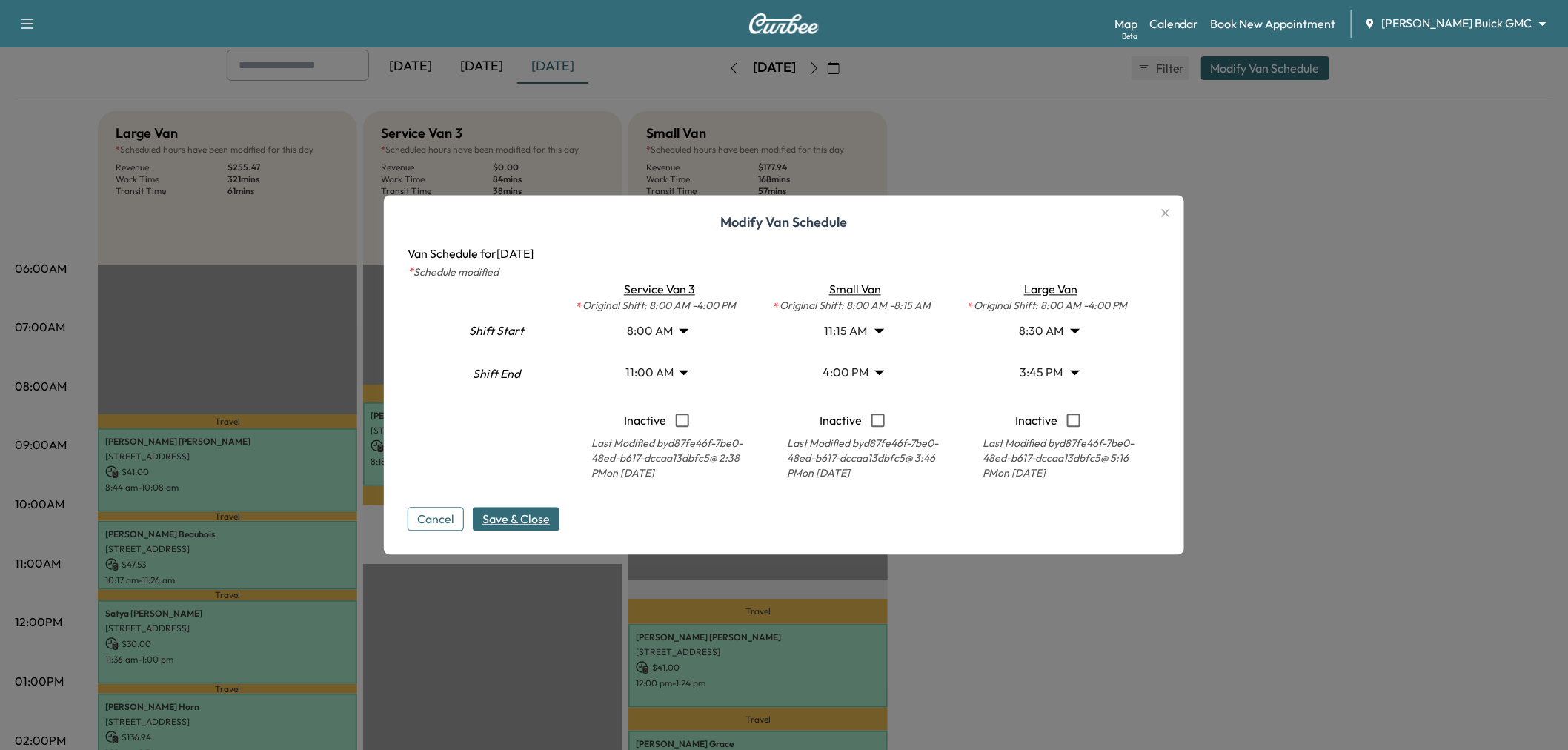
click at [556, 516] on button "Save & Close" at bounding box center [515, 519] width 86 height 24
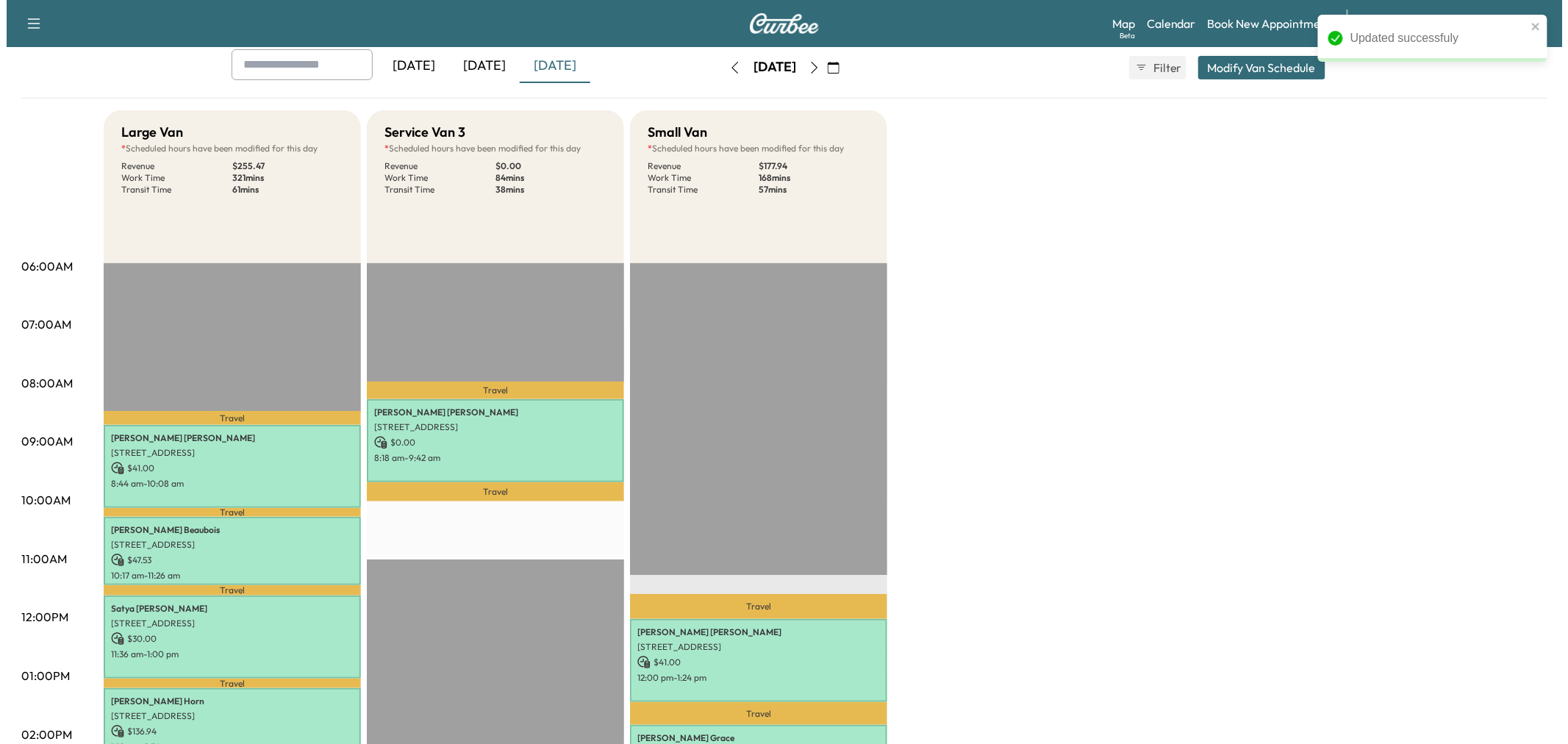
scroll to position [0, 0]
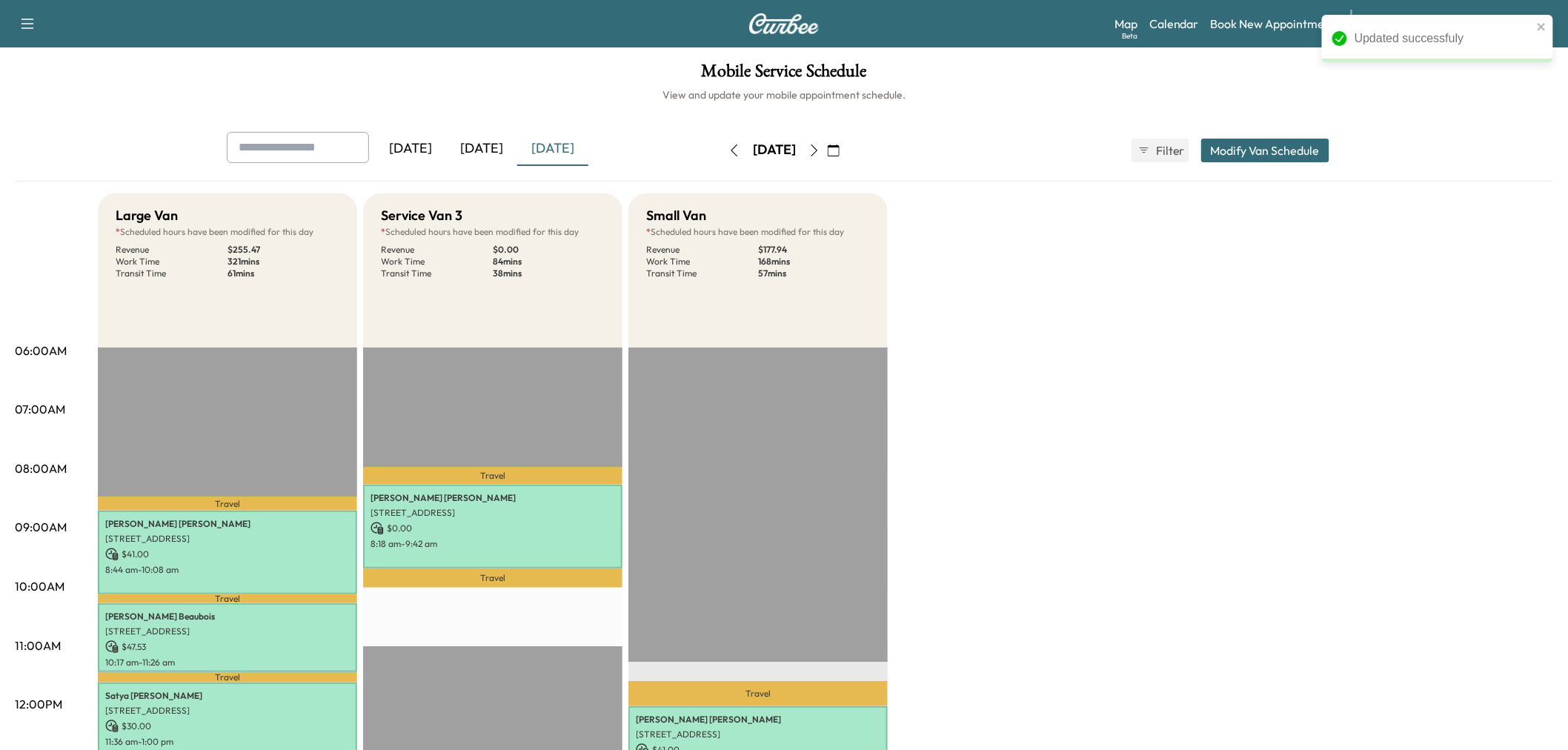
click at [1250, 151] on button "Modify Van Schedule" at bounding box center [1265, 150] width 128 height 24
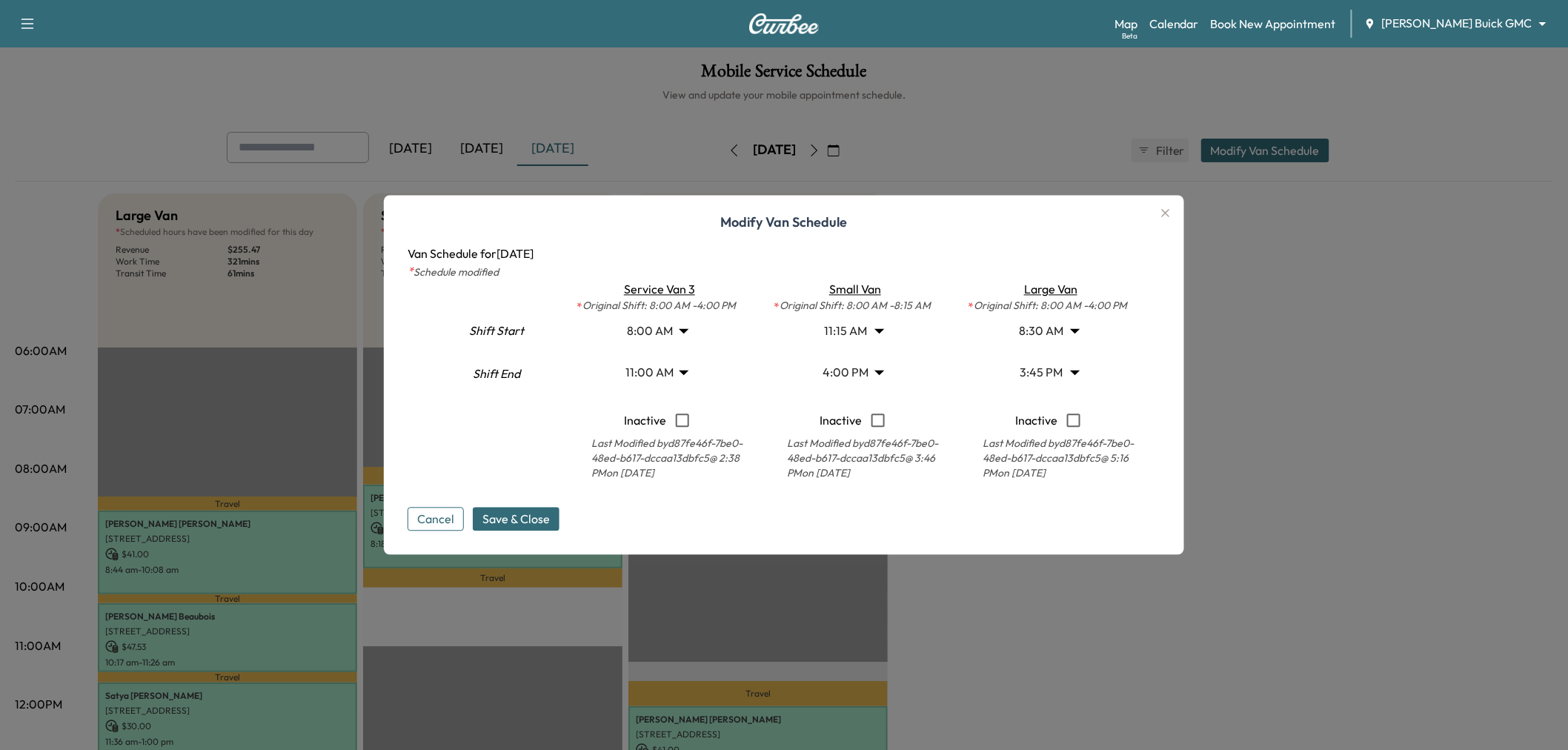
click at [672, 369] on body "Support Log Out Map Beta Calendar Book New Appointment Ewing Buick GMC ********…" at bounding box center [784, 375] width 1568 height 750
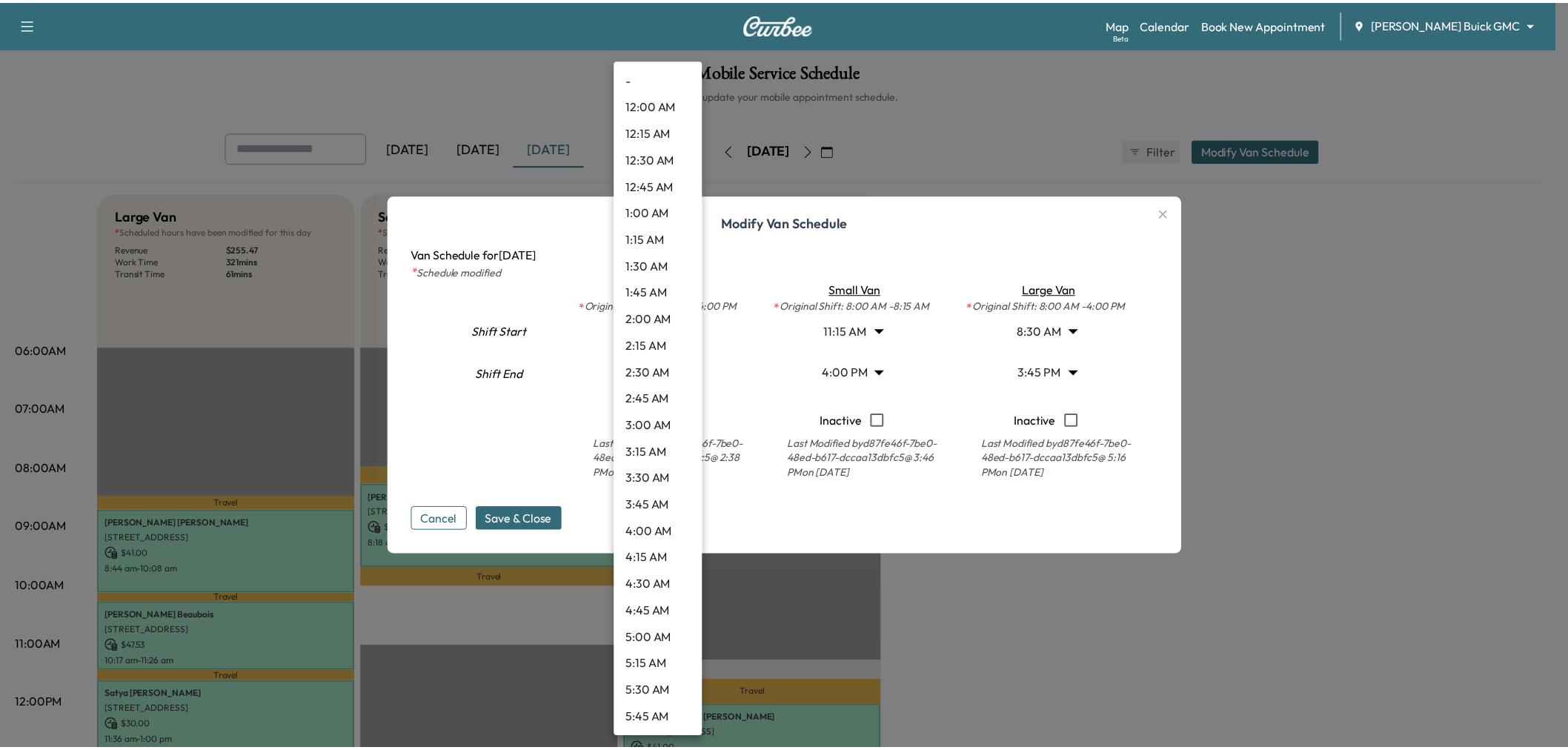
scroll to position [880, 0]
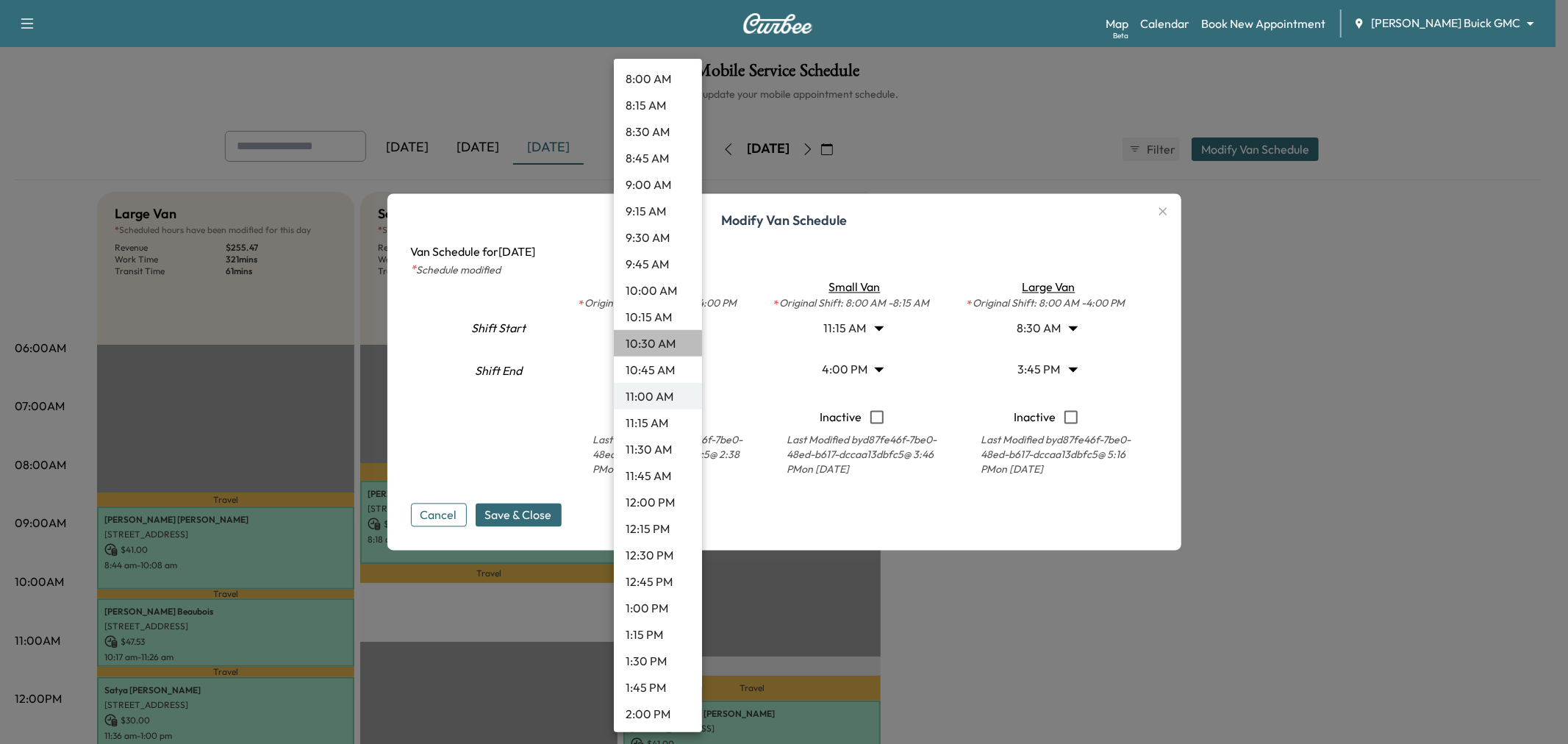
click at [669, 341] on li "10:30 AM" at bounding box center [658, 343] width 88 height 26
type input "****"
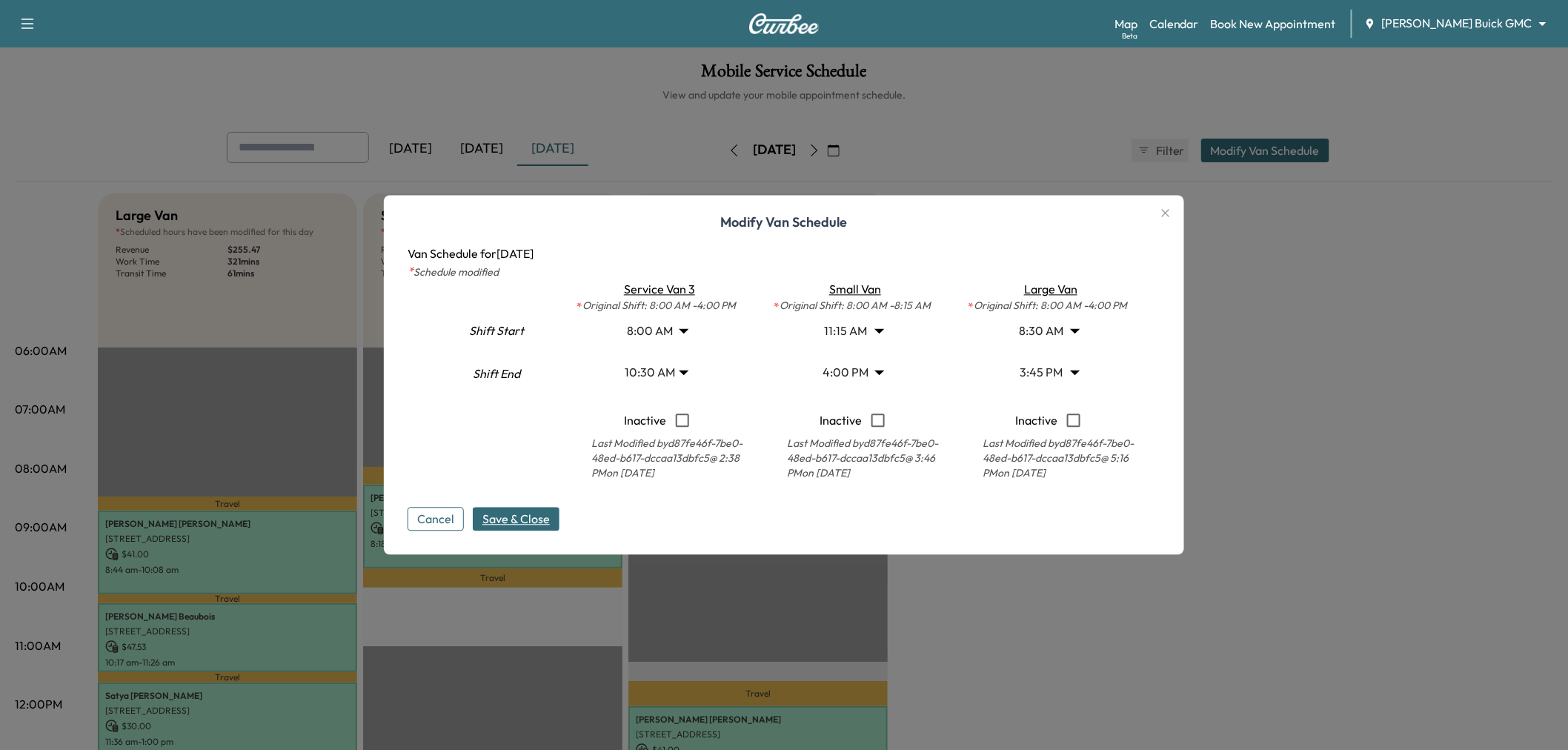
click at [529, 514] on span "Save & Close" at bounding box center [516, 519] width 67 height 18
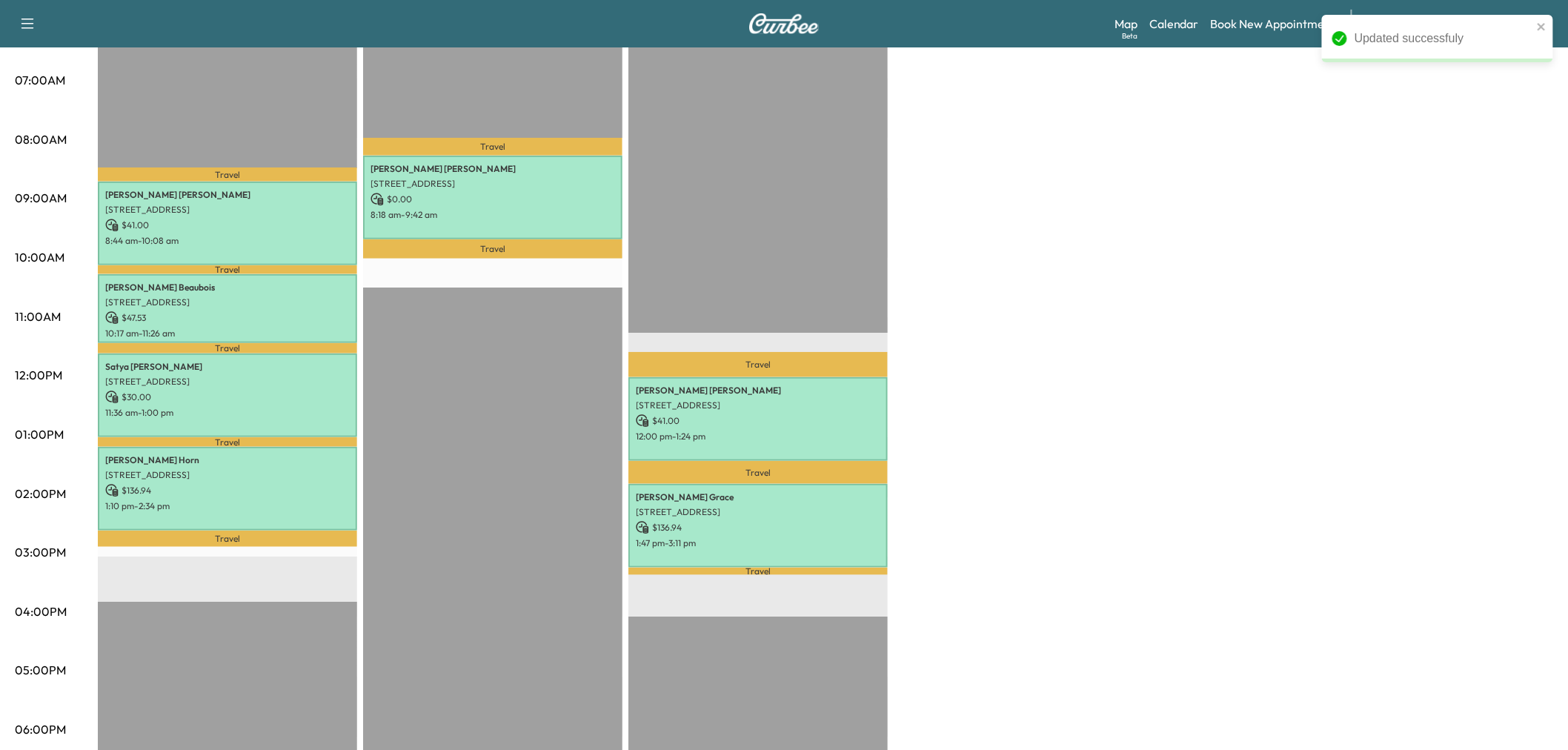
scroll to position [247, 0]
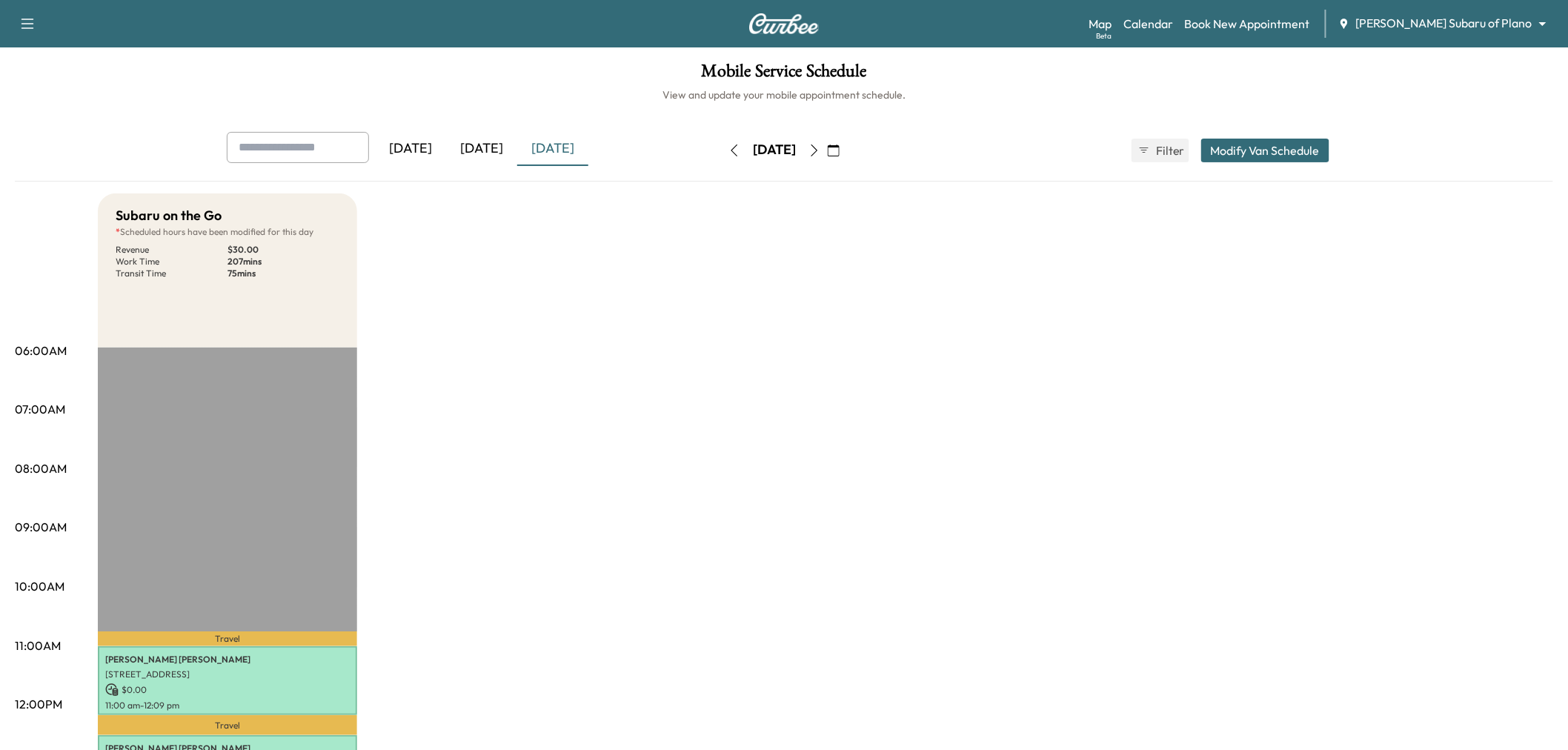
click at [474, 144] on div "[DATE]" at bounding box center [482, 148] width 71 height 34
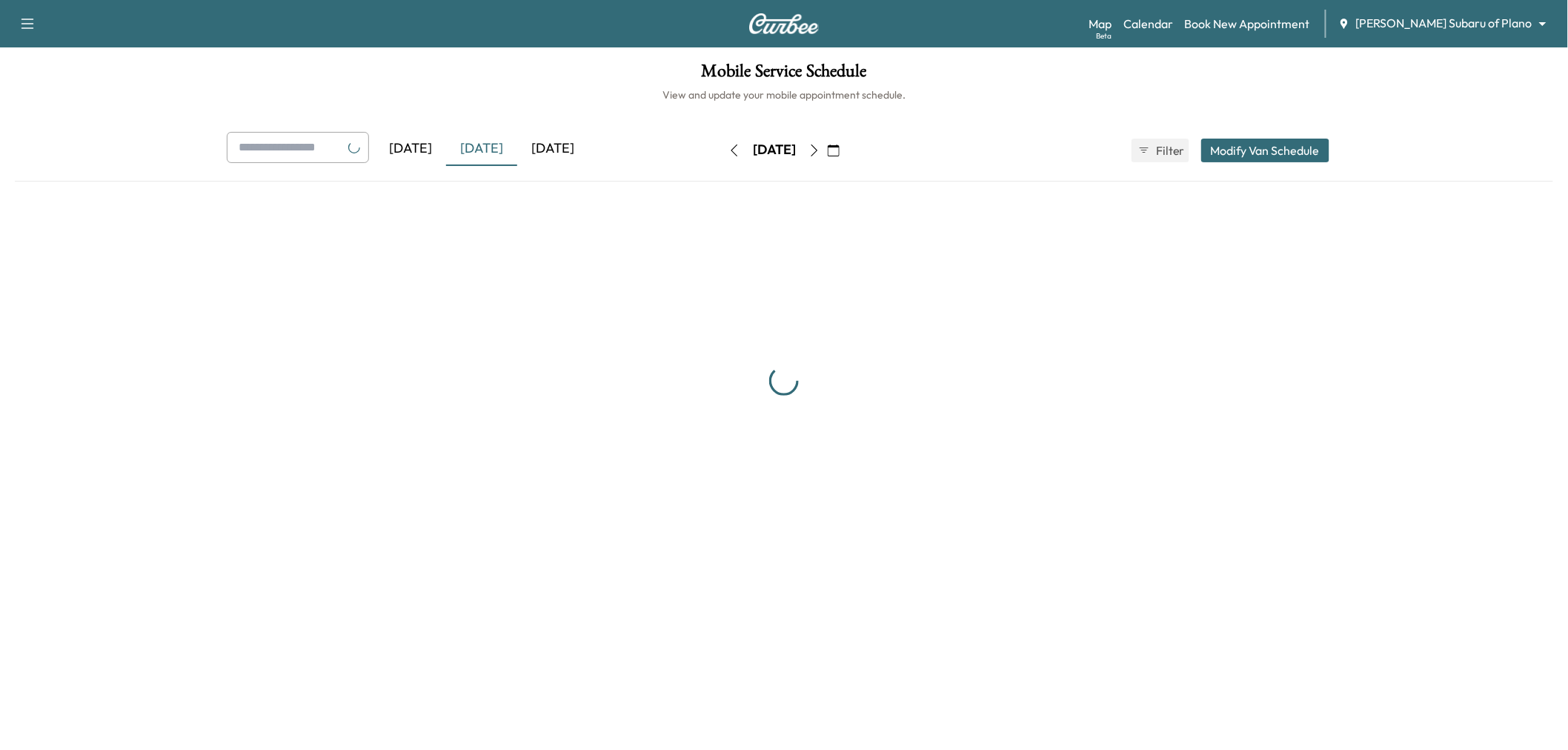
click at [554, 147] on div "[DATE]" at bounding box center [552, 148] width 71 height 34
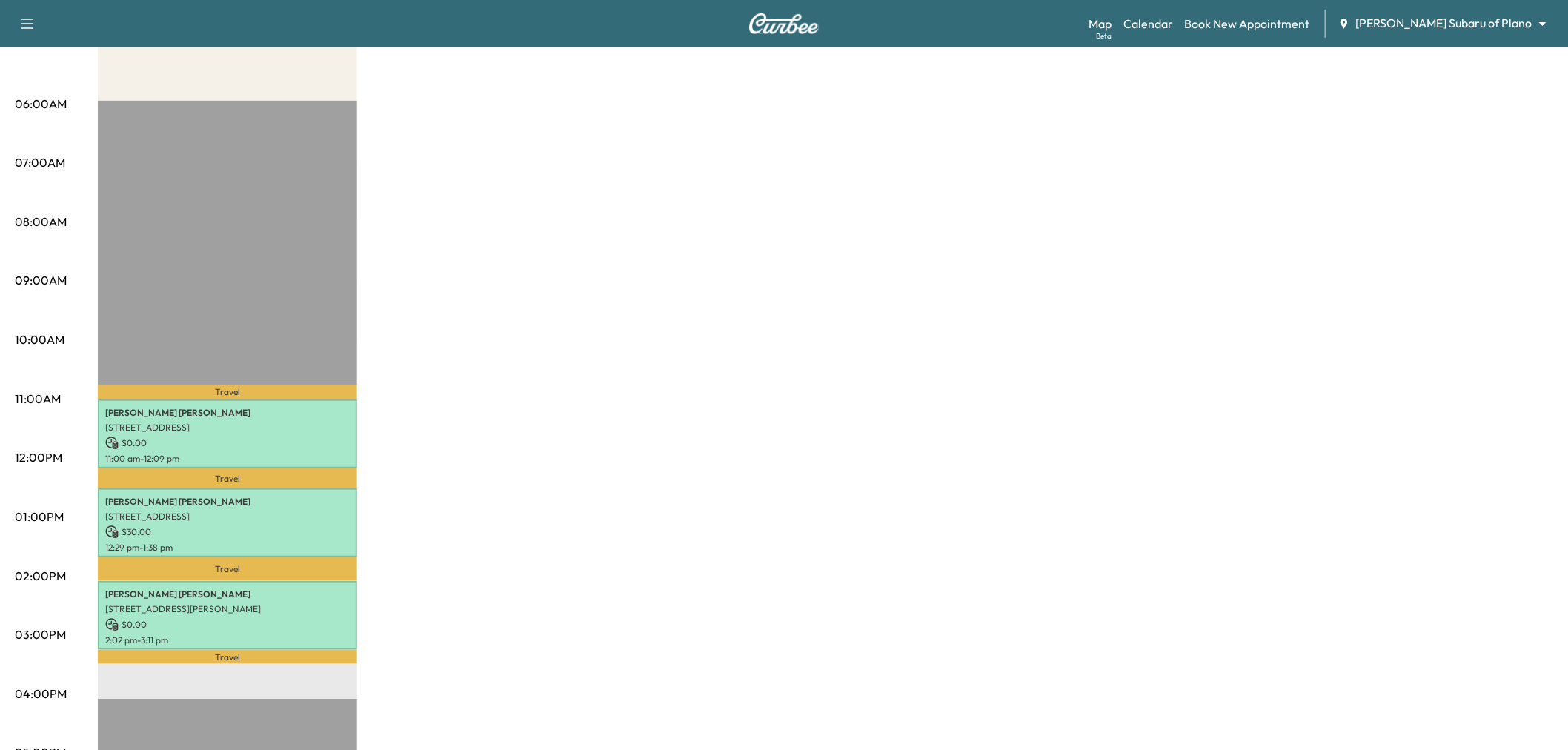
scroll to position [82, 0]
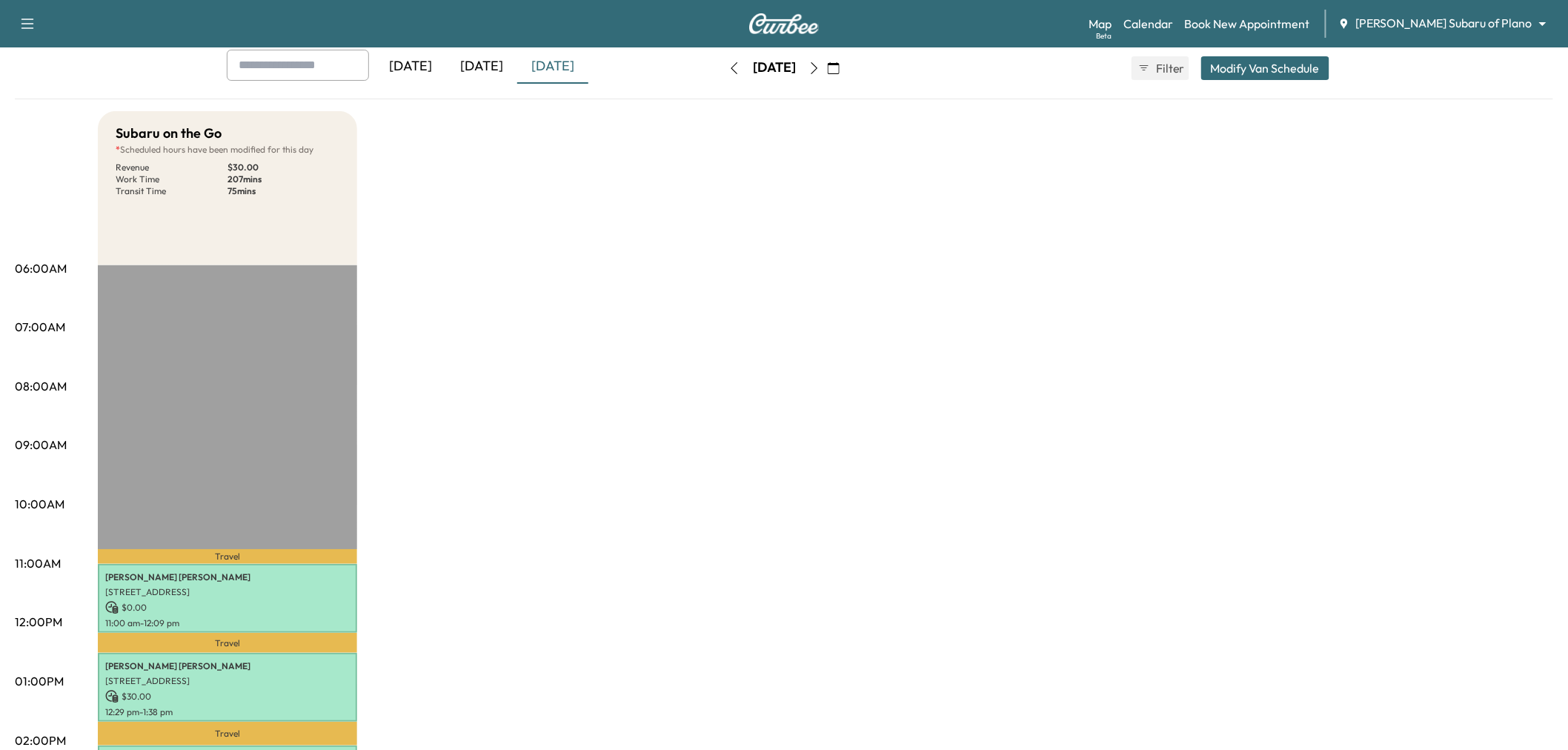
click at [615, 391] on div "Subaru on the Go * Scheduled hours have been modified for this day Revenue $ 30…" at bounding box center [826, 667] width 1455 height 1111
click at [1242, 77] on button "Modify Van Schedule" at bounding box center [1265, 68] width 128 height 24
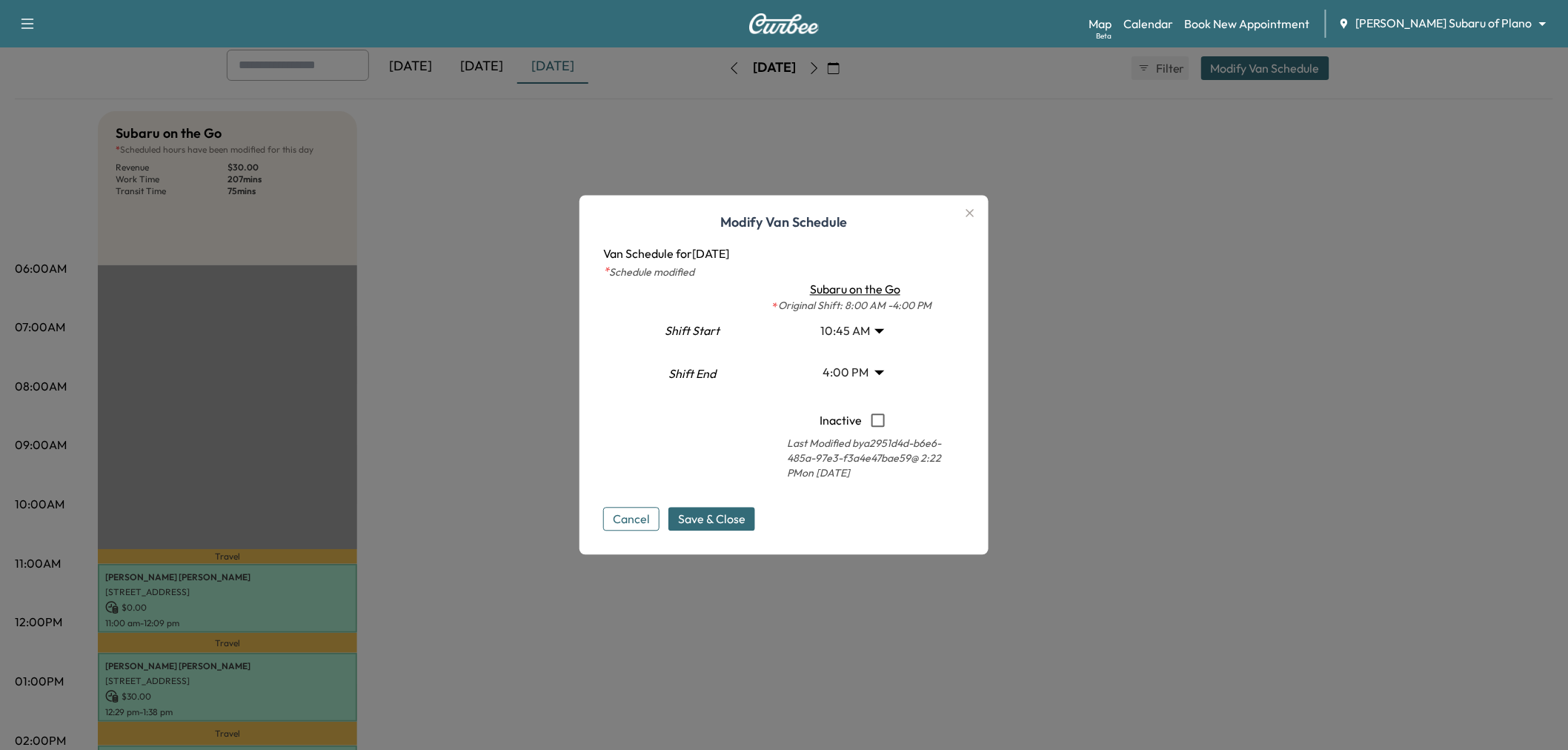
click at [861, 331] on body "Support Log Out Map Beta Calendar Book New Appointment Ewing Subaru of Plano **…" at bounding box center [784, 292] width 1568 height 750
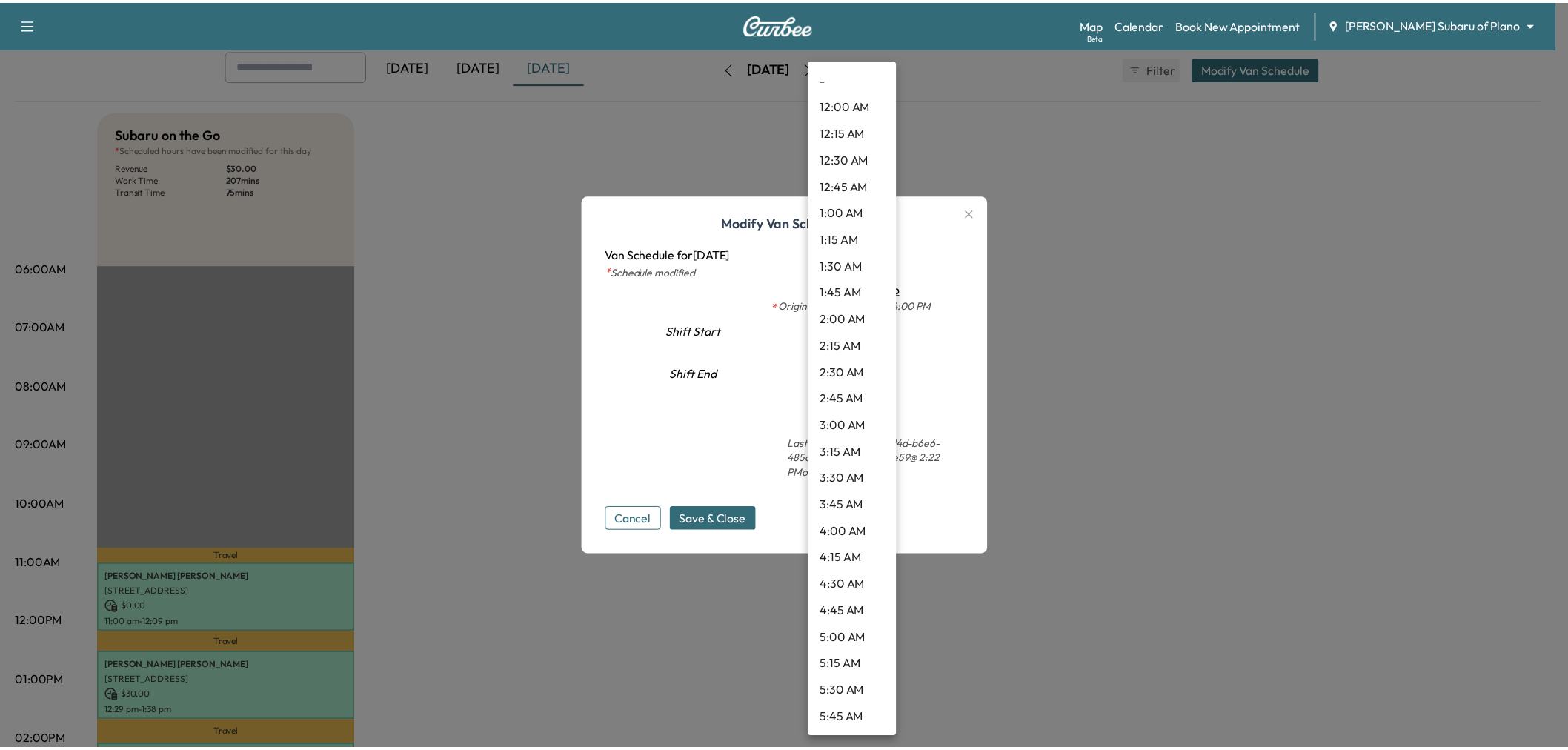
scroll to position [853, 0]
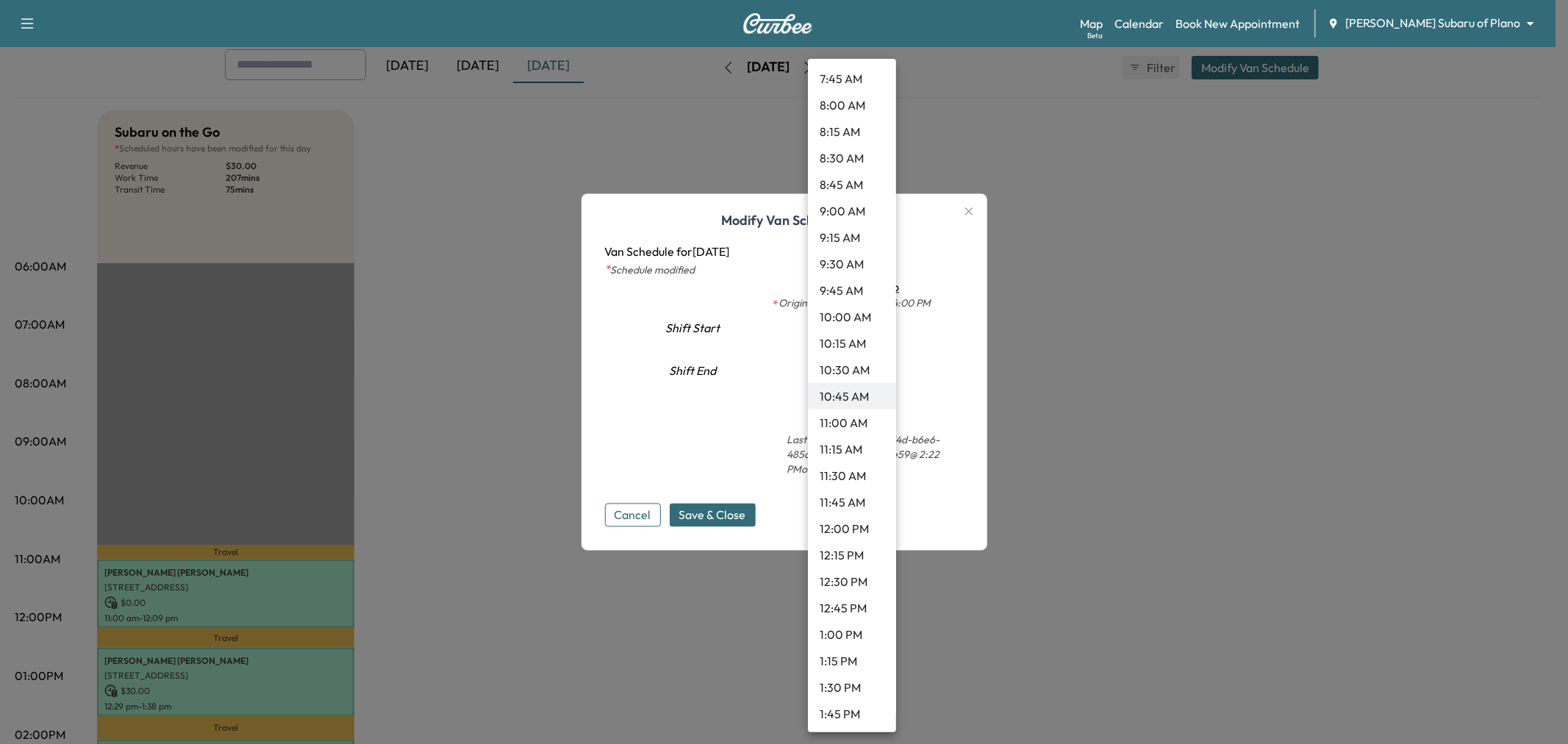
click at [844, 312] on li "10:00 AM" at bounding box center [852, 317] width 88 height 26
type input "**"
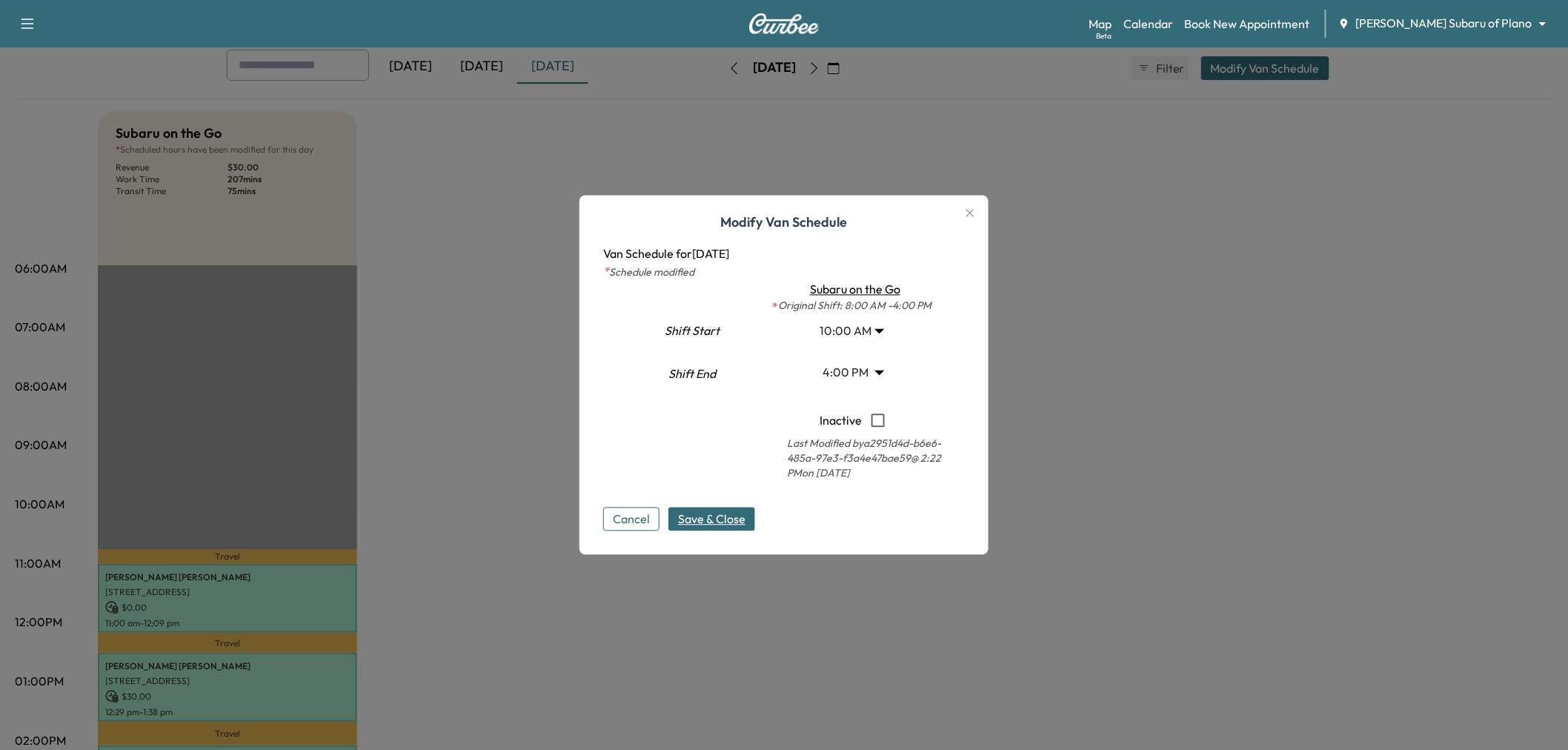
click at [710, 520] on span "Save & Close" at bounding box center [712, 519] width 67 height 18
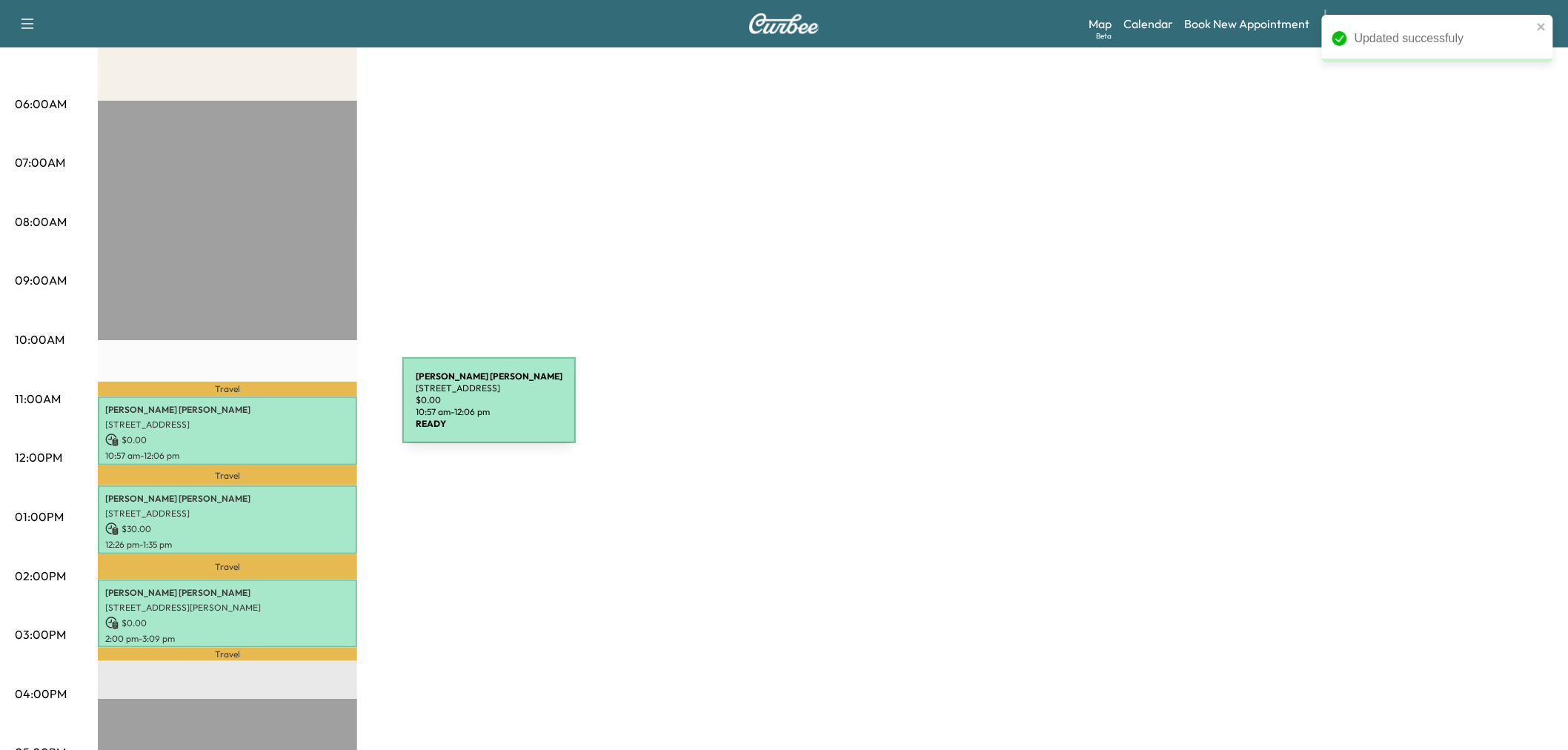
click at [291, 409] on p "Louis Blatzheim" at bounding box center [227, 410] width 244 height 12
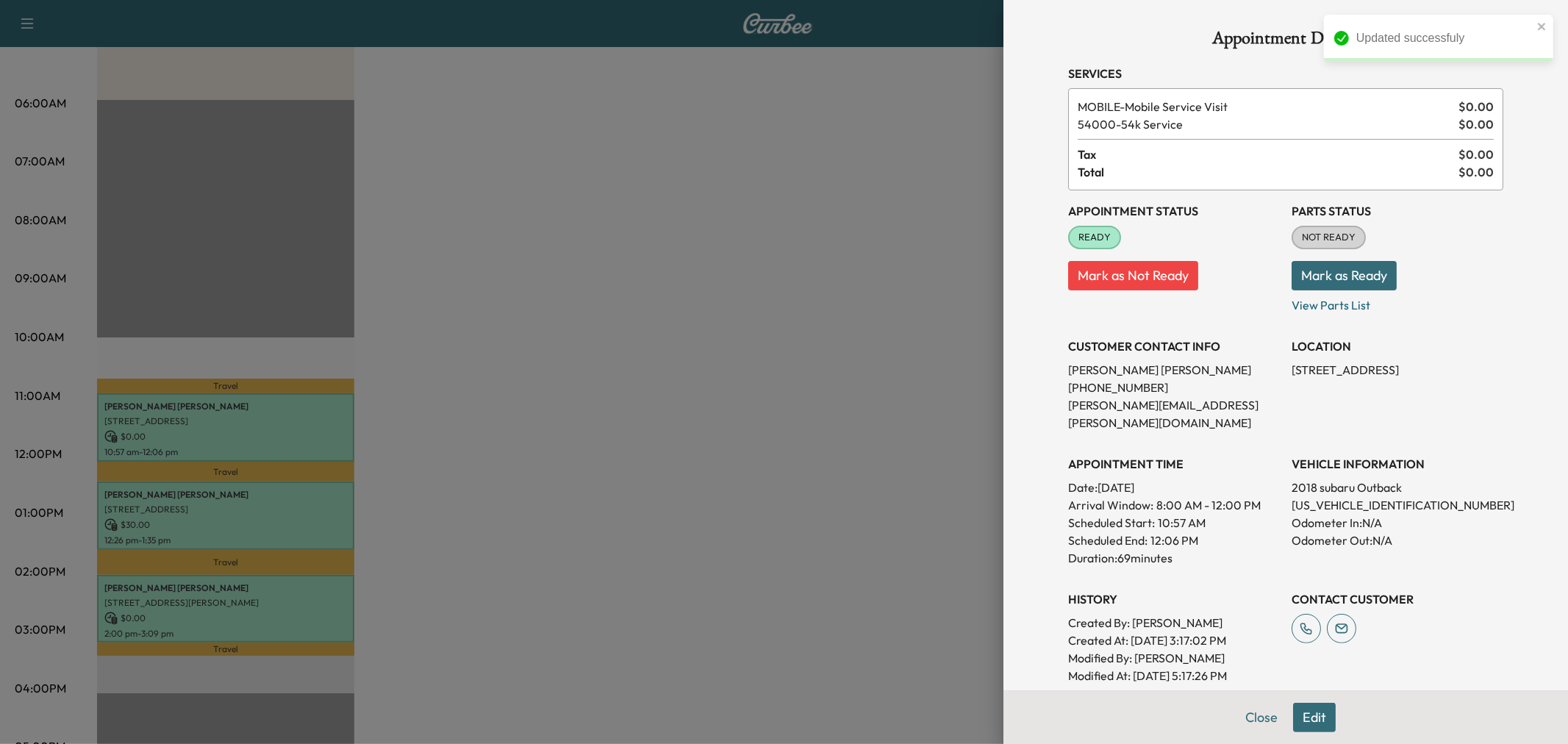
click at [285, 406] on div at bounding box center [784, 372] width 1568 height 744
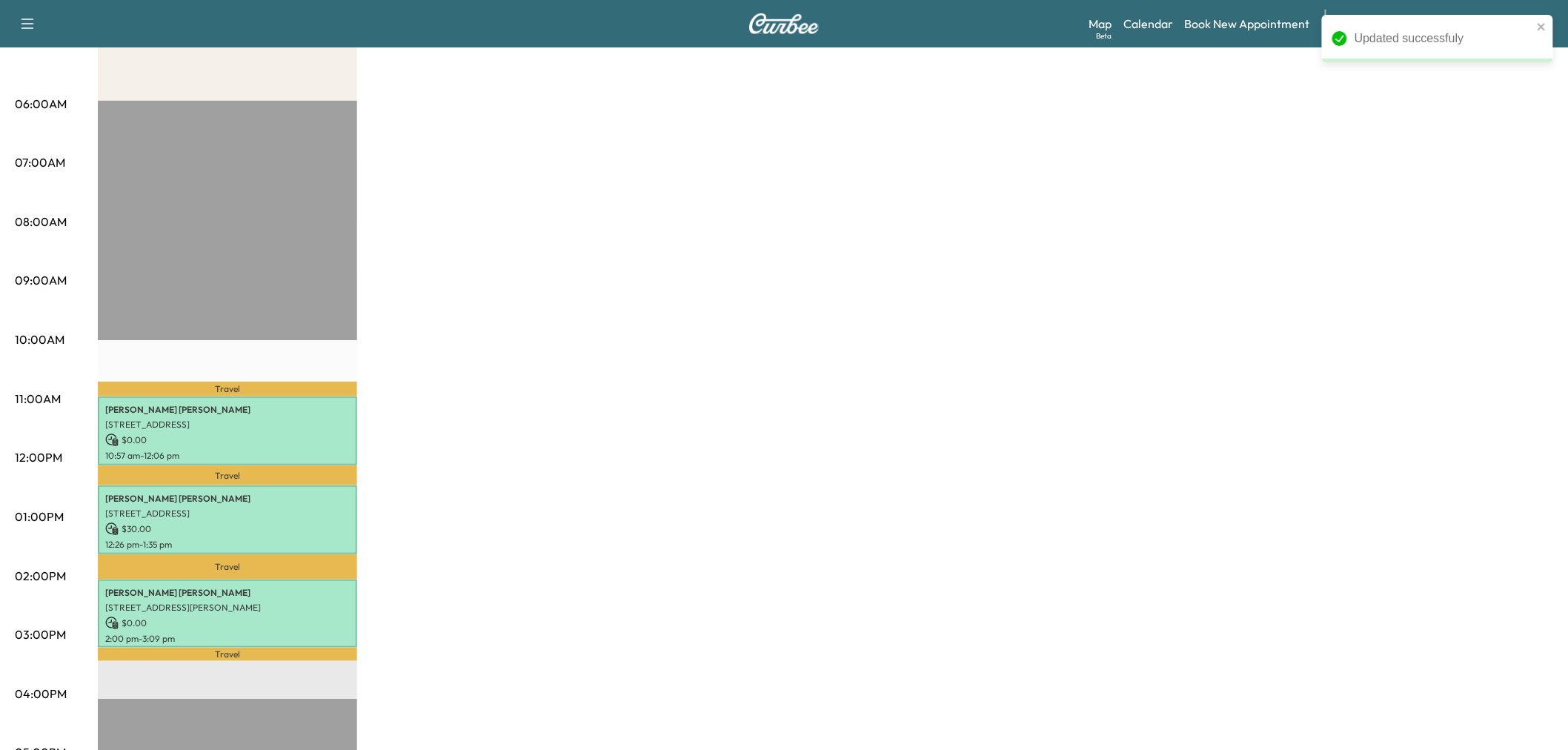
scroll to position [165, 0]
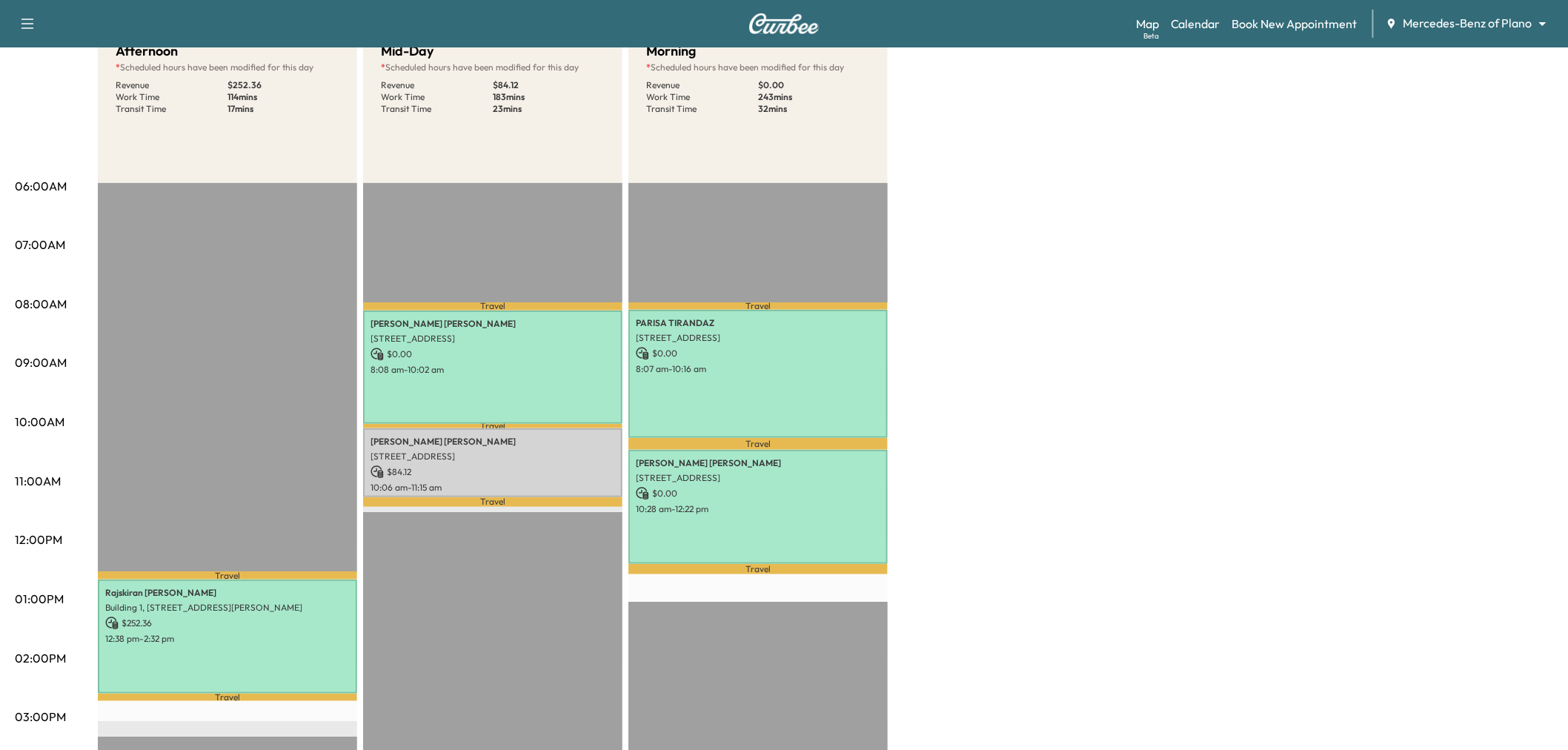
scroll to position [82, 0]
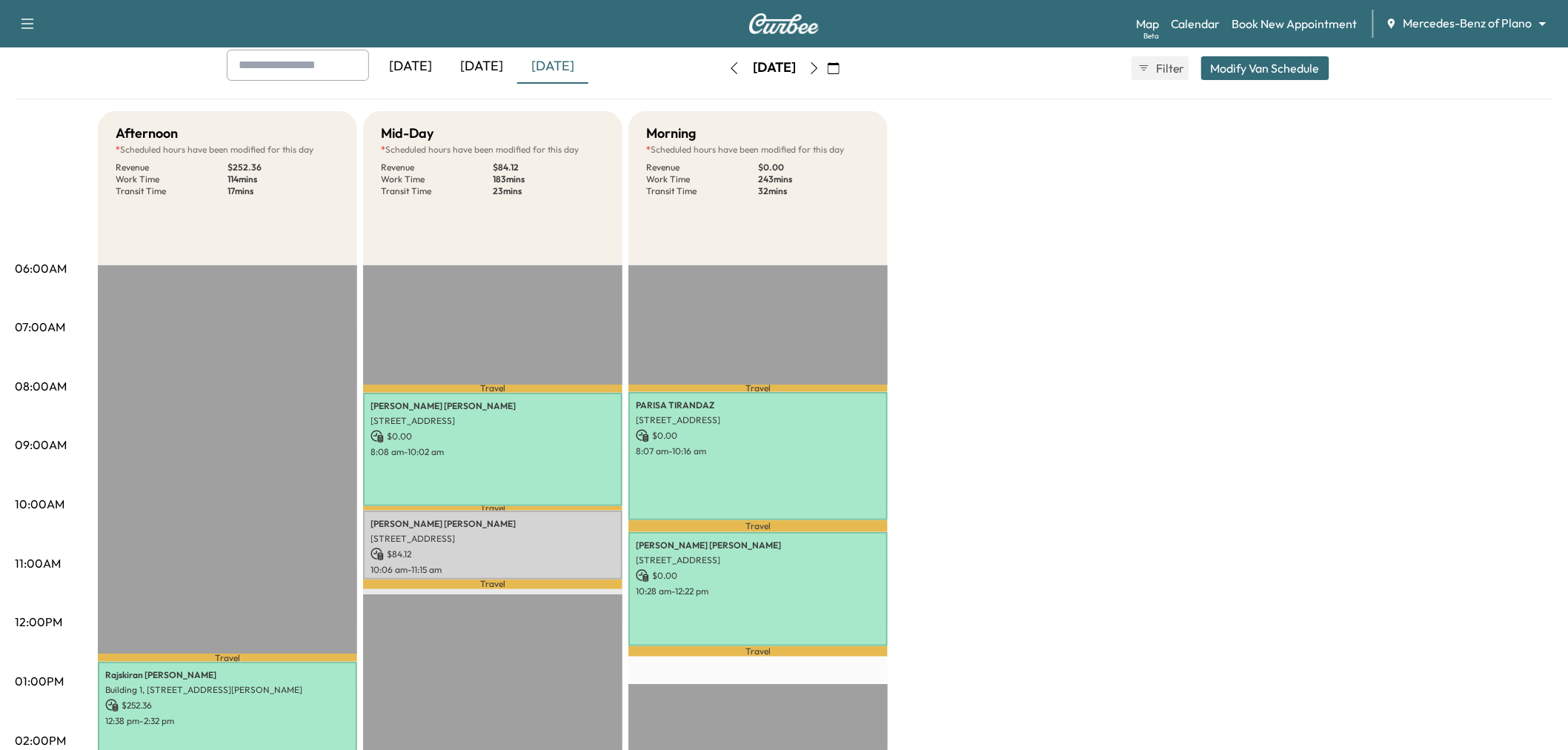
drag, startPoint x: 491, startPoint y: 57, endPoint x: 505, endPoint y: 59, distance: 14.1
click at [490, 57] on div "[DATE]" at bounding box center [482, 66] width 71 height 34
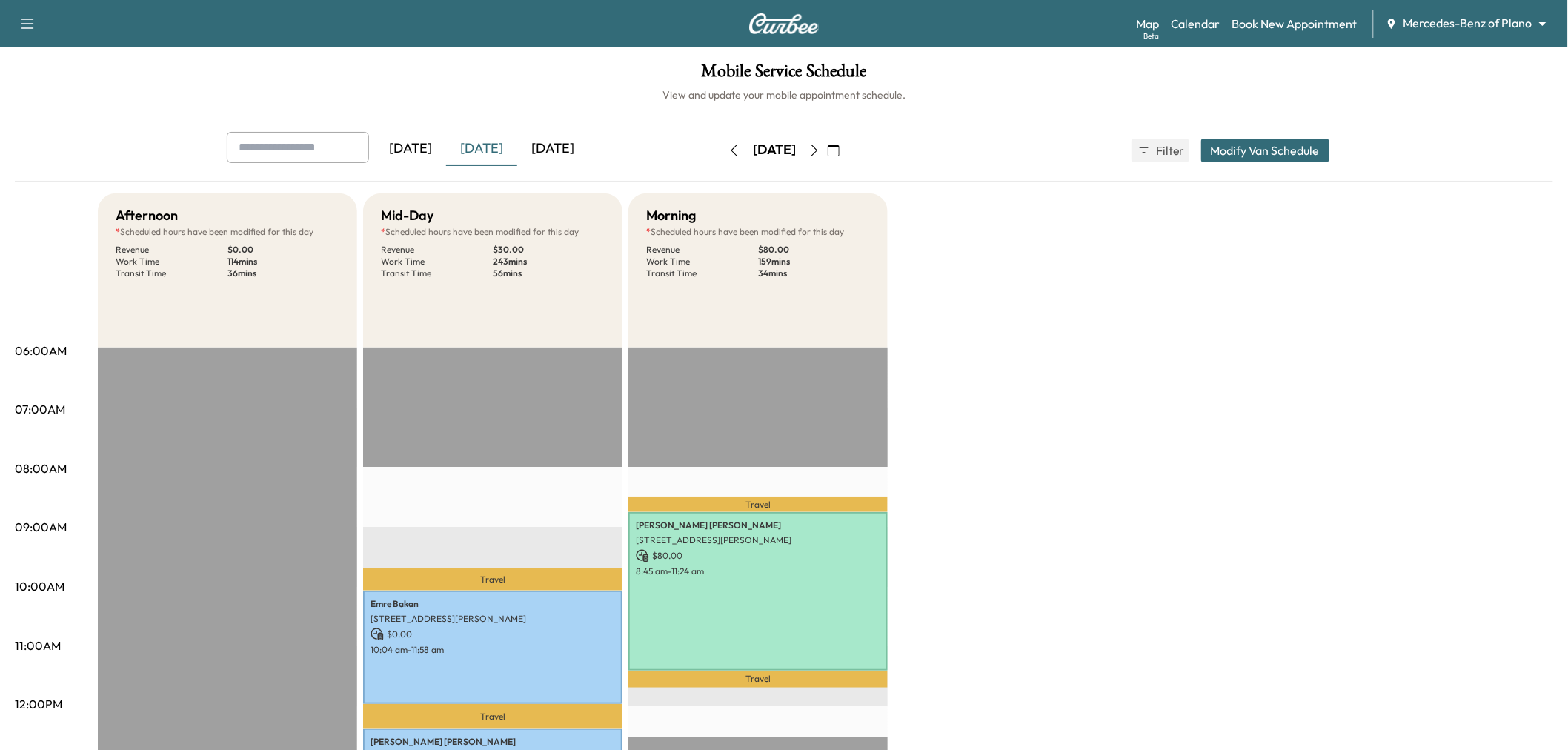
click at [568, 142] on div "[DATE]" at bounding box center [552, 148] width 71 height 34
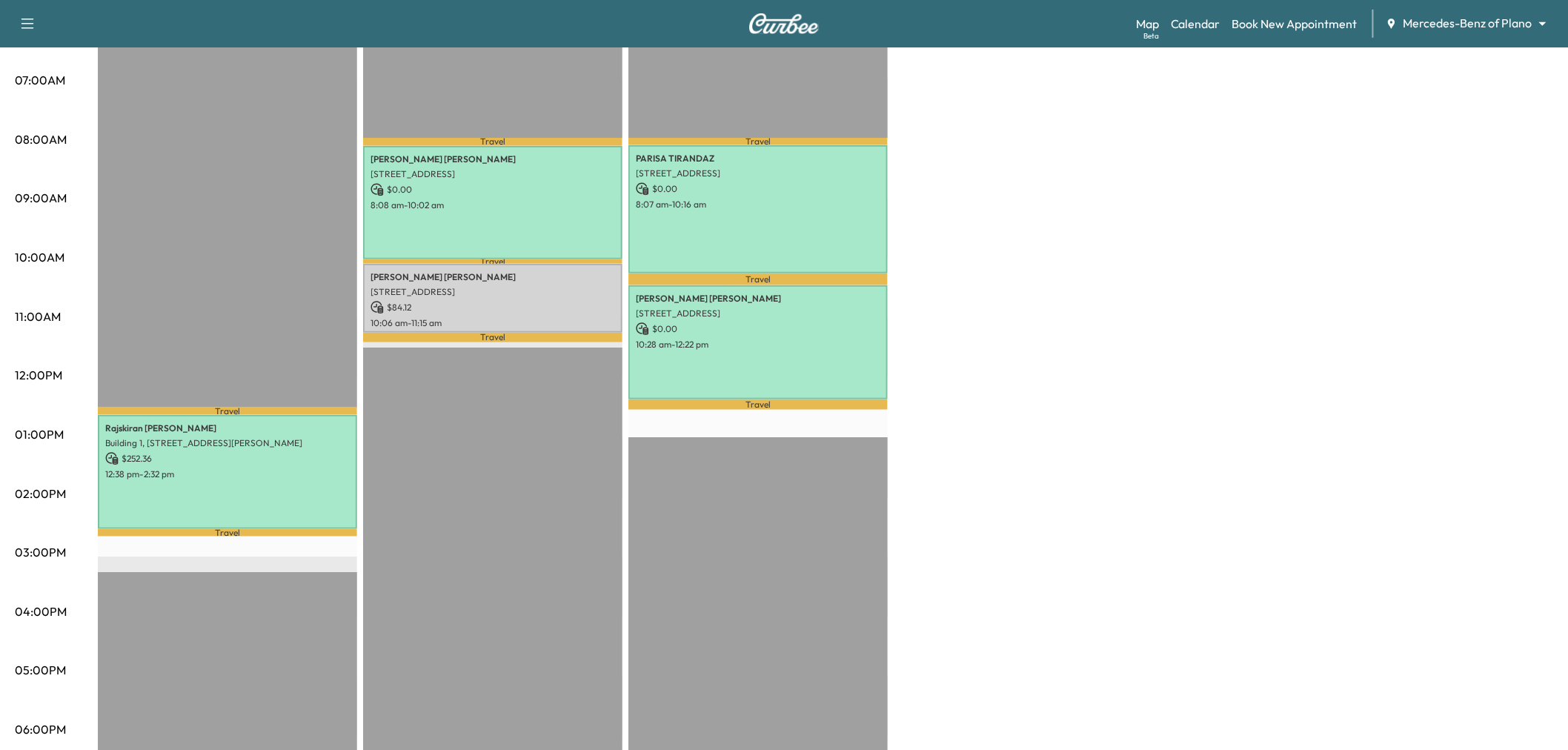
scroll to position [247, 0]
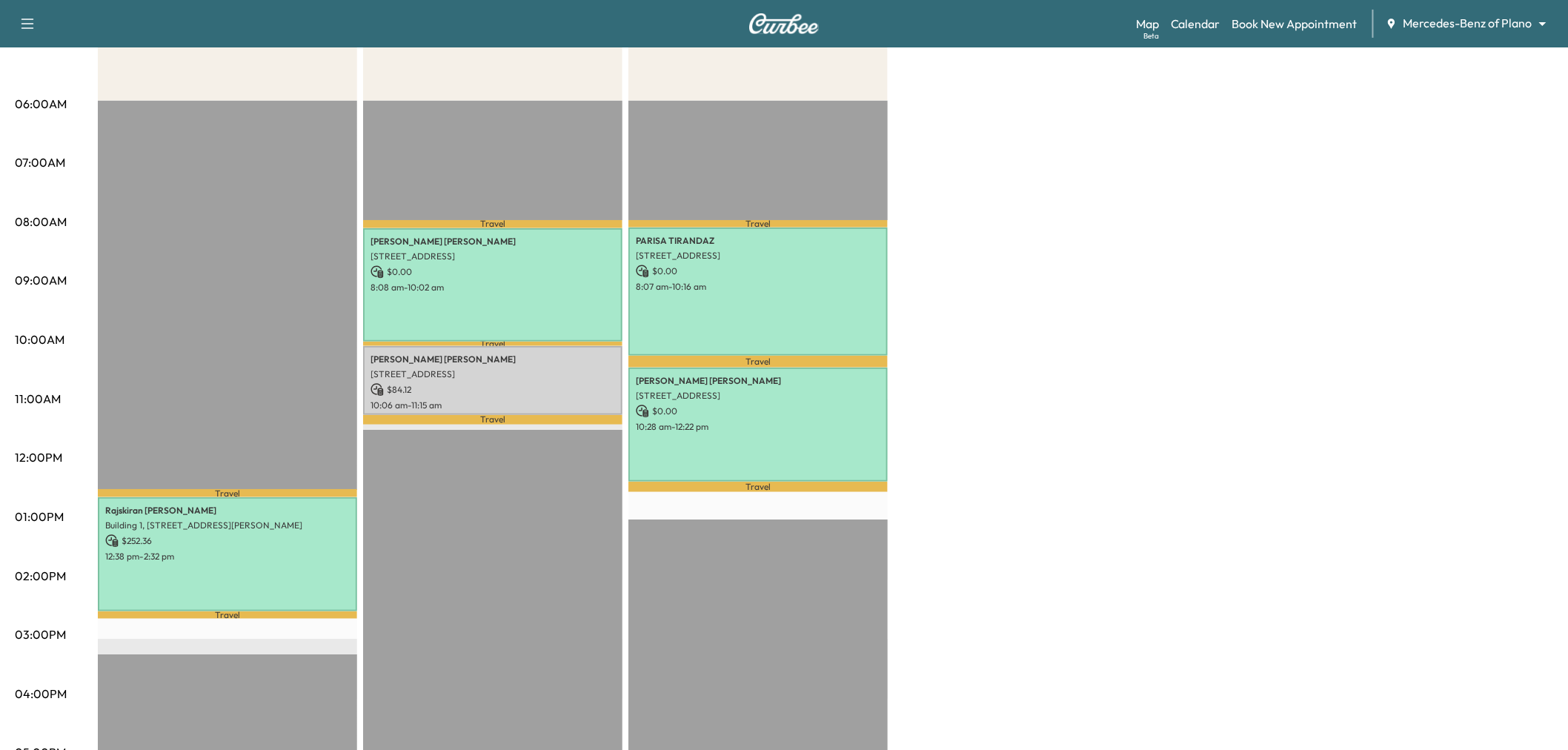
click at [1194, 230] on div "Afternoon * Scheduled hours have been modified for this day Revenue $ 252.36 Wo…" at bounding box center [826, 502] width 1455 height 1111
